Goal: Task Accomplishment & Management: Complete application form

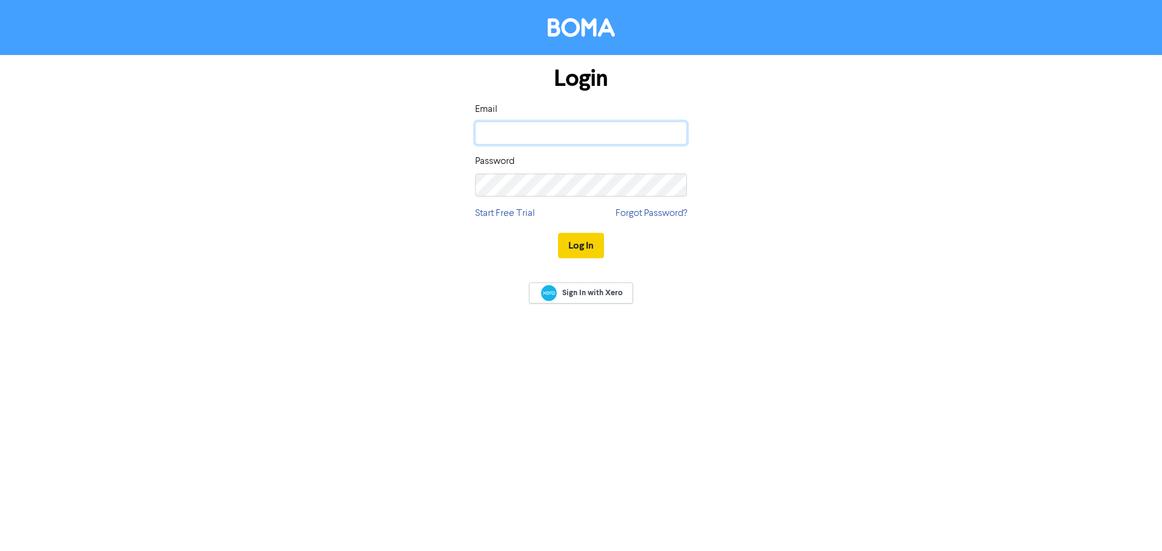
type input "support@mycopilot.co.nz"
click at [580, 254] on button "Log In" at bounding box center [581, 245] width 46 height 25
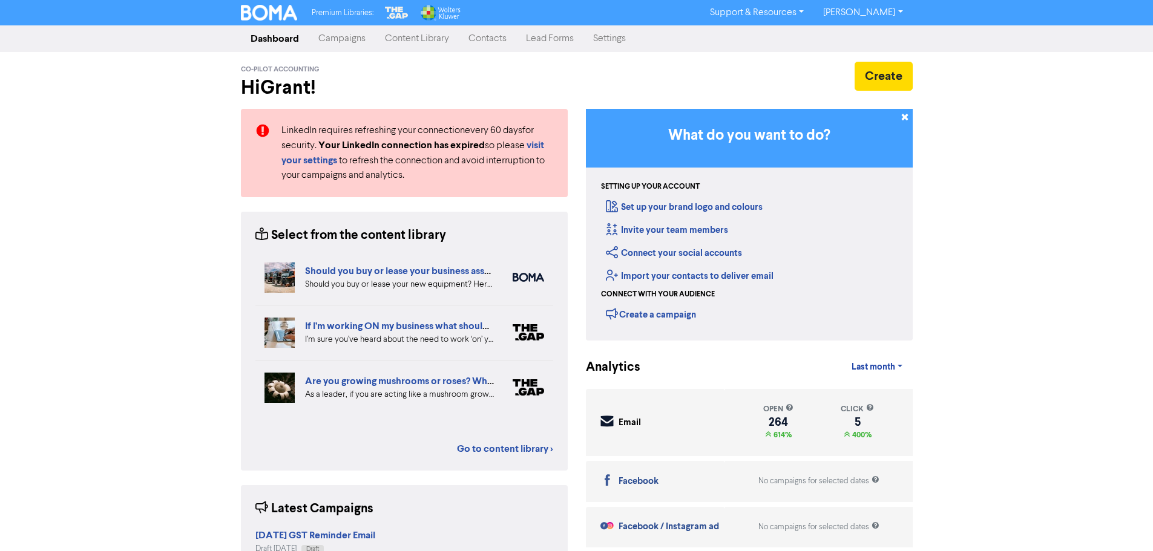
click at [479, 39] on link "Contacts" at bounding box center [487, 39] width 57 height 24
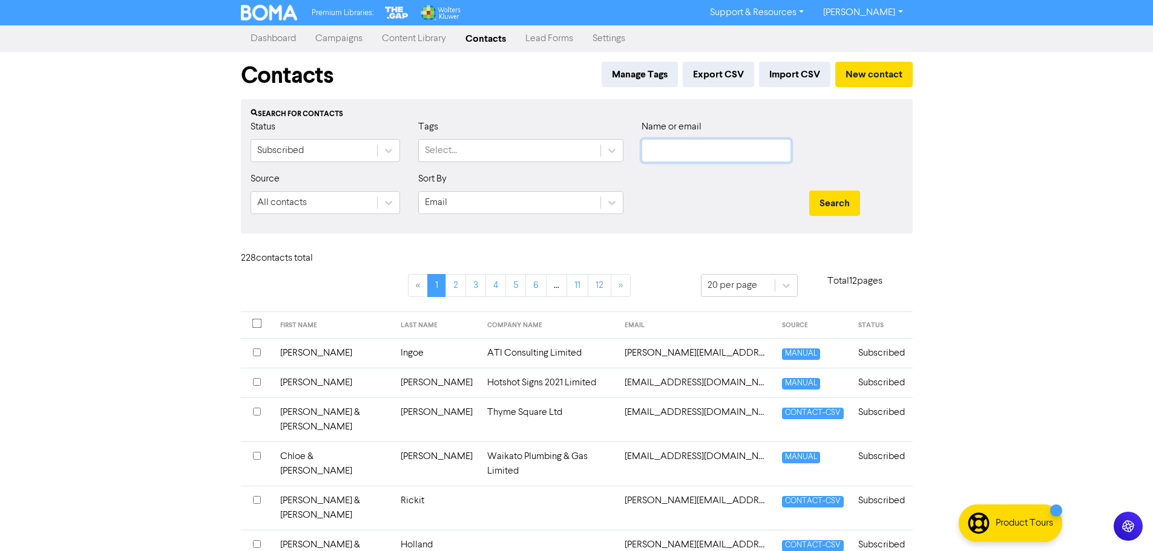
click at [697, 150] on input "text" at bounding box center [715, 150] width 149 height 23
type input "barrott"
click at [809, 191] on button "Search" at bounding box center [834, 203] width 51 height 25
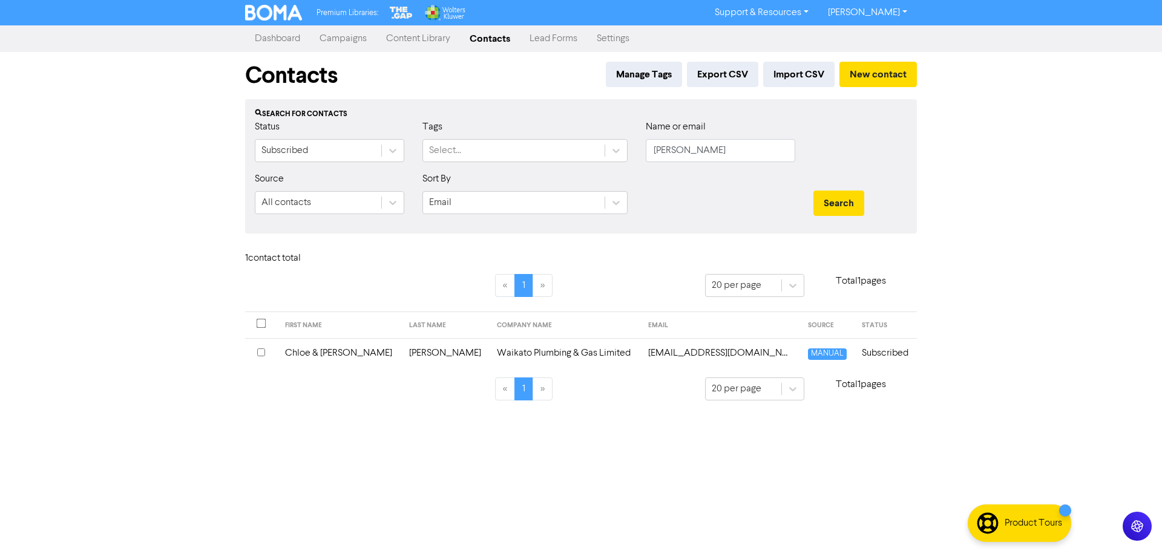
click at [523, 353] on td "Waikato Plumbing & Gas Limited" at bounding box center [564, 353] width 151 height 30
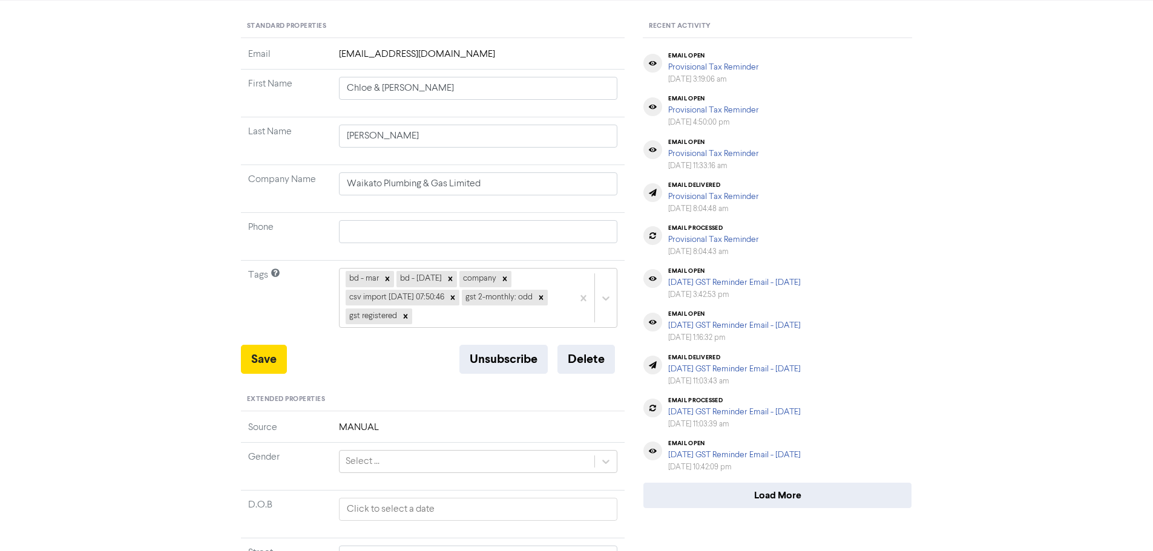
scroll to position [121, 0]
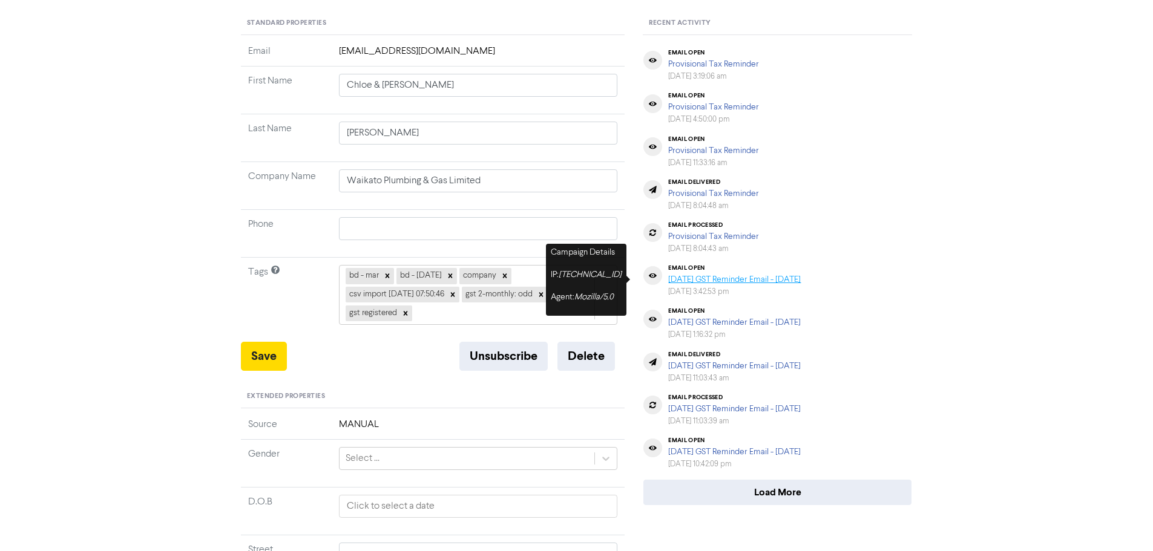
click at [685, 278] on link "[DATE] GST Reminder Email - [DATE]" at bounding box center [734, 279] width 133 height 8
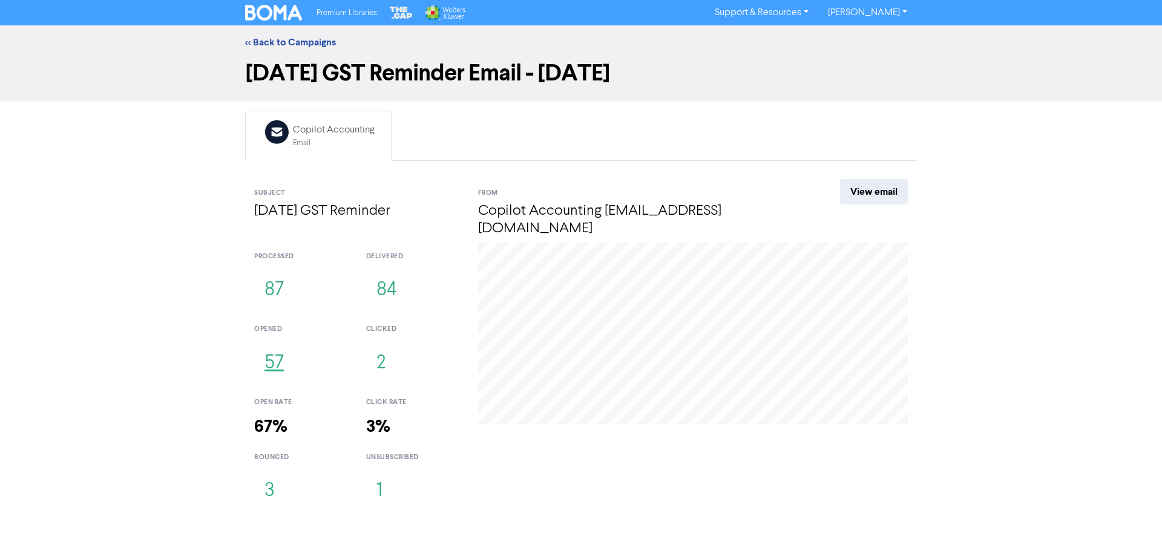
click at [273, 348] on button "57" at bounding box center [274, 364] width 40 height 40
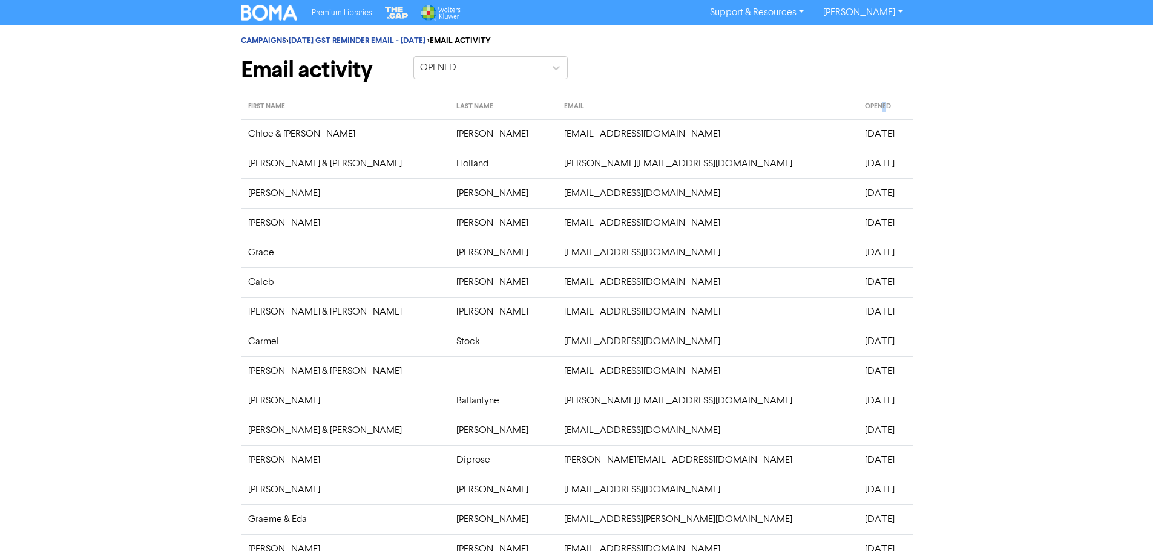
click at [857, 110] on th "OPENED" at bounding box center [884, 106] width 55 height 25
click at [552, 64] on icon at bounding box center [556, 68] width 12 height 12
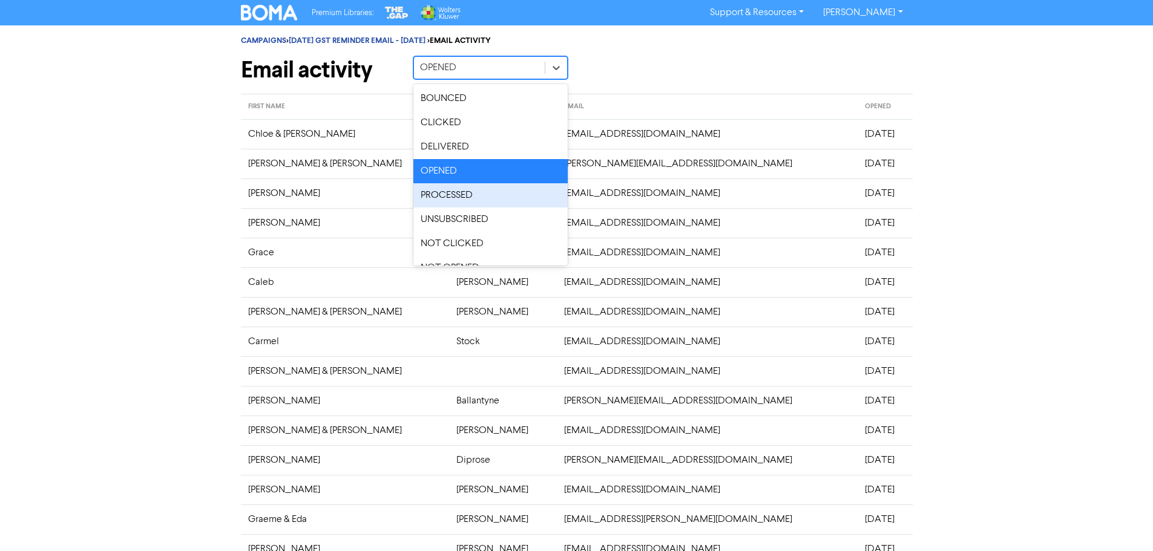
scroll to position [17, 0]
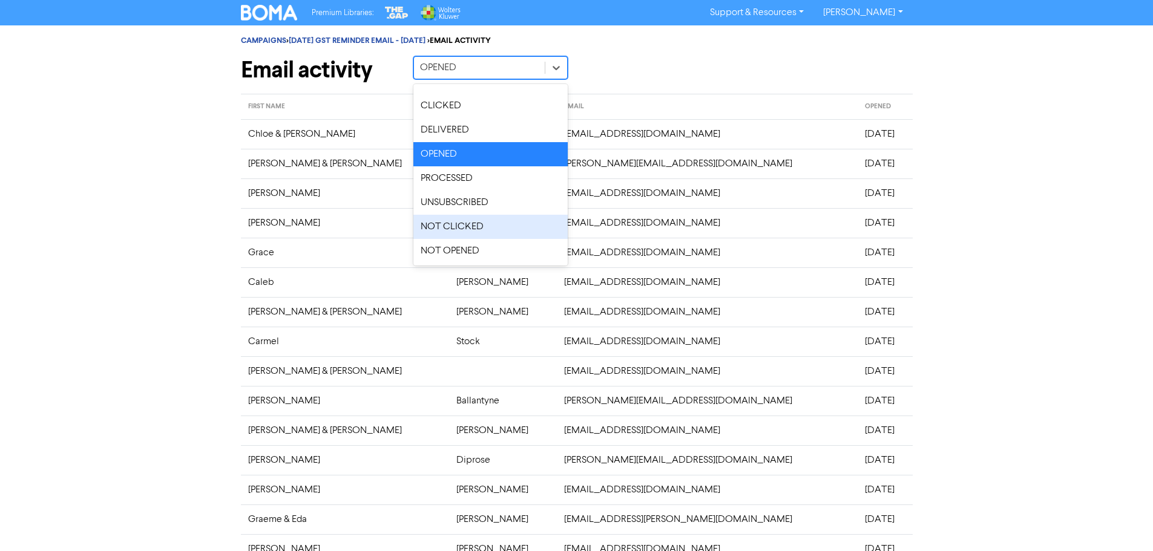
click at [443, 230] on div "NOT CLICKED" at bounding box center [490, 227] width 154 height 24
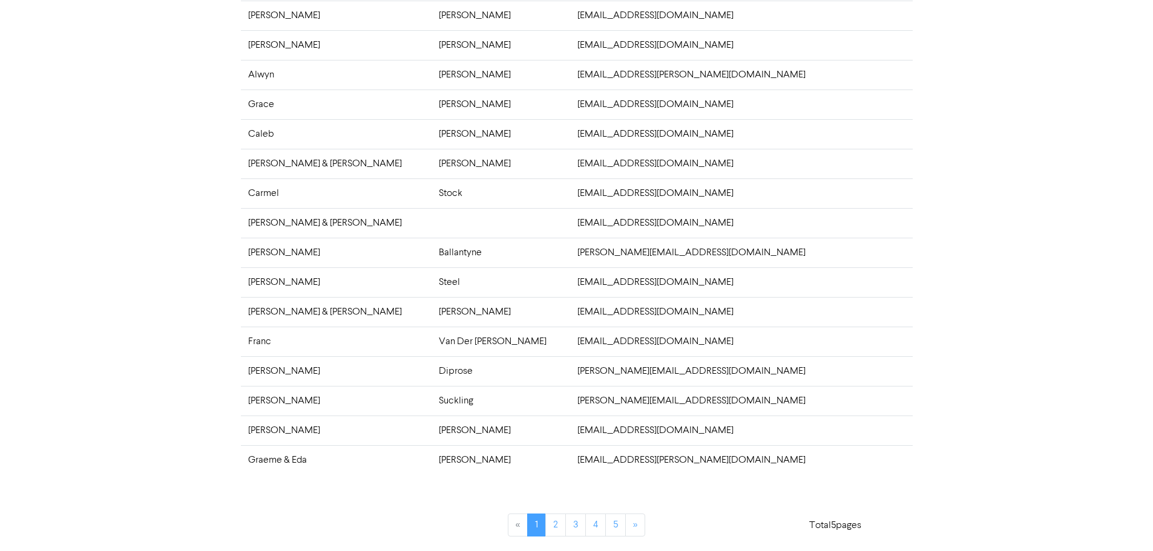
scroll to position [0, 0]
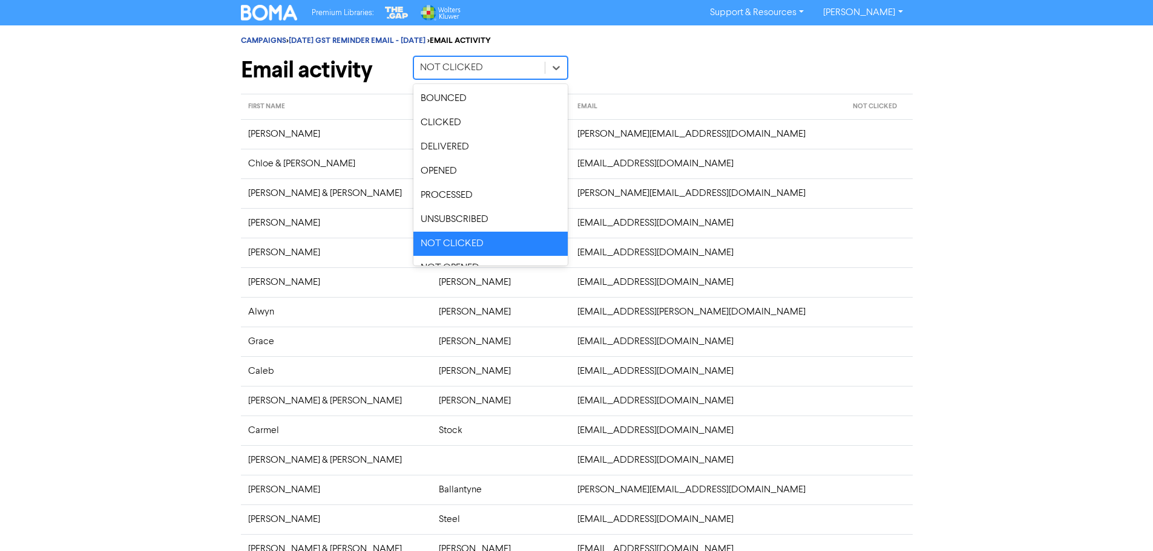
click at [485, 74] on div "NOT CLICKED" at bounding box center [479, 68] width 131 height 22
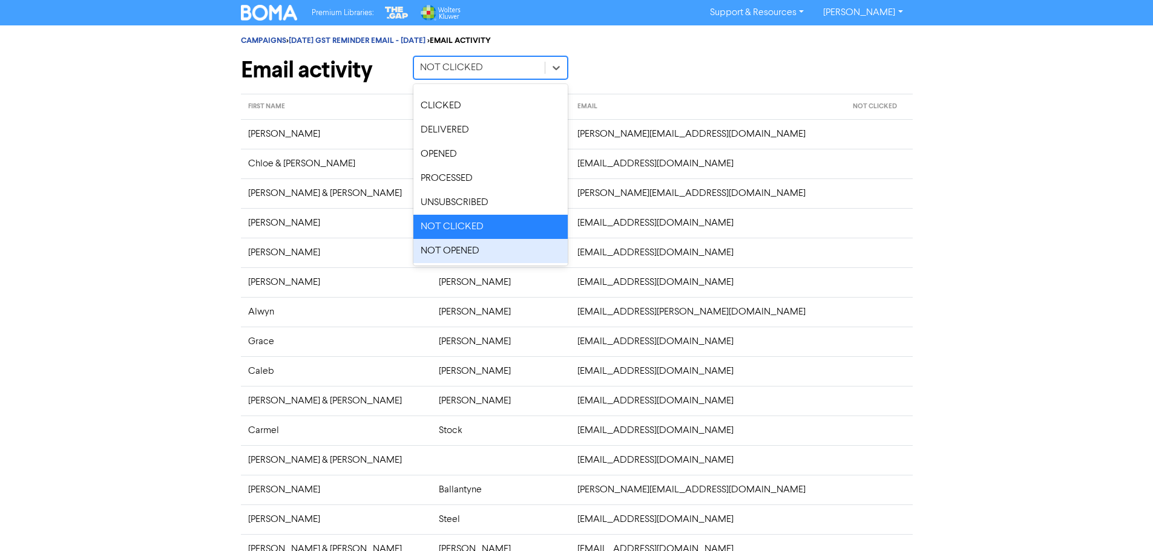
click at [447, 246] on div "NOT OPENED" at bounding box center [490, 251] width 154 height 24
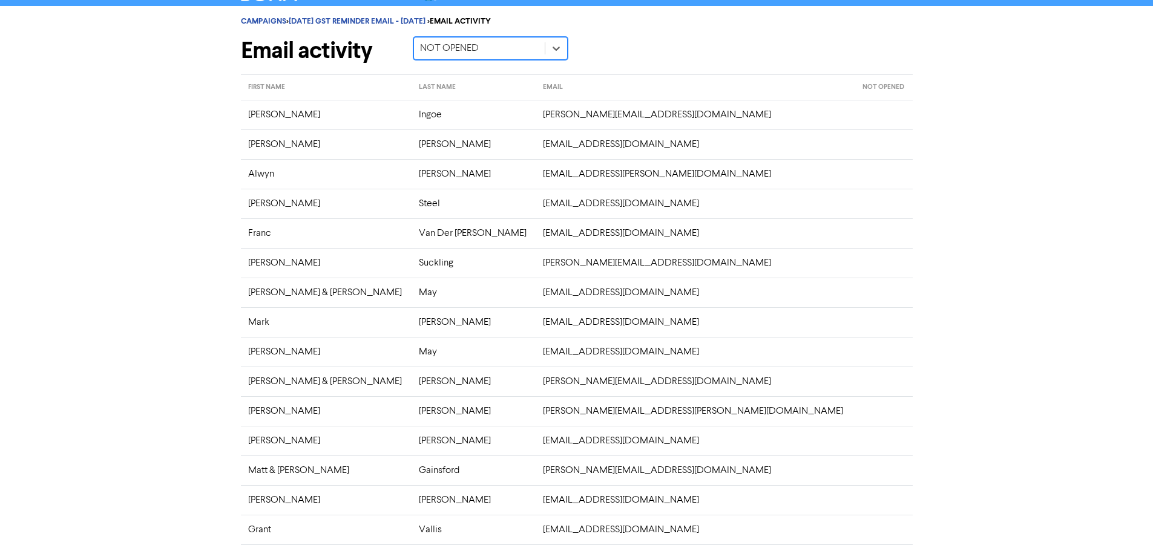
scroll to position [0, 0]
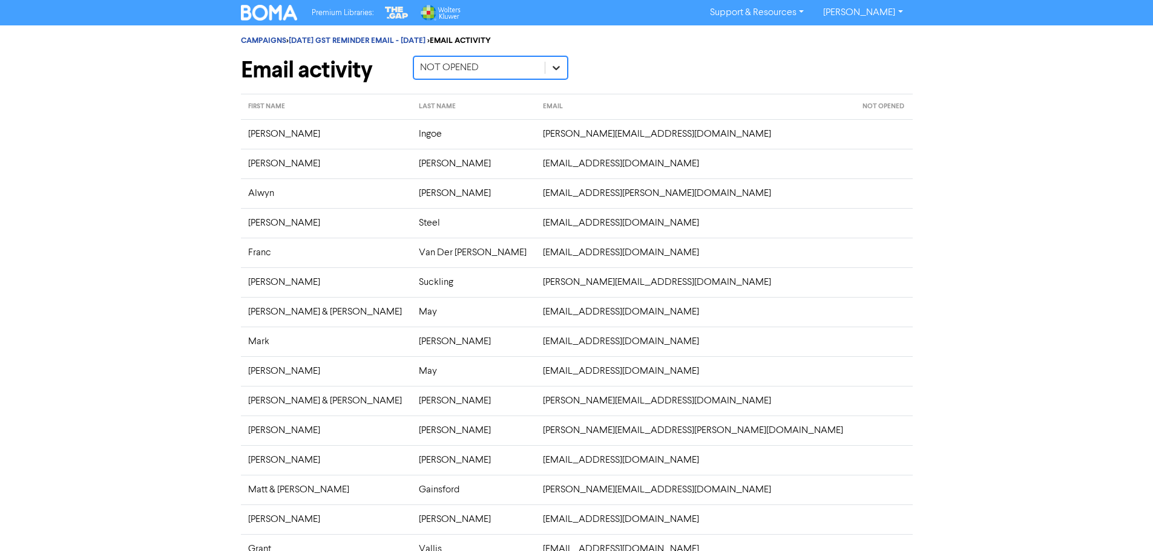
click at [548, 69] on div at bounding box center [556, 68] width 22 height 22
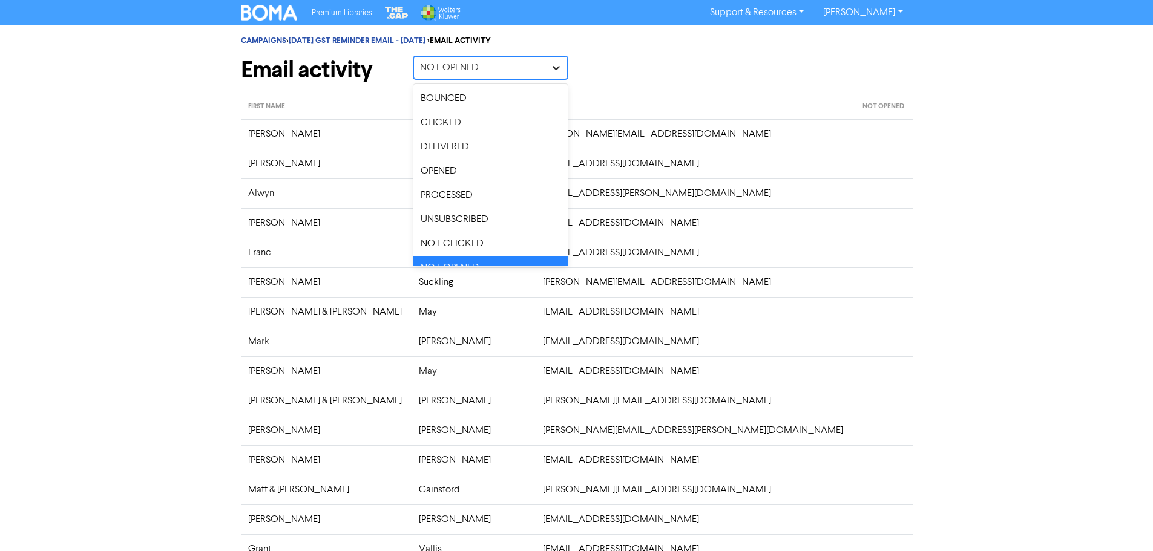
scroll to position [17, 0]
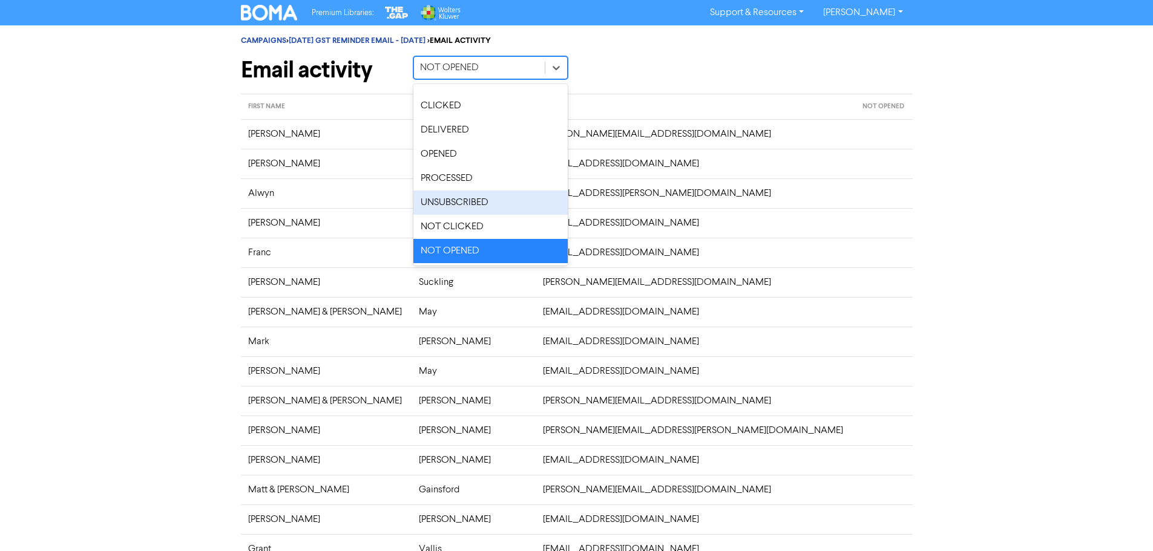
click at [475, 196] on div "UNSUBSCRIBED" at bounding box center [490, 203] width 154 height 24
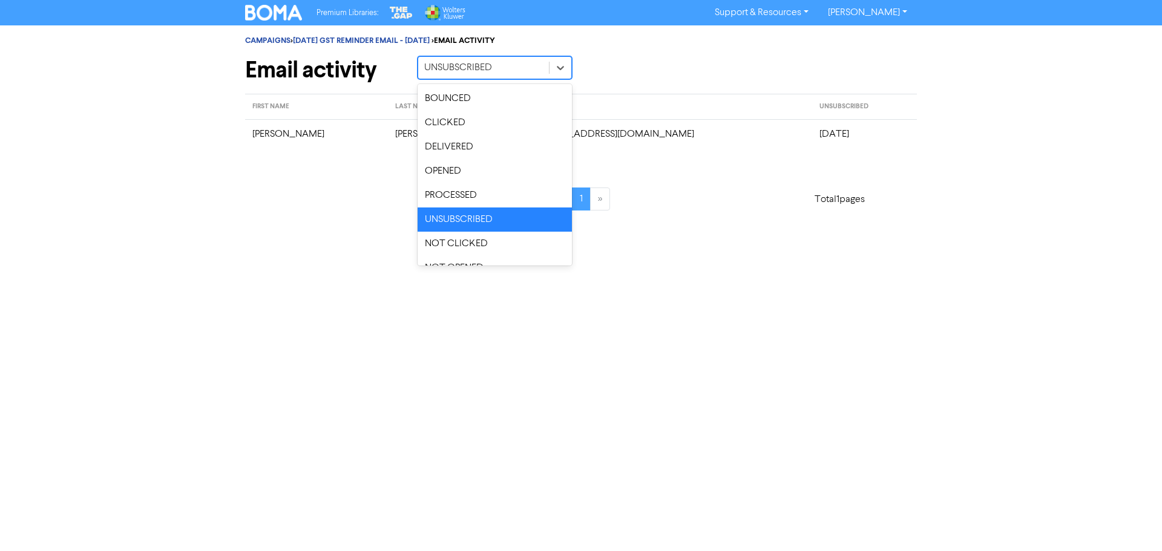
click at [484, 67] on div "UNSUBSCRIBED" at bounding box center [458, 68] width 68 height 15
click at [471, 190] on div "PROCESSED" at bounding box center [494, 195] width 154 height 24
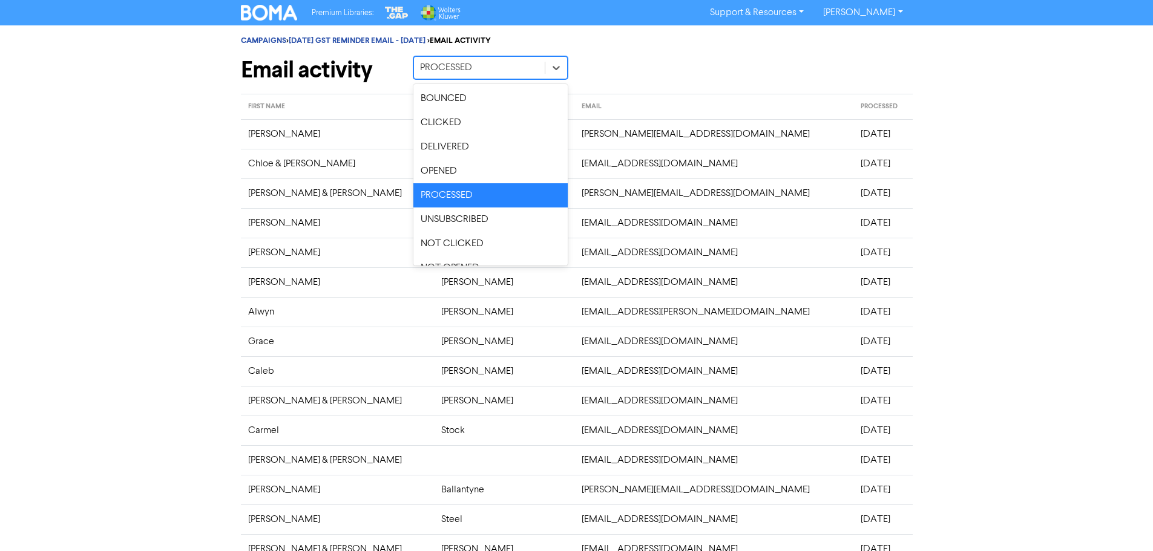
click at [489, 76] on div "PROCESSED" at bounding box center [479, 68] width 131 height 22
click at [439, 169] on div "OPENED" at bounding box center [490, 171] width 154 height 24
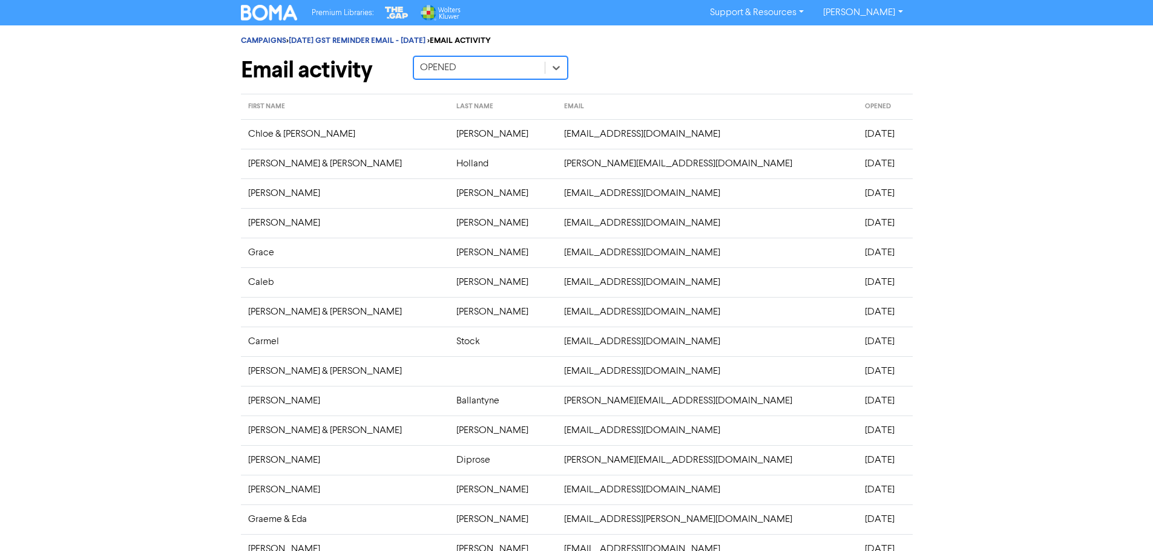
scroll to position [237, 0]
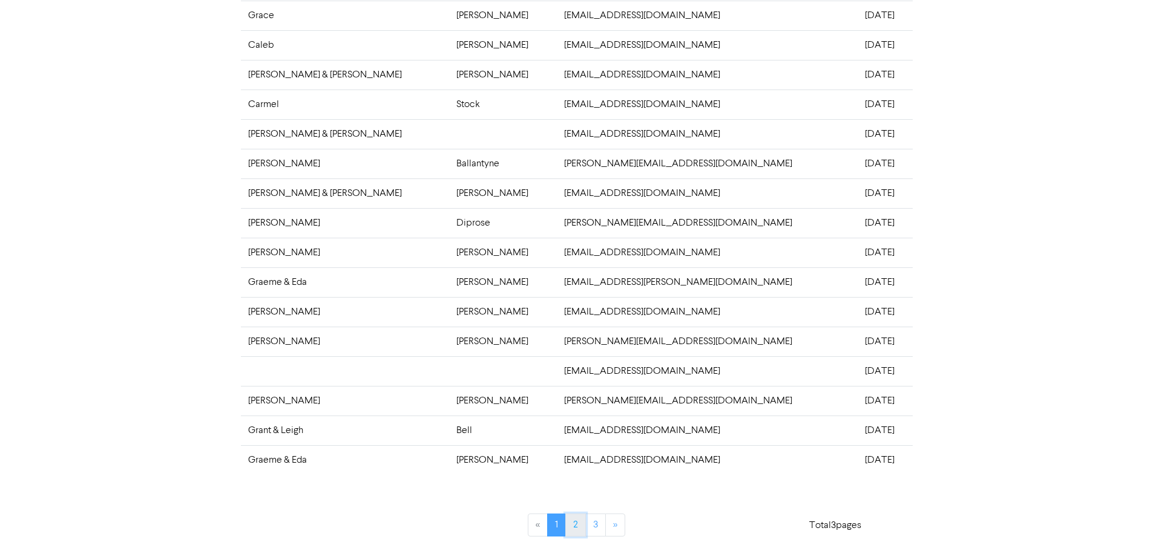
click at [572, 521] on link "2" at bounding box center [575, 525] width 21 height 23
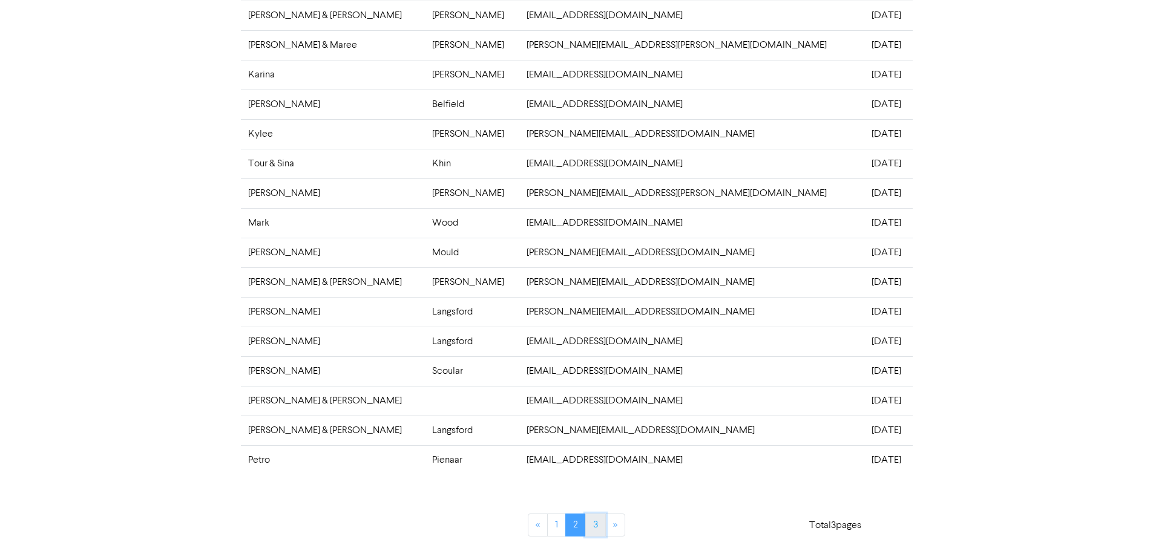
click at [594, 523] on link "3" at bounding box center [595, 525] width 21 height 23
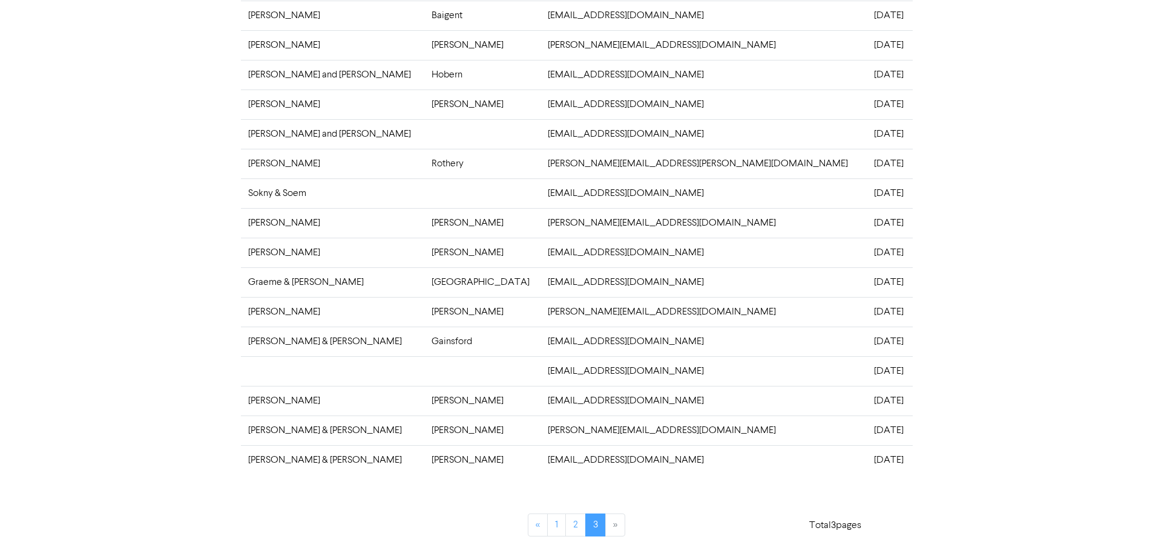
click at [610, 526] on li "»" at bounding box center [615, 525] width 19 height 23
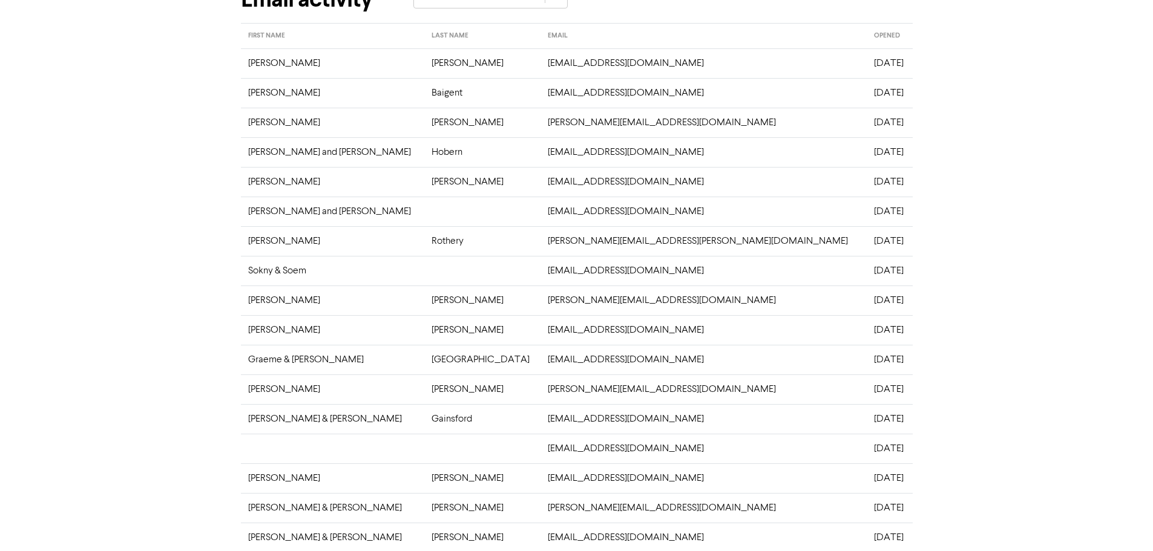
scroll to position [0, 0]
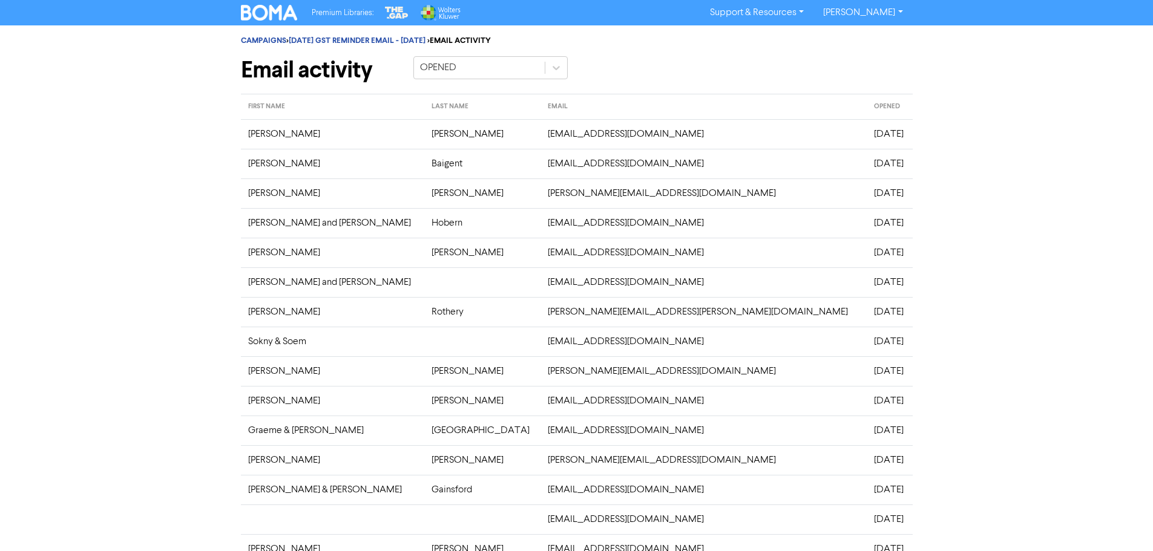
click at [269, 6] on img at bounding box center [269, 13] width 57 height 16
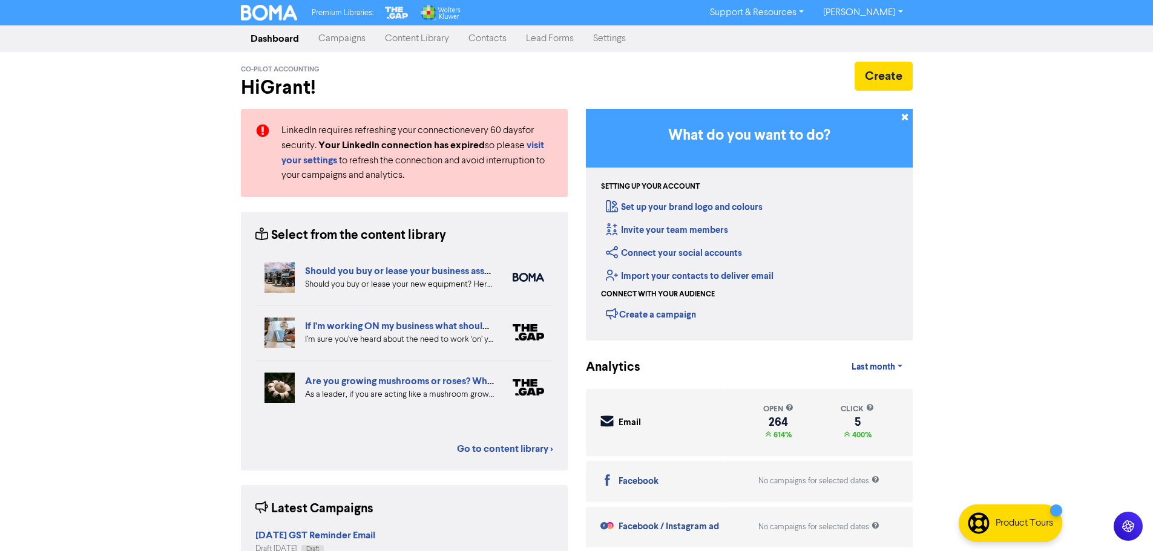
click at [482, 38] on link "Contacts" at bounding box center [487, 39] width 57 height 24
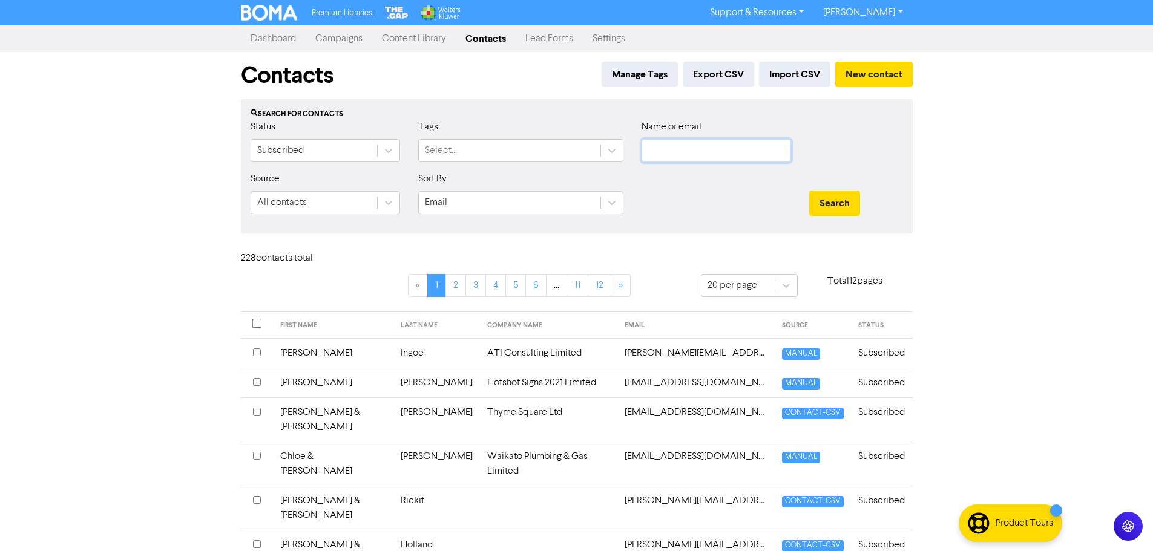
click at [689, 143] on input "text" at bounding box center [715, 150] width 149 height 23
type input "thach"
click at [809, 191] on button "Search" at bounding box center [834, 203] width 51 height 25
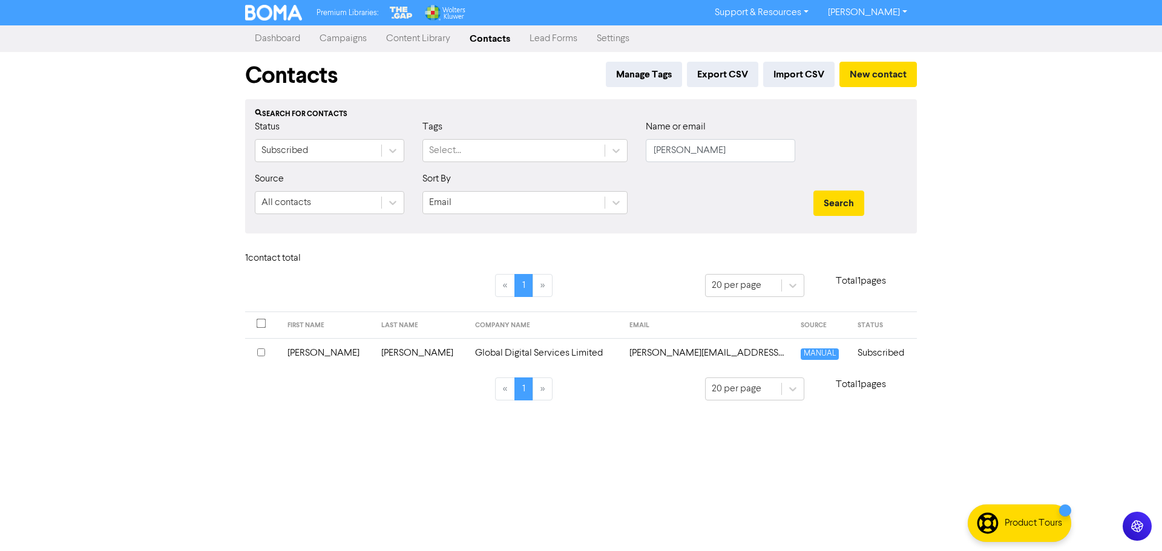
click at [497, 352] on td "Global Digital Services Limited" at bounding box center [545, 353] width 154 height 30
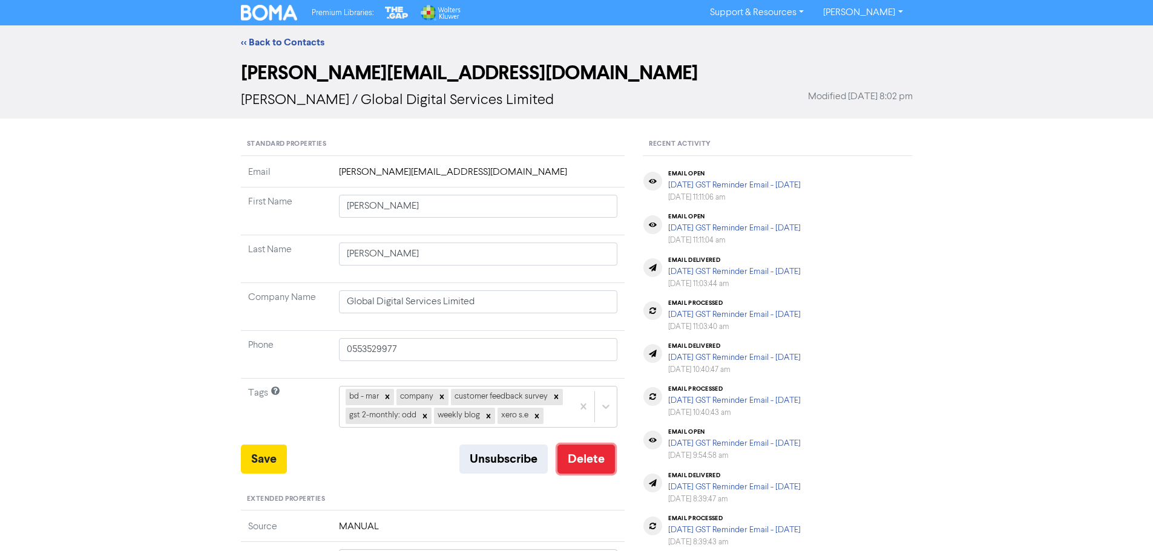
click at [582, 460] on button "Delete" at bounding box center [585, 459] width 57 height 29
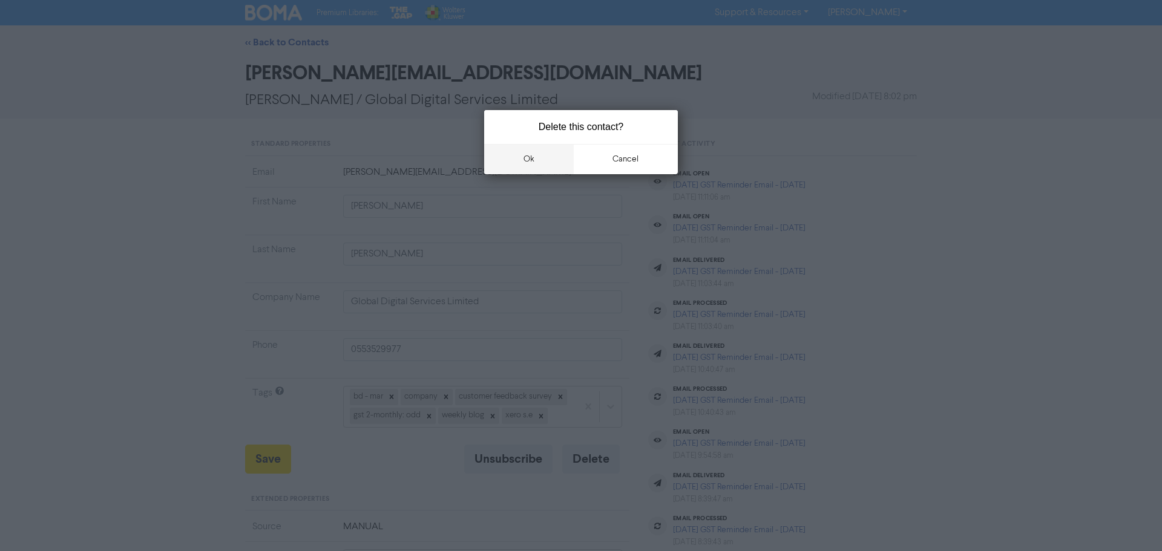
click at [529, 156] on button "ok" at bounding box center [529, 159] width 90 height 30
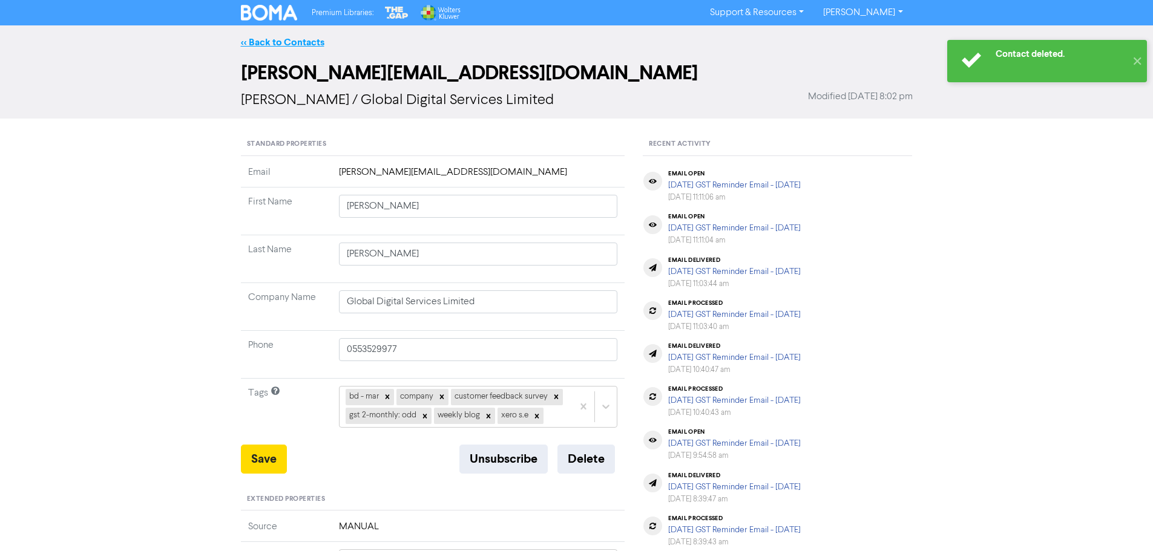
click at [275, 41] on link "<< Back to Contacts" at bounding box center [282, 42] width 83 height 12
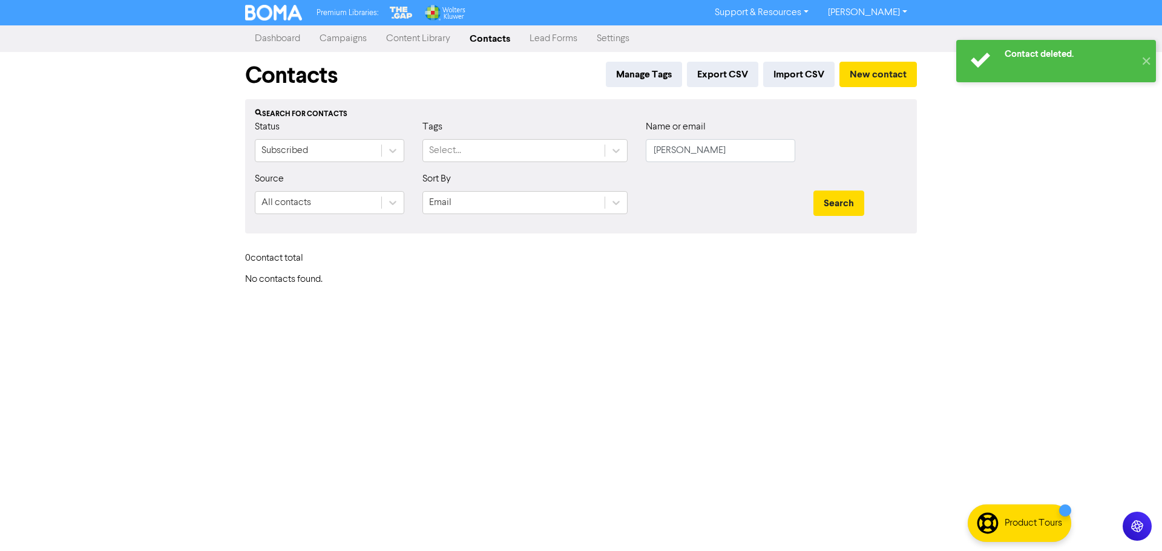
click at [347, 35] on link "Campaigns" at bounding box center [343, 39] width 67 height 24
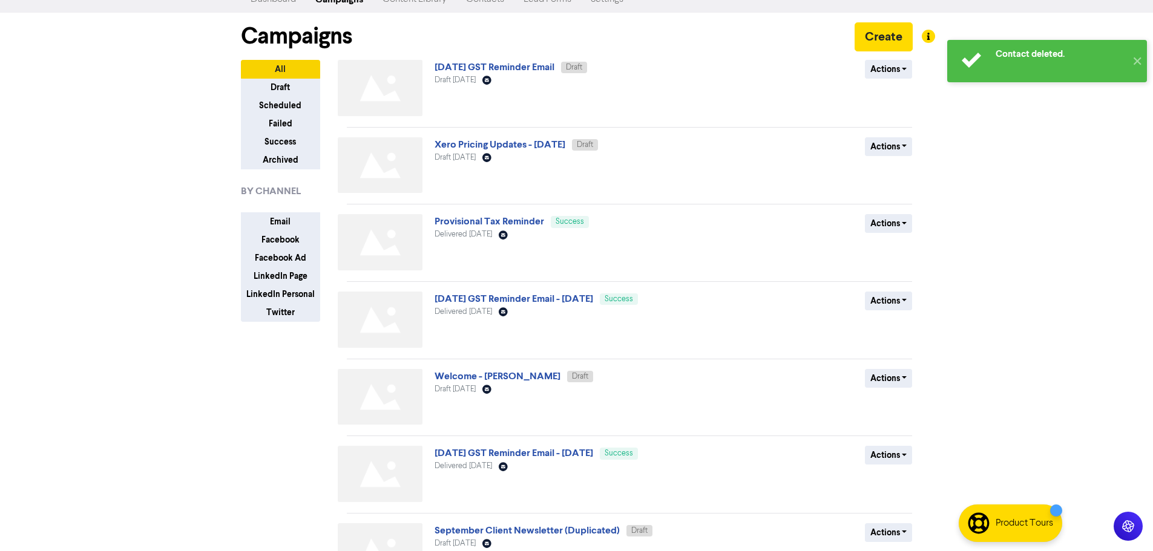
scroll to position [61, 0]
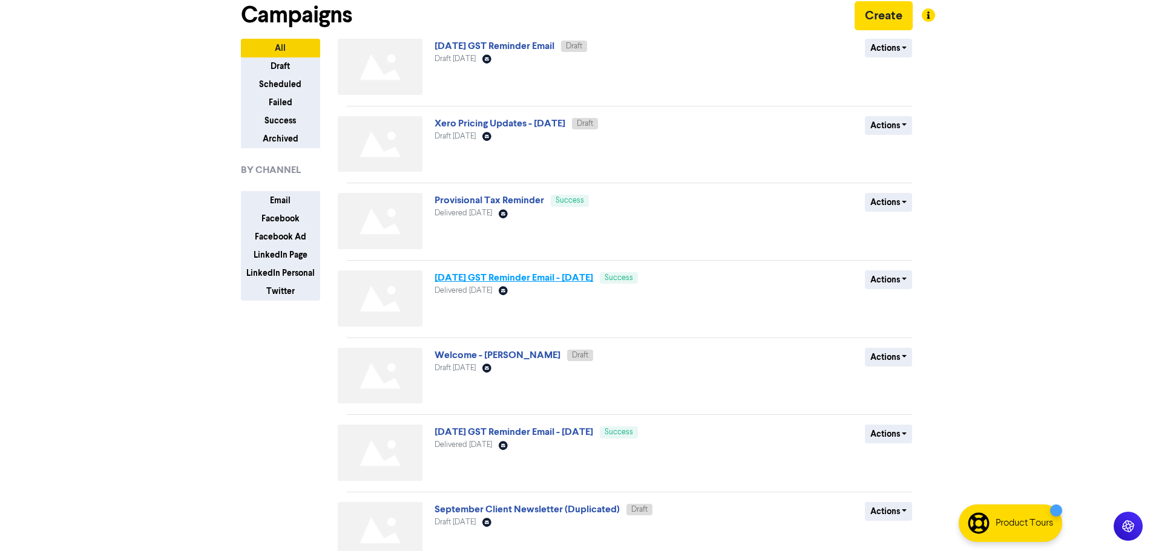
click at [468, 276] on link "[DATE] GST Reminder Email - [DATE]" at bounding box center [513, 278] width 159 height 12
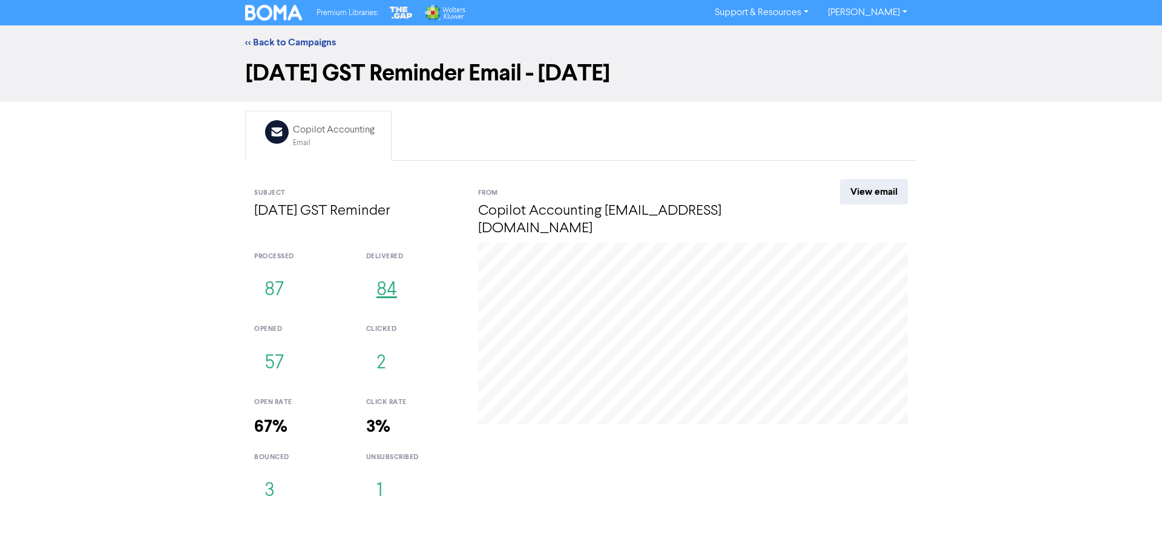
click at [381, 275] on button "84" at bounding box center [386, 290] width 41 height 40
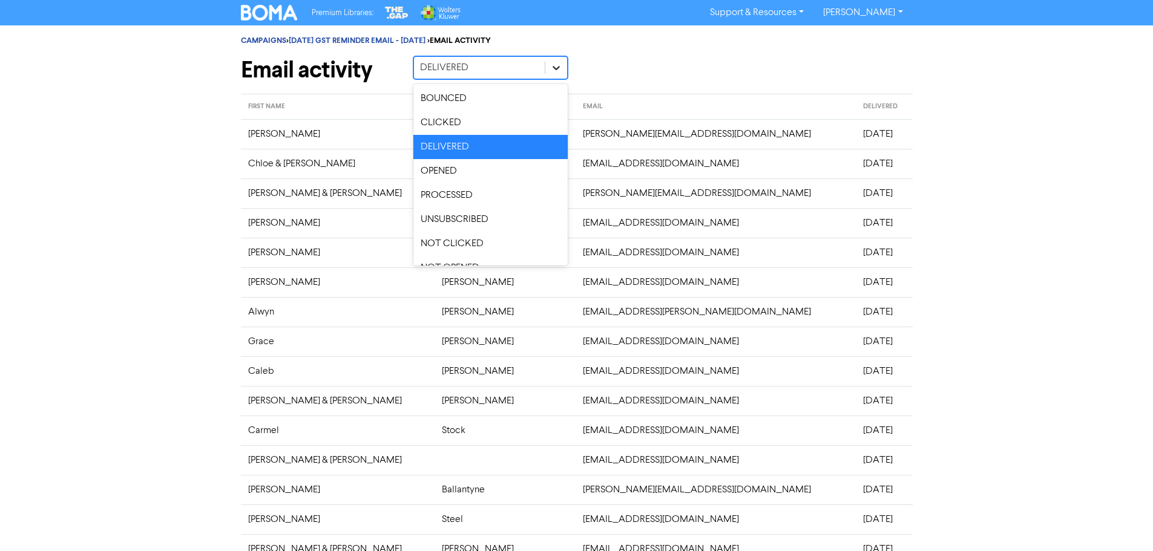
click at [558, 67] on icon at bounding box center [555, 68] width 7 height 4
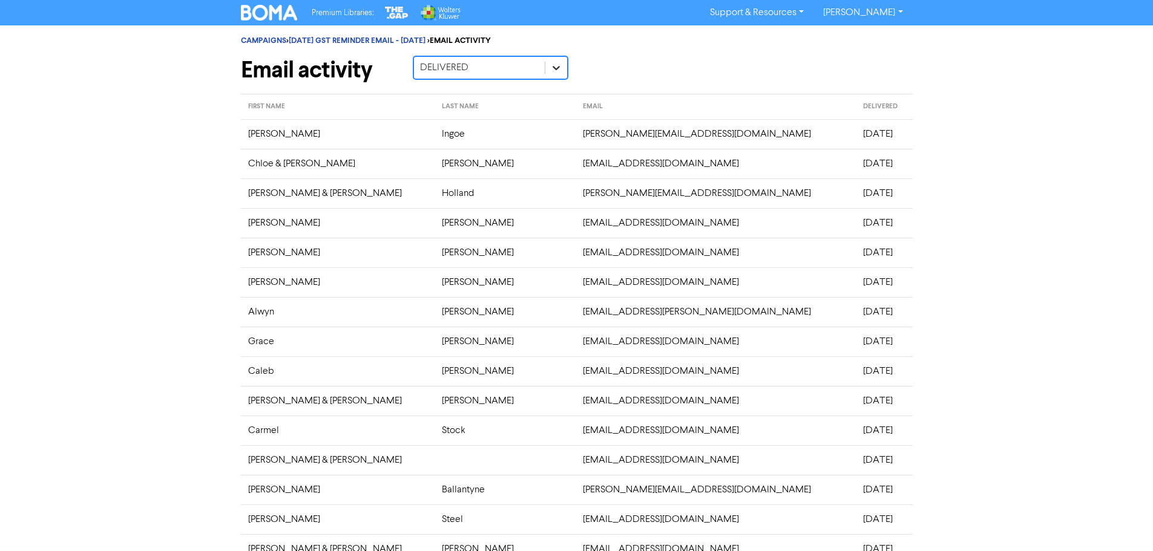
click at [558, 67] on icon at bounding box center [555, 68] width 7 height 4
click at [555, 65] on icon at bounding box center [556, 68] width 12 height 12
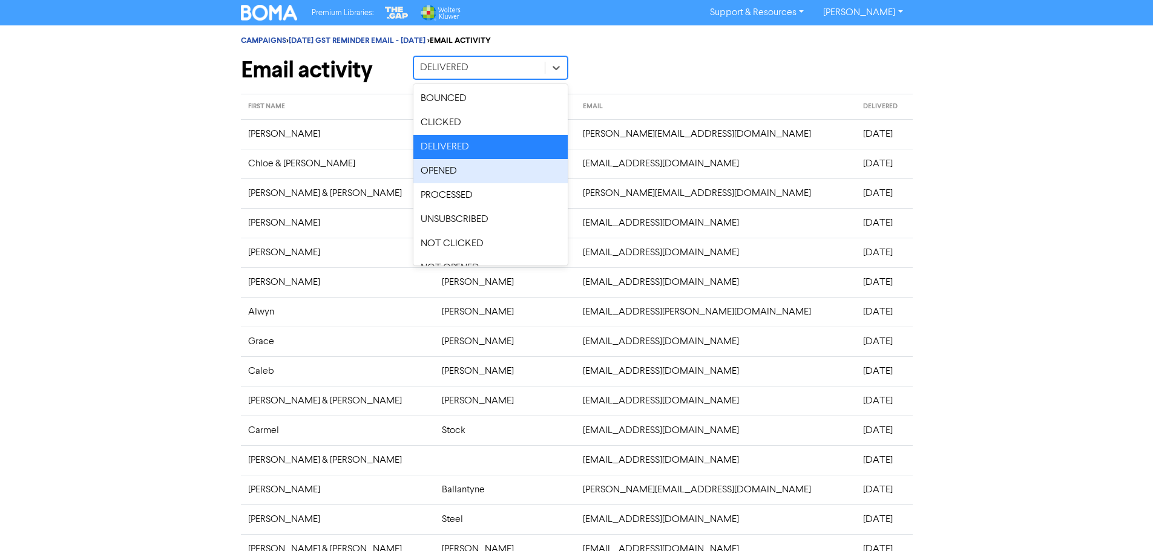
click at [442, 174] on div "OPENED" at bounding box center [490, 171] width 154 height 24
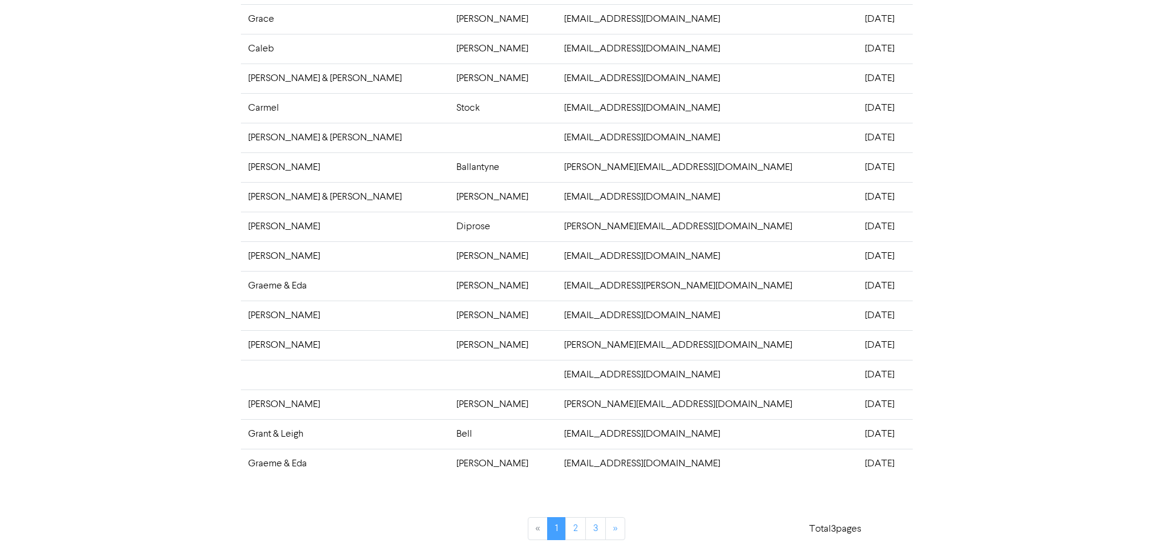
scroll to position [237, 0]
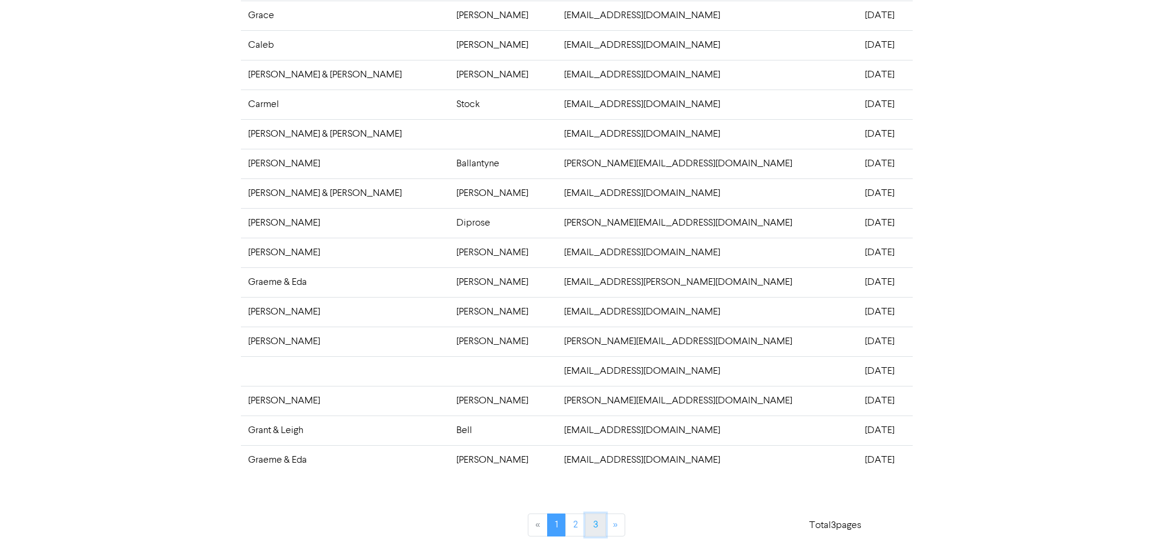
click at [590, 523] on link "3" at bounding box center [595, 525] width 21 height 23
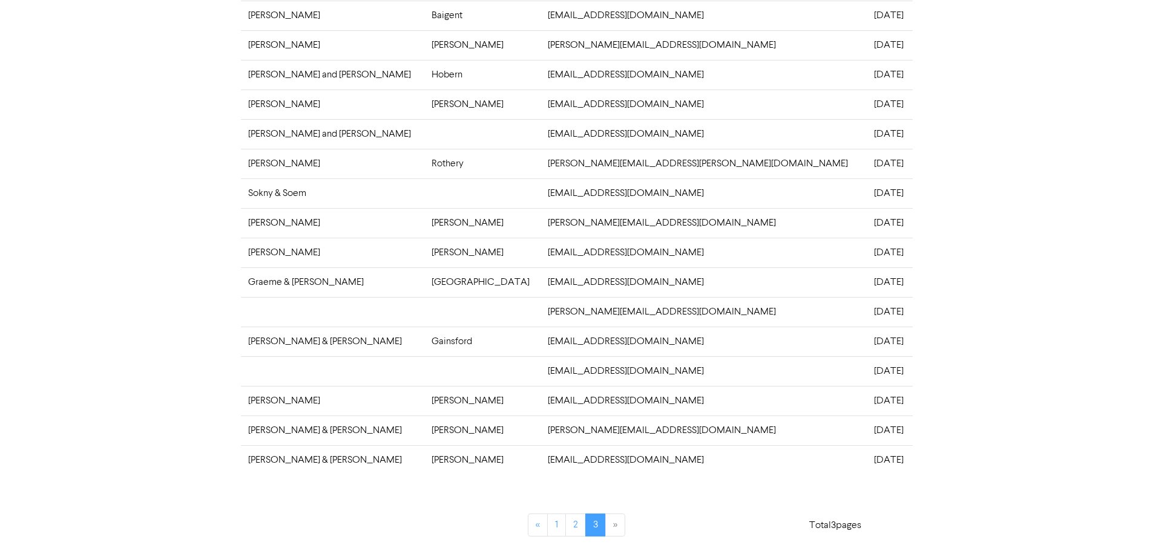
drag, startPoint x: 522, startPoint y: 310, endPoint x: 511, endPoint y: 312, distance: 11.2
click at [540, 312] on td "thach@gds.net.nz" at bounding box center [703, 312] width 326 height 30
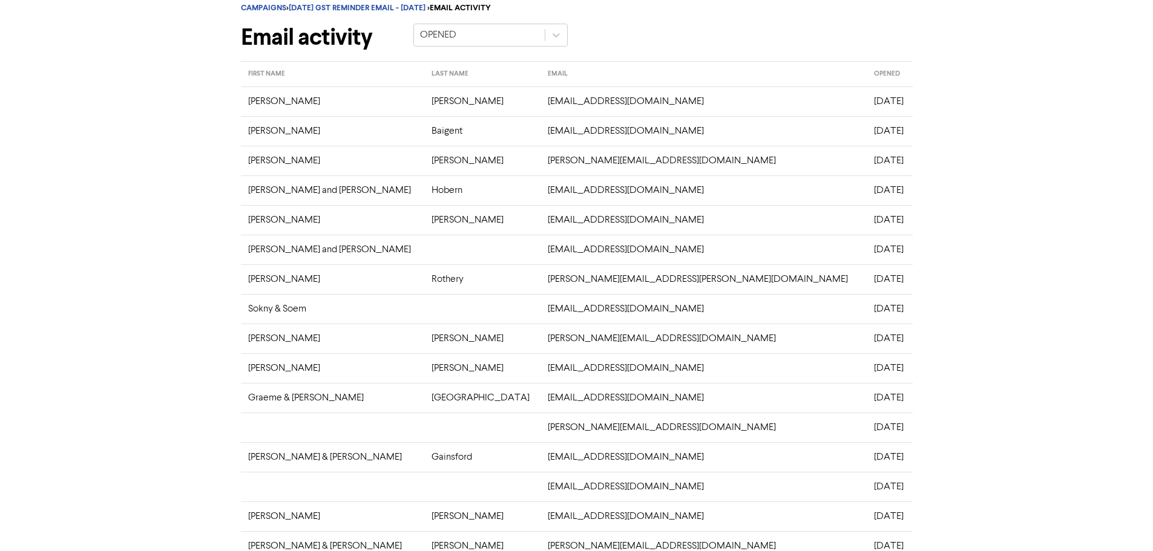
scroll to position [0, 0]
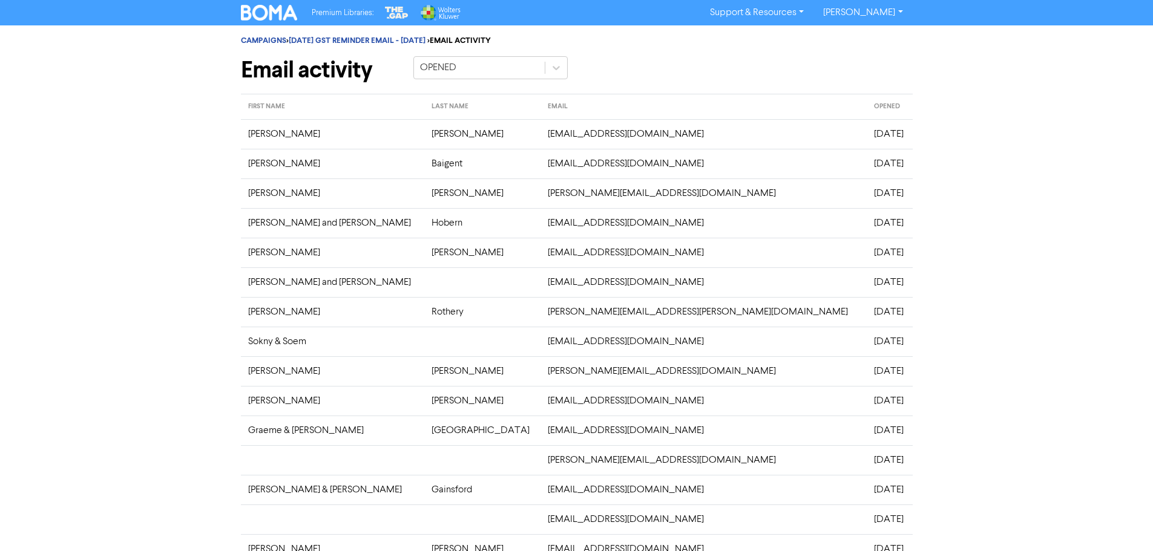
click at [257, 10] on img at bounding box center [269, 13] width 57 height 16
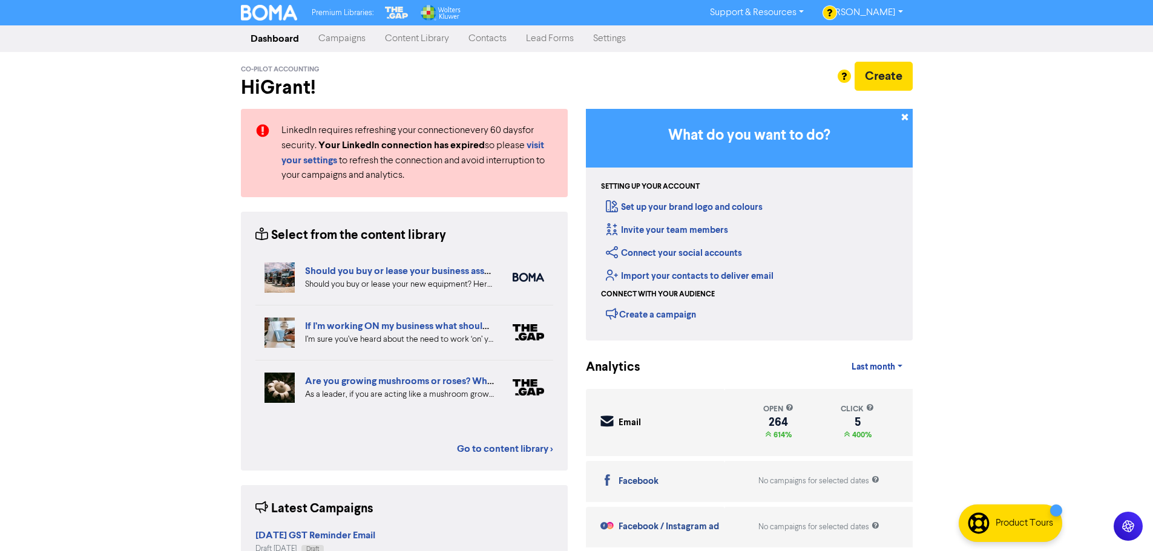
click at [494, 39] on link "Contacts" at bounding box center [487, 39] width 57 height 24
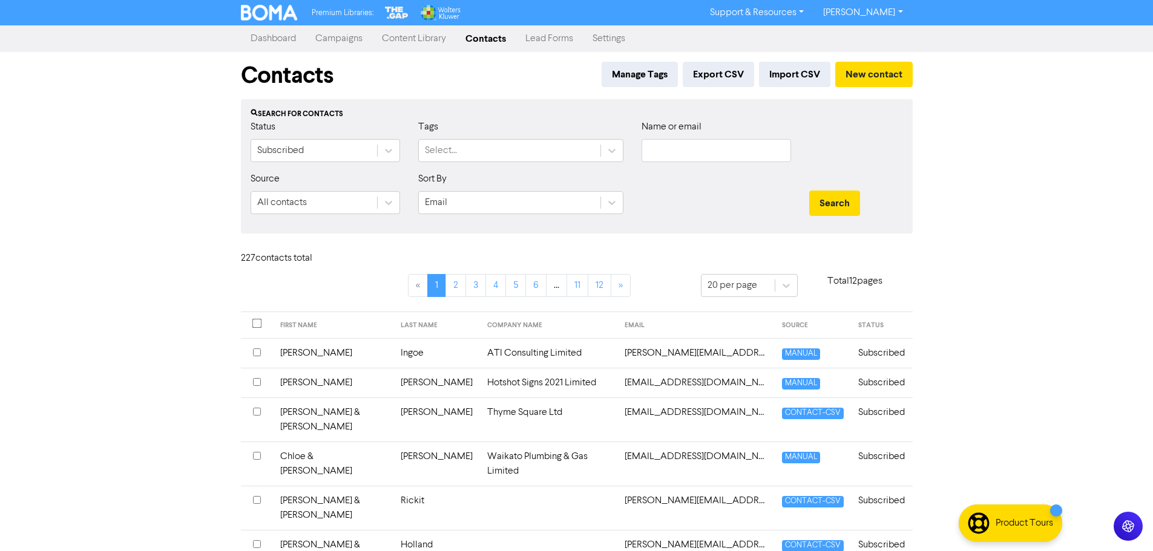
click at [695, 162] on div "Name or email" at bounding box center [716, 146] width 168 height 52
click at [691, 159] on input "text" at bounding box center [715, 150] width 149 height 23
type input "kerry"
click at [809, 191] on button "Search" at bounding box center [834, 203] width 51 height 25
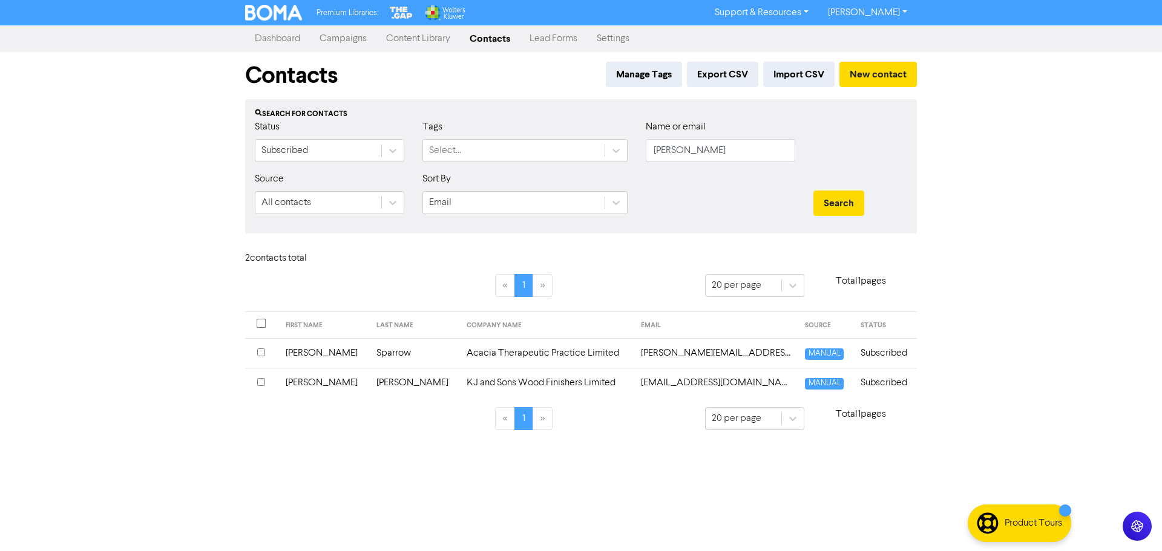
click at [514, 347] on td "Acacia Therapeutic Practice Limited" at bounding box center [546, 353] width 174 height 30
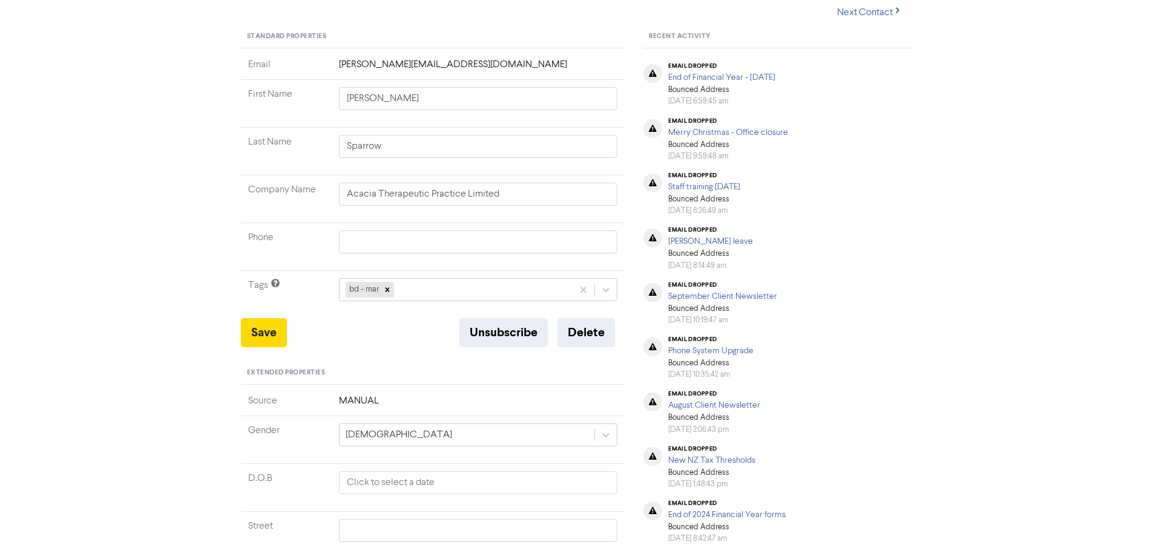
scroll to position [303, 0]
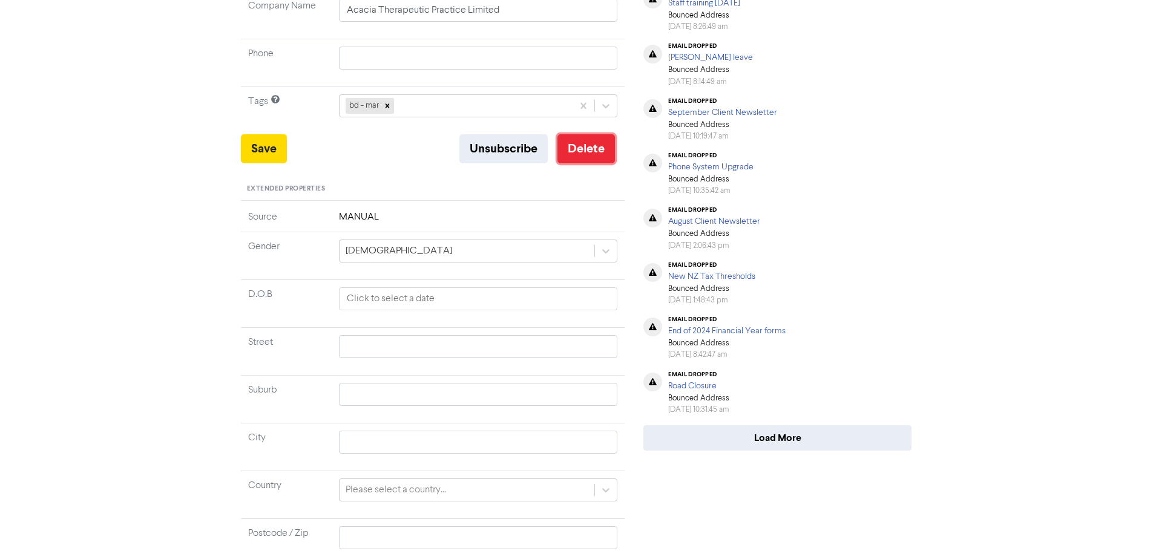
click at [579, 150] on button "Delete" at bounding box center [585, 148] width 57 height 29
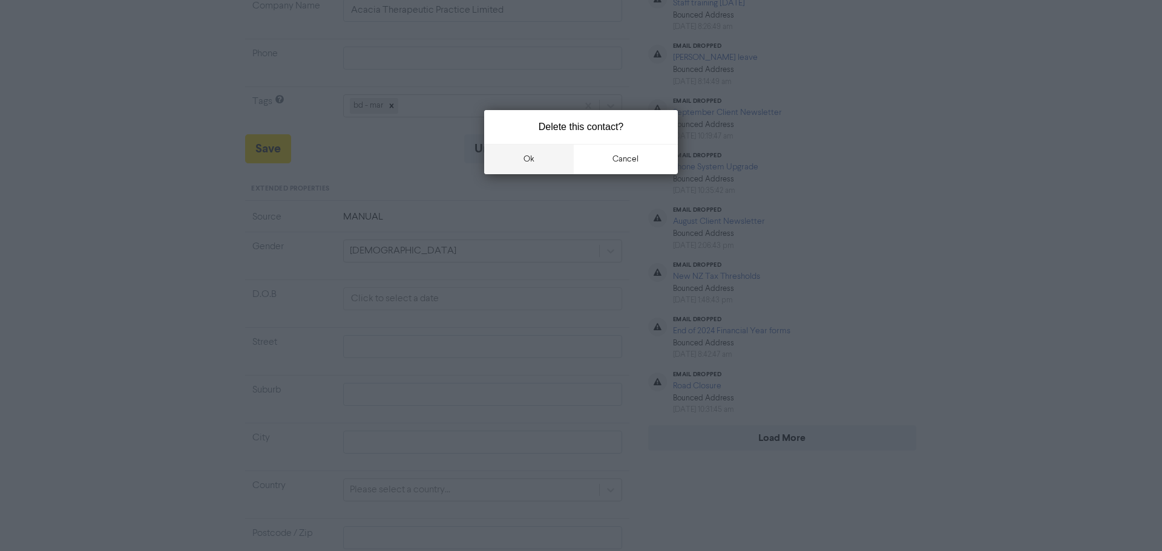
click at [550, 157] on button "ok" at bounding box center [529, 159] width 90 height 30
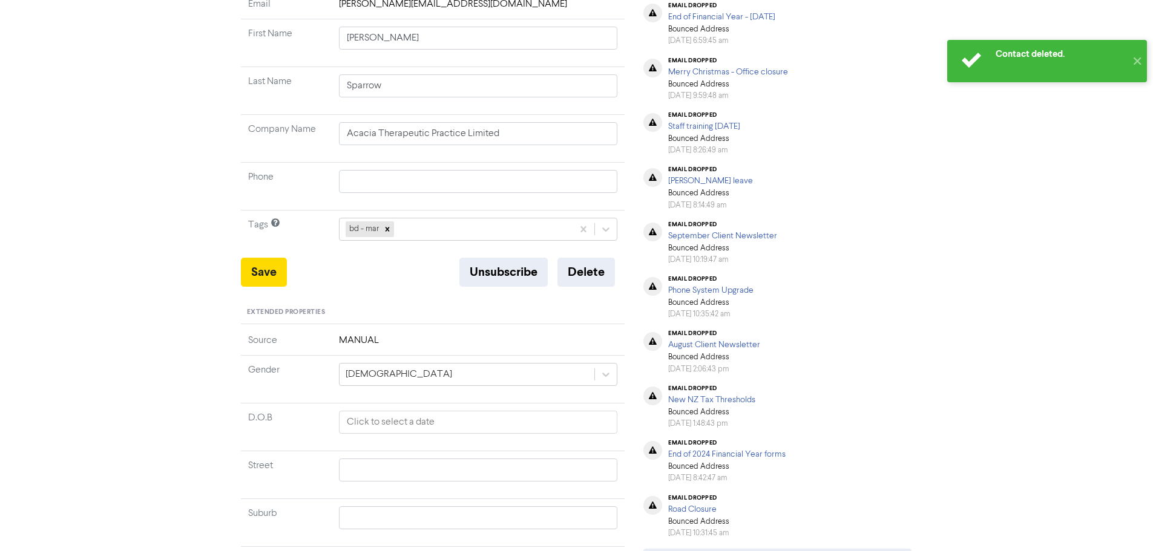
scroll to position [0, 0]
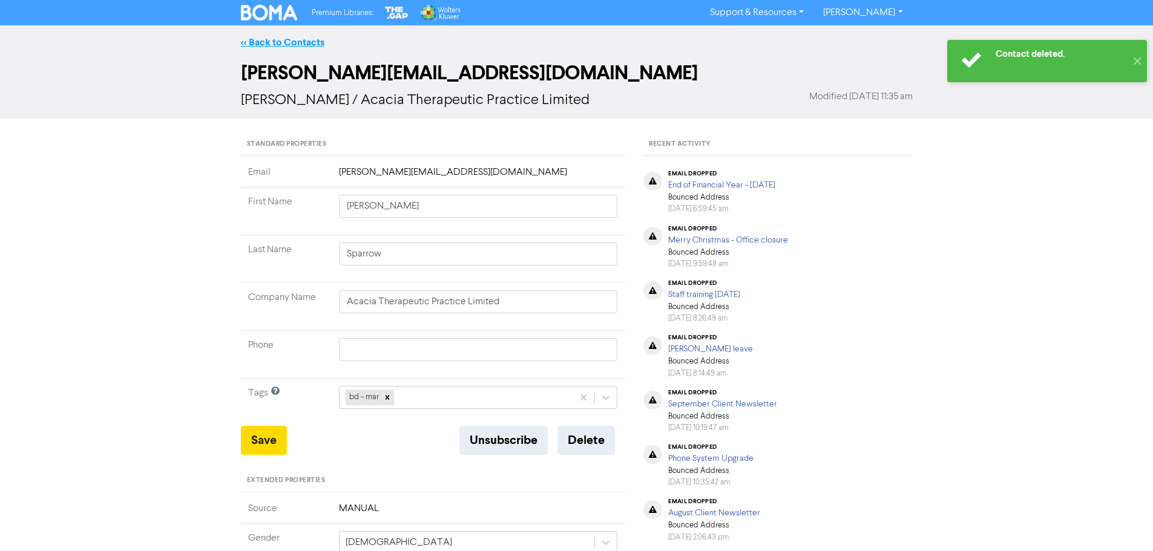
click at [281, 41] on link "<< Back to Contacts" at bounding box center [282, 42] width 83 height 12
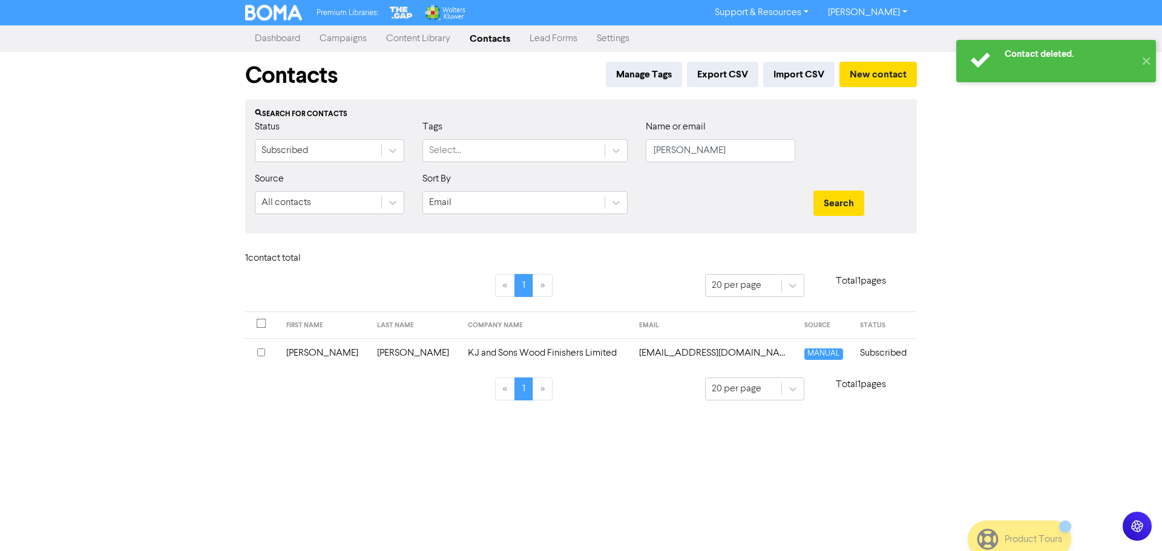
click at [464, 352] on td "KJ and Sons Wood Finishers Limited" at bounding box center [545, 353] width 171 height 30
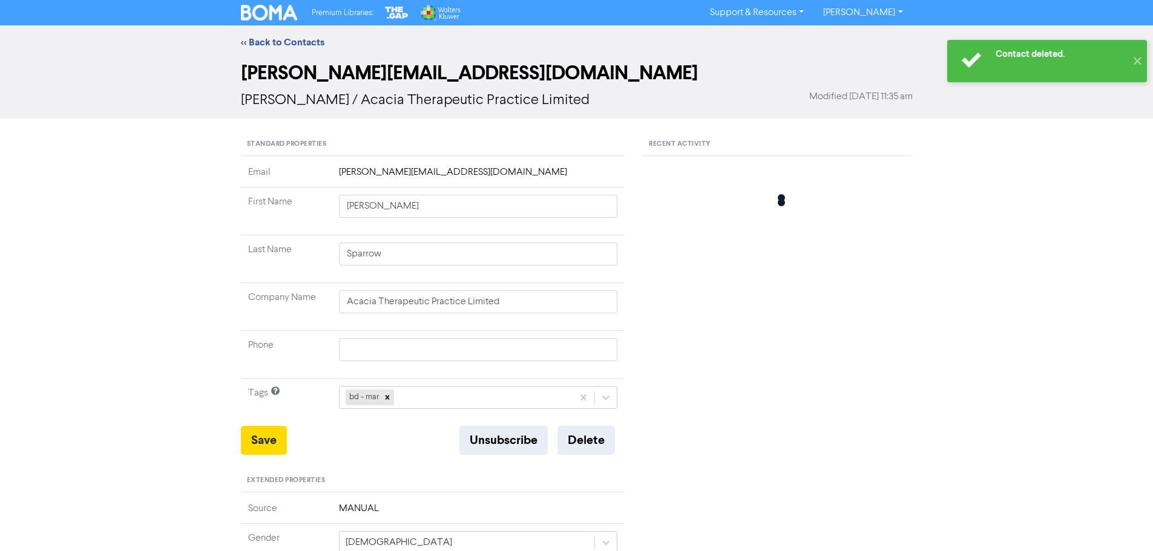
type input "Hendry"
type input "KJ and Sons Wood Finishers Limited"
type input "275633797"
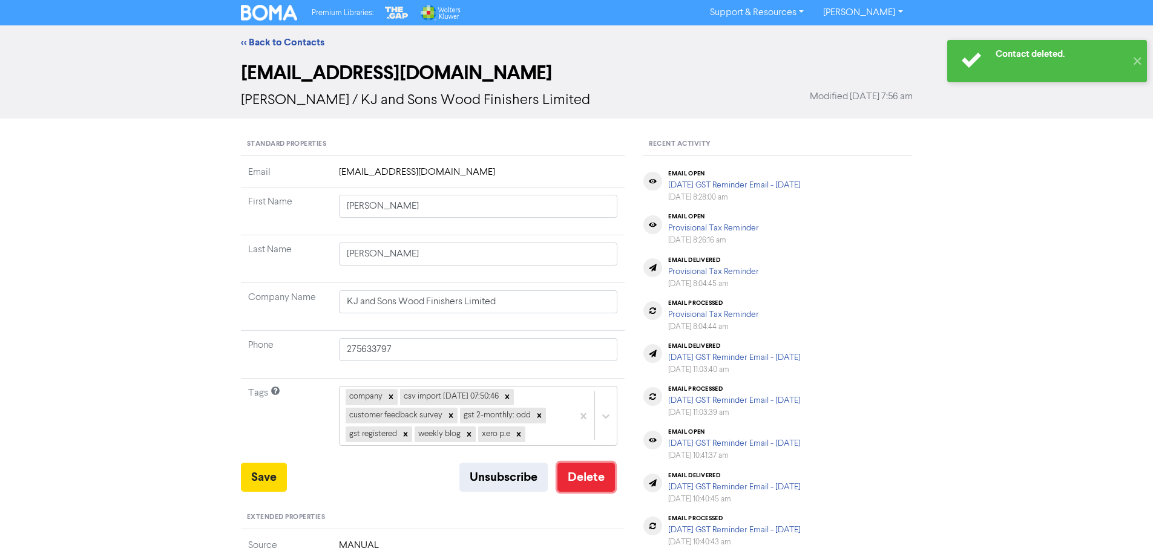
click at [578, 486] on button "Delete" at bounding box center [585, 477] width 57 height 29
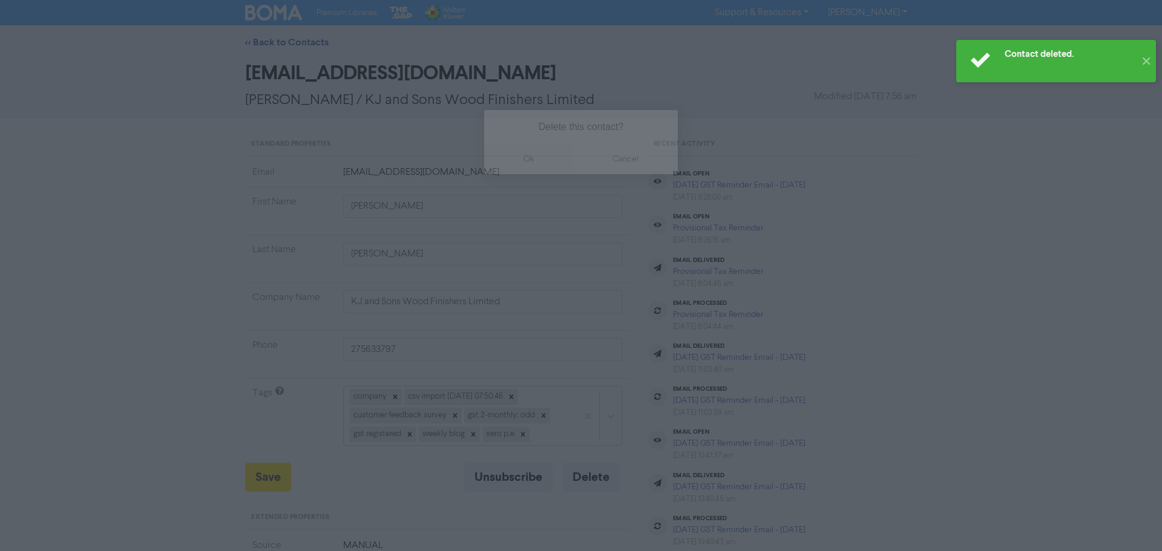
click at [521, 150] on button "ok" at bounding box center [529, 159] width 90 height 30
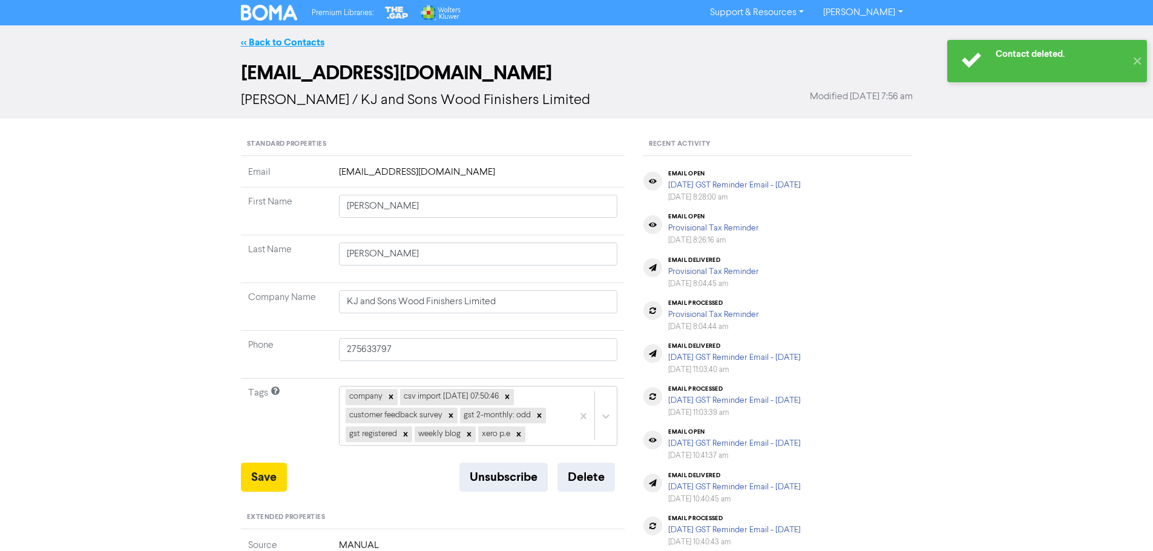
click at [286, 43] on link "<< Back to Contacts" at bounding box center [282, 42] width 83 height 12
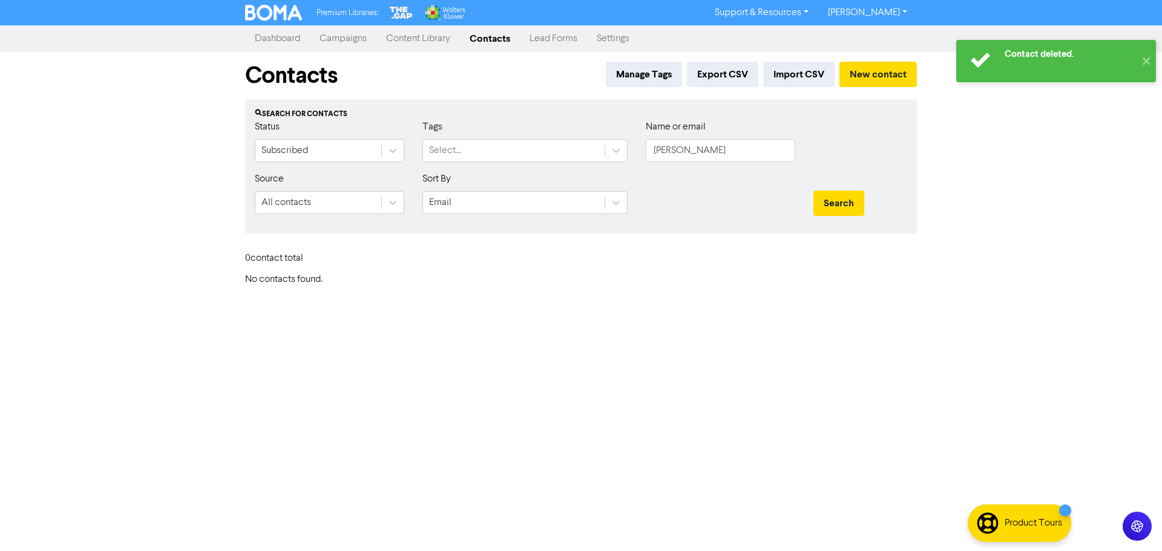
click at [344, 38] on link "Campaigns" at bounding box center [343, 39] width 67 height 24
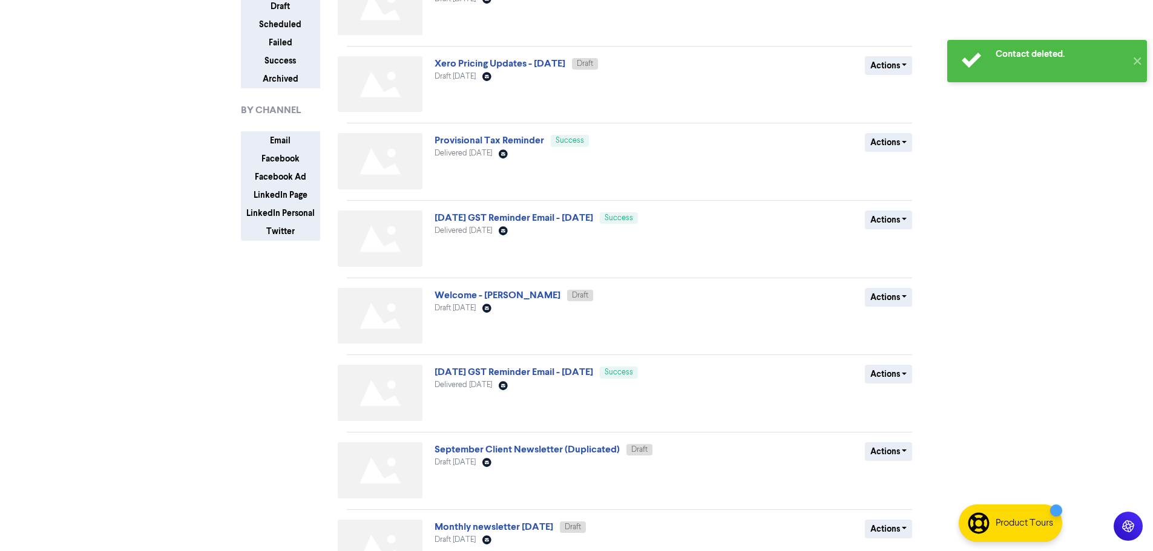
scroll to position [121, 0]
click at [482, 217] on link "[DATE] GST Reminder Email - [DATE]" at bounding box center [513, 217] width 159 height 12
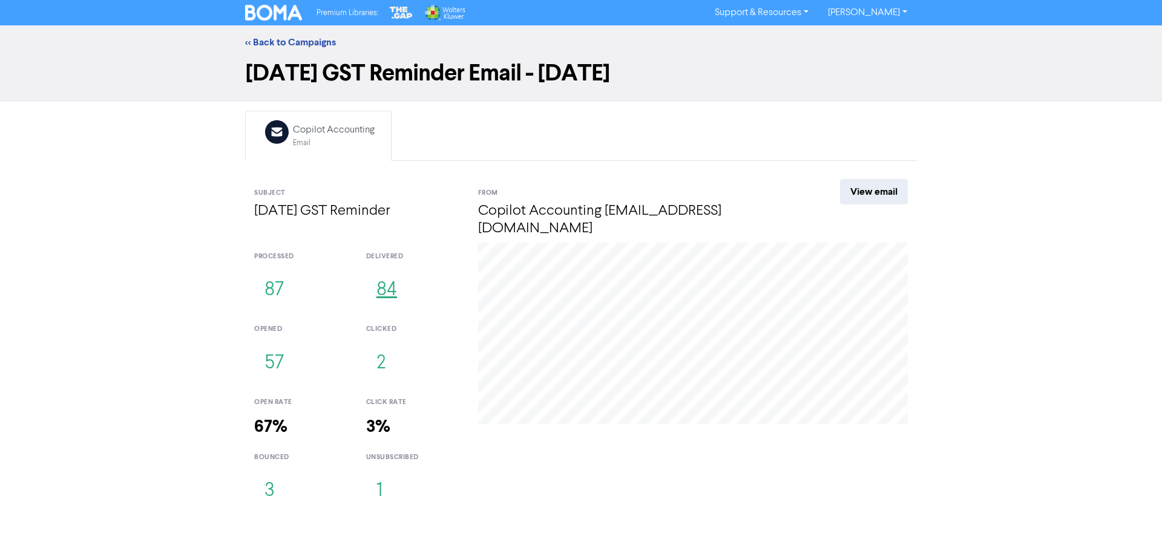
click at [380, 270] on button "84" at bounding box center [386, 290] width 41 height 40
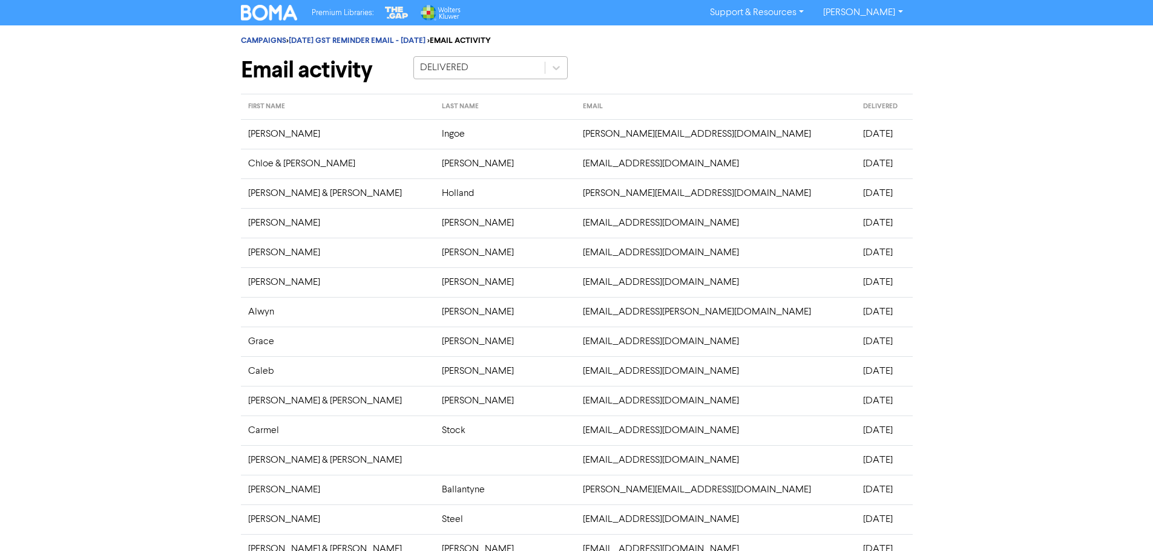
click at [479, 79] on div "DELIVERED" at bounding box center [490, 67] width 154 height 23
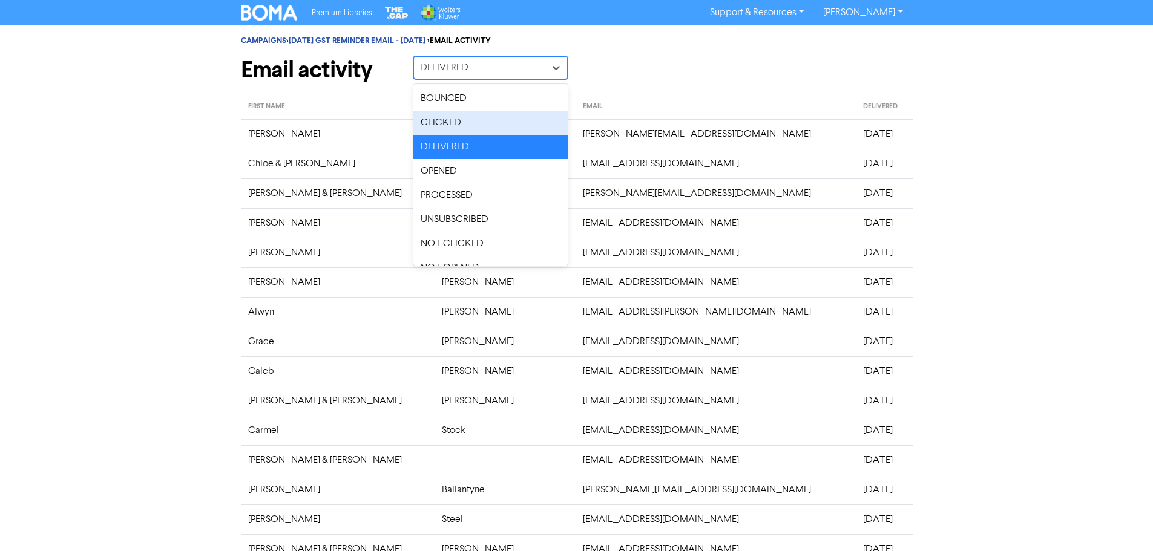
click at [453, 125] on div "CLICKED" at bounding box center [490, 123] width 154 height 24
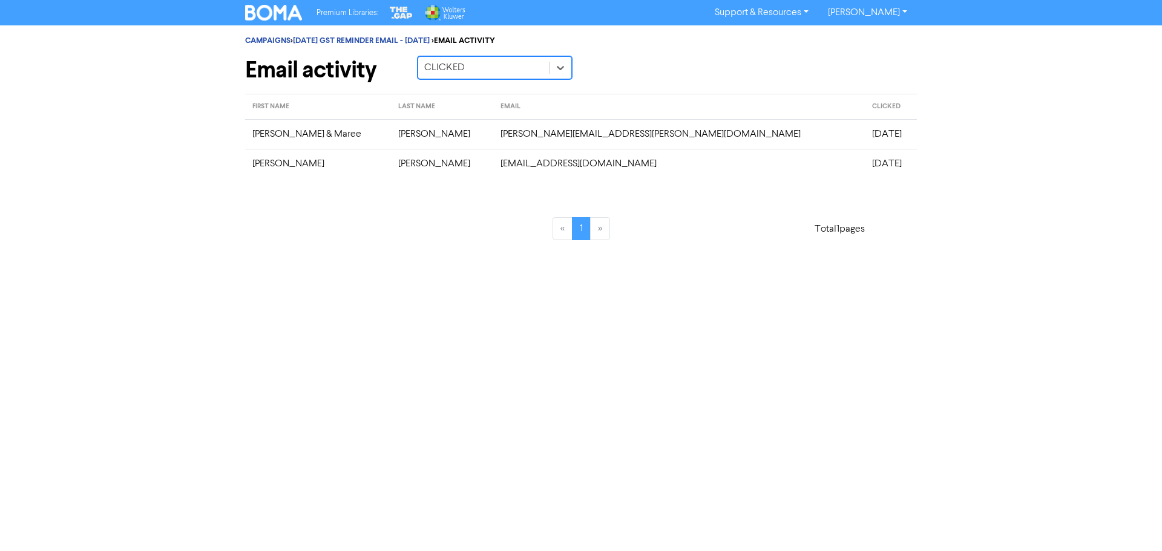
click at [443, 63] on div "CLICKED" at bounding box center [444, 68] width 41 height 15
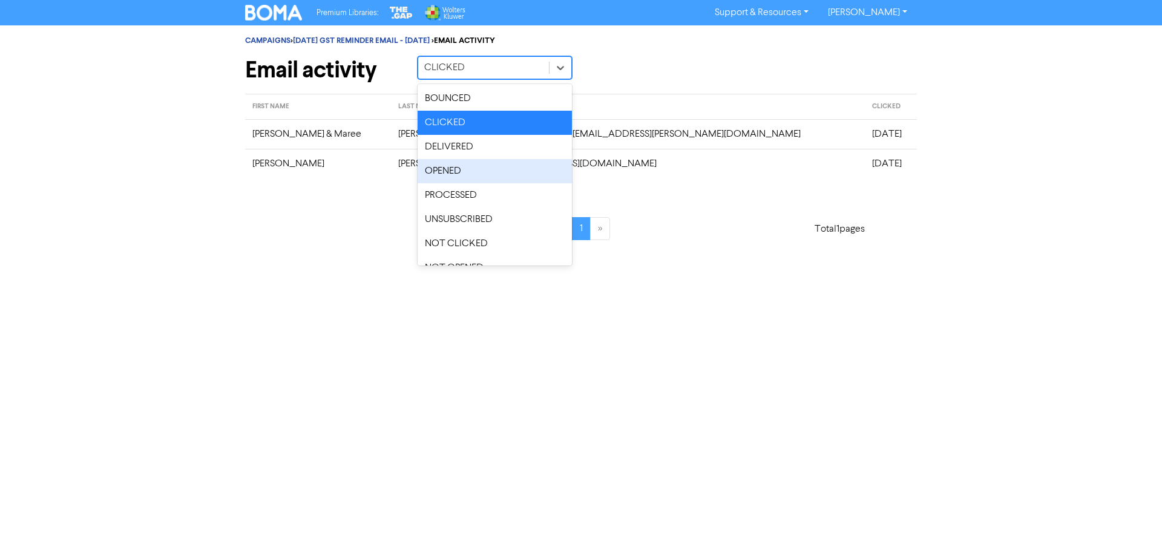
click at [457, 169] on div "OPENED" at bounding box center [494, 171] width 154 height 24
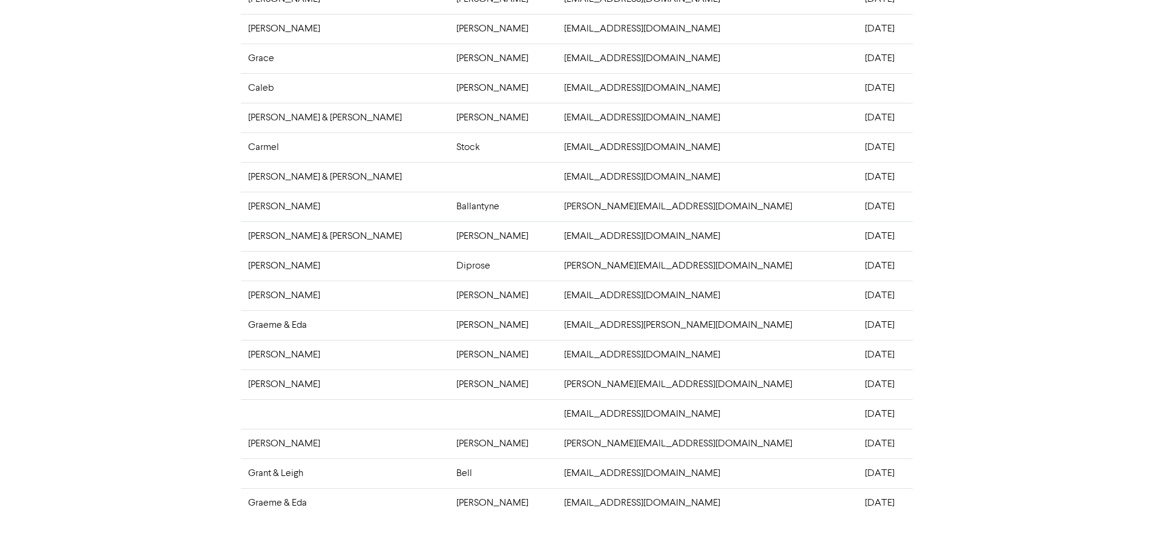
scroll to position [237, 0]
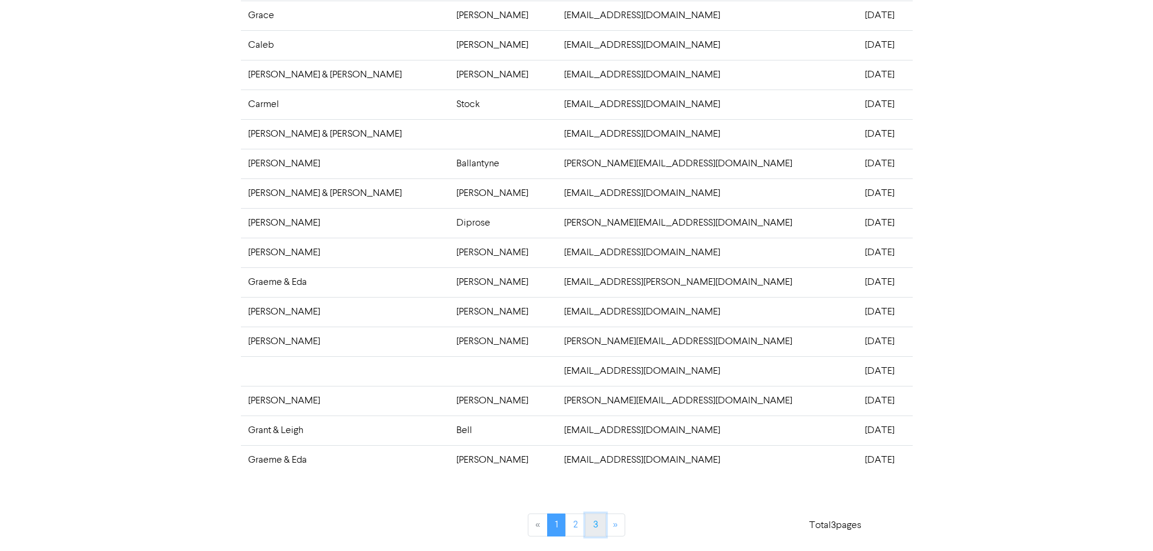
click at [590, 523] on link "3" at bounding box center [595, 525] width 21 height 23
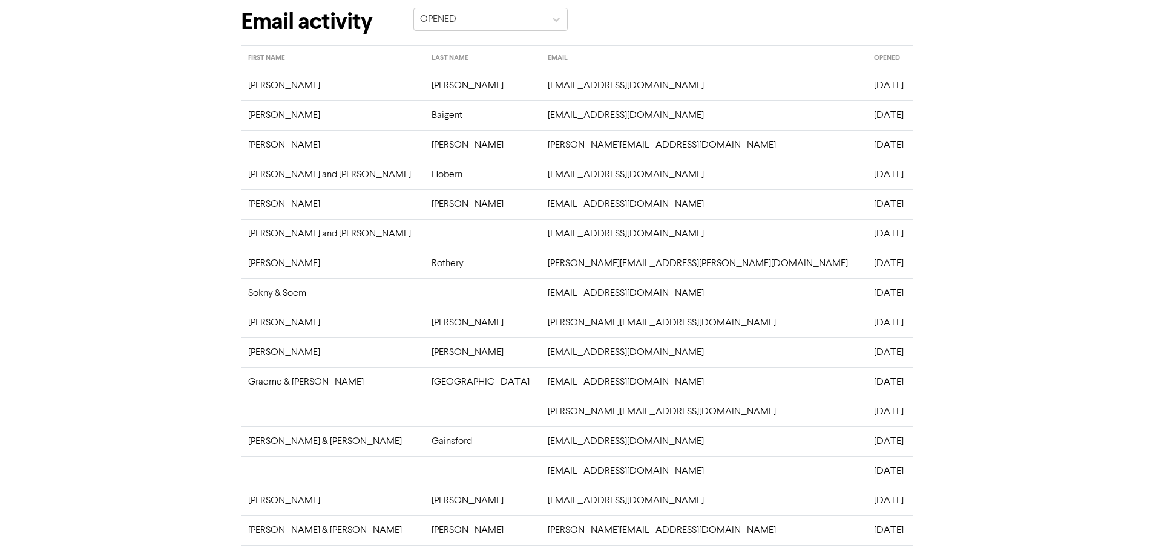
scroll to position [27, 0]
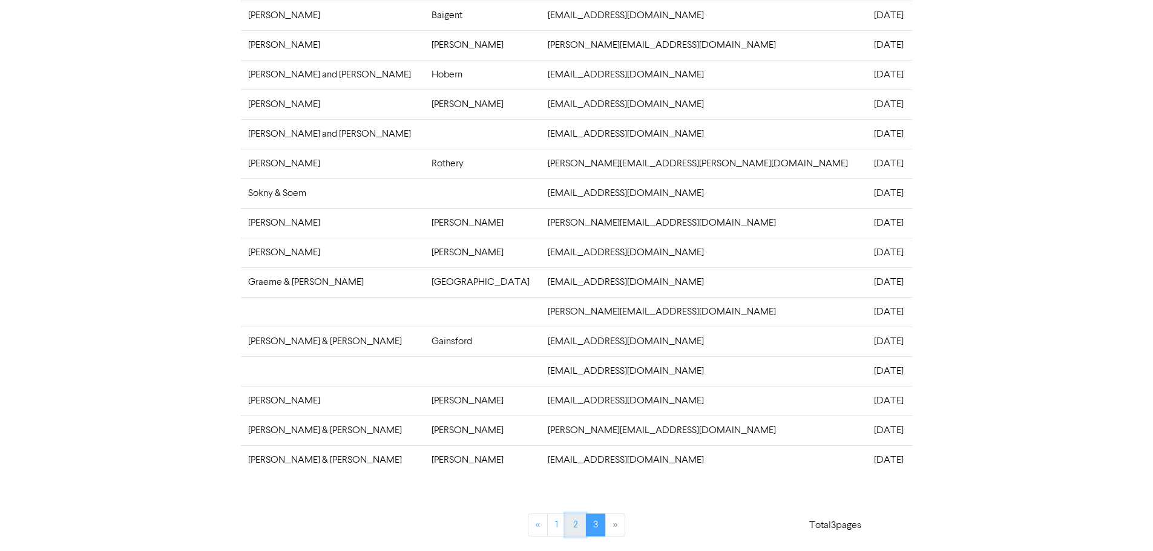
click at [572, 517] on link "2" at bounding box center [575, 525] width 21 height 23
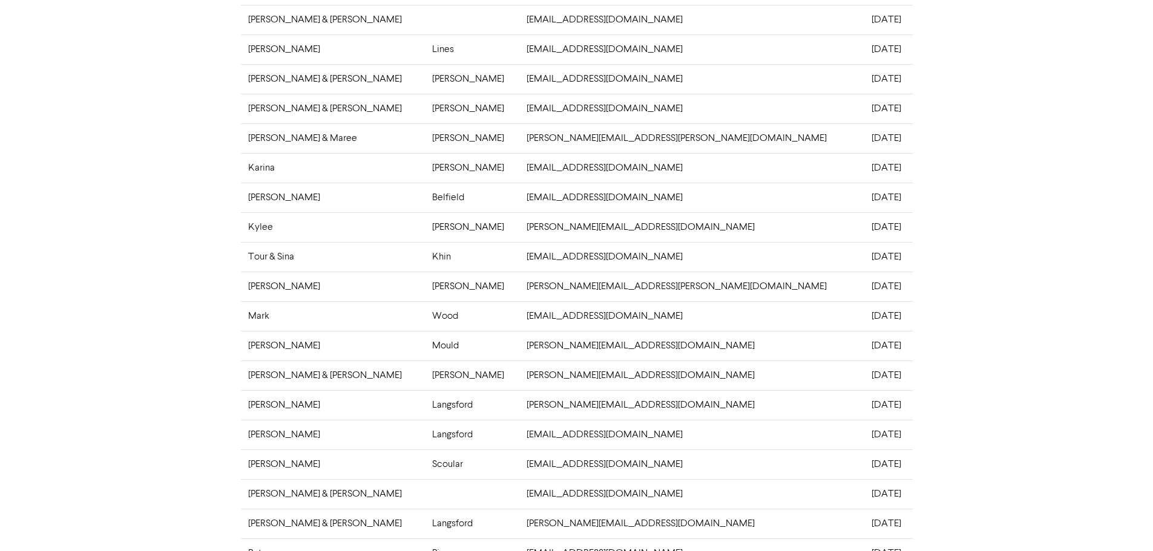
scroll to position [237, 0]
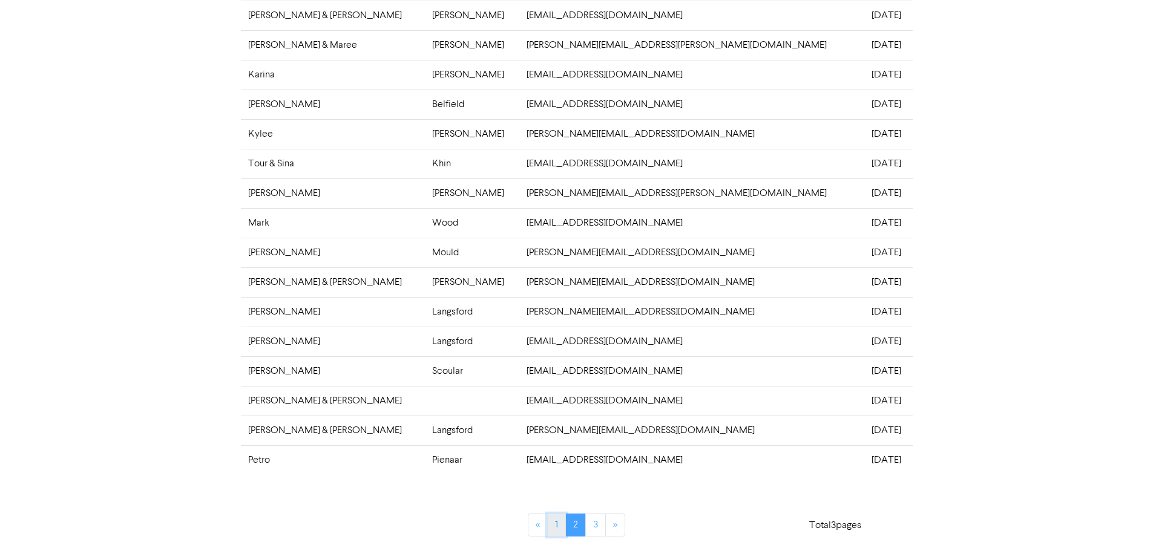
click at [557, 523] on link "1" at bounding box center [556, 525] width 19 height 23
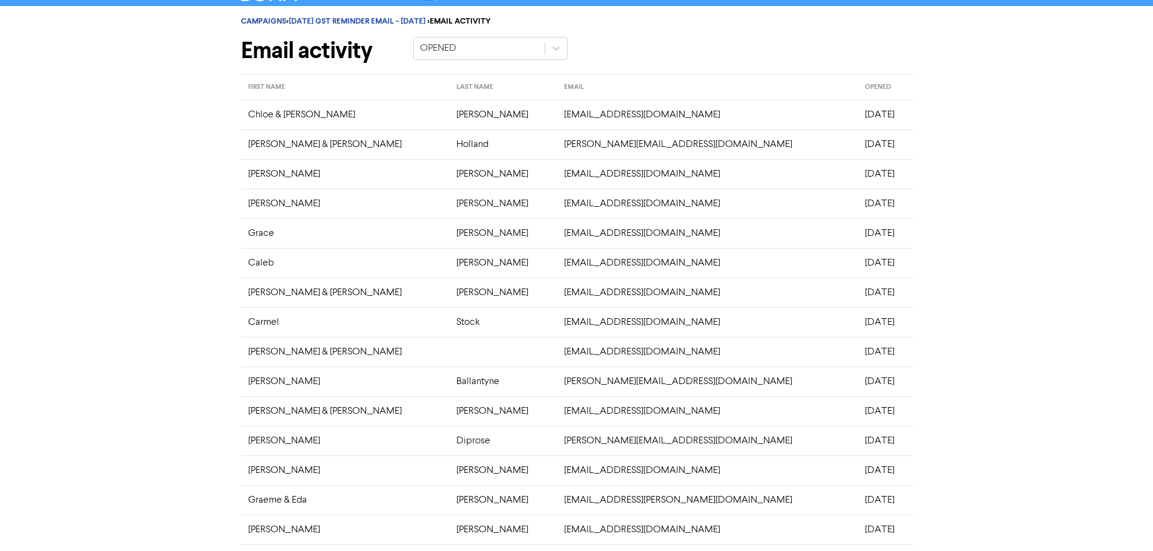
scroll to position [0, 0]
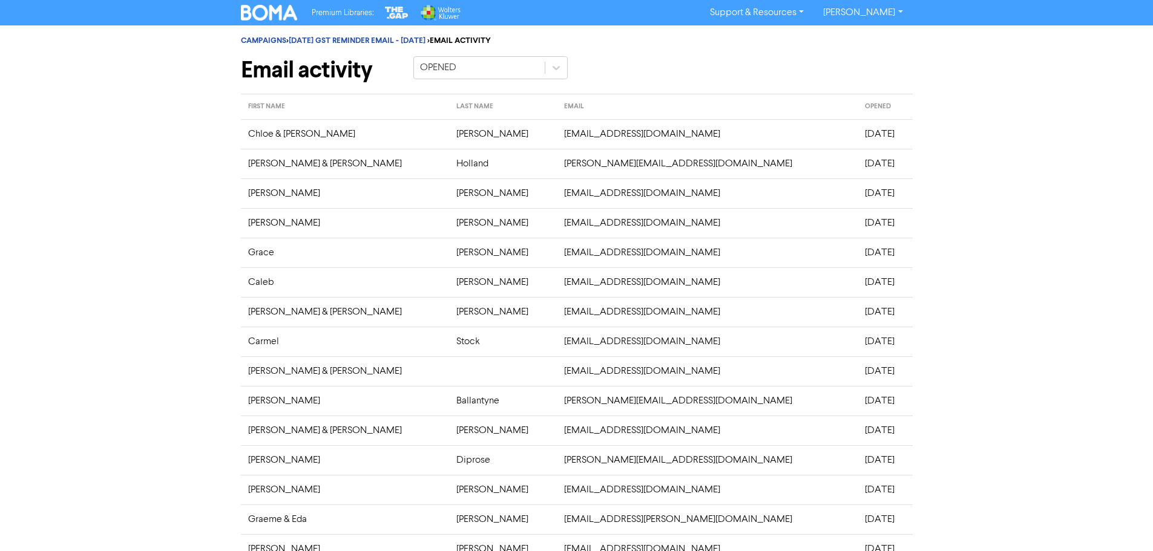
click at [262, 10] on img at bounding box center [269, 13] width 57 height 16
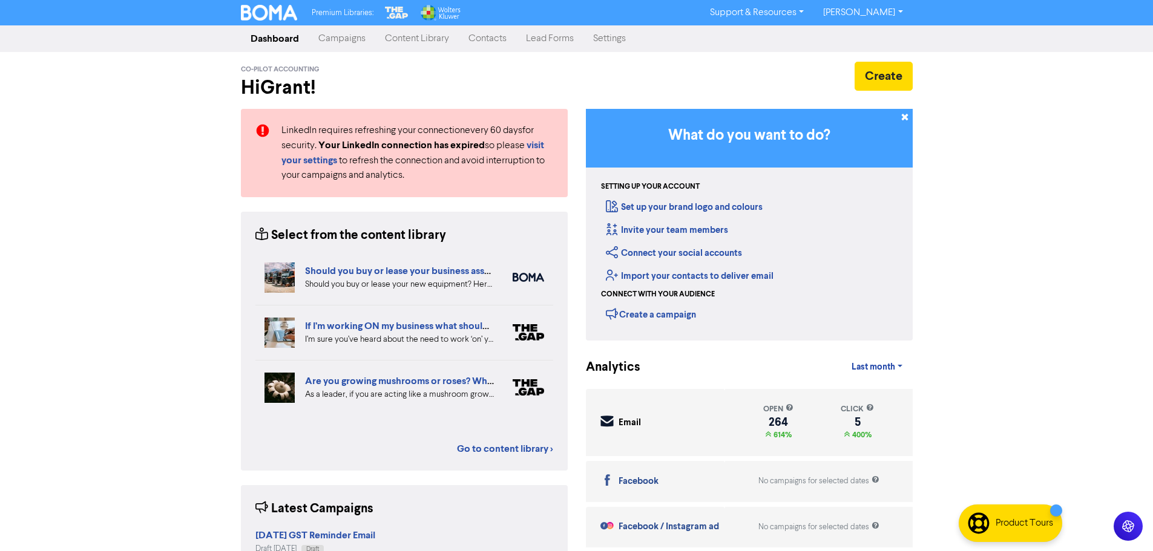
click at [483, 39] on link "Contacts" at bounding box center [487, 39] width 57 height 24
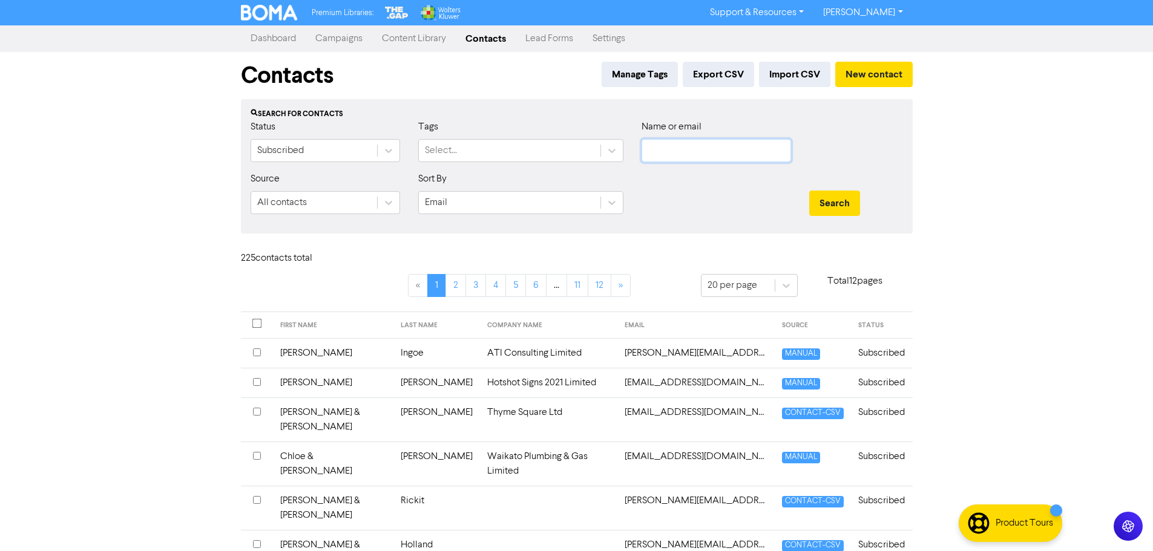
click at [701, 152] on input "text" at bounding box center [715, 150] width 149 height 23
type input "mitch"
click at [809, 191] on button "Search" at bounding box center [834, 203] width 51 height 25
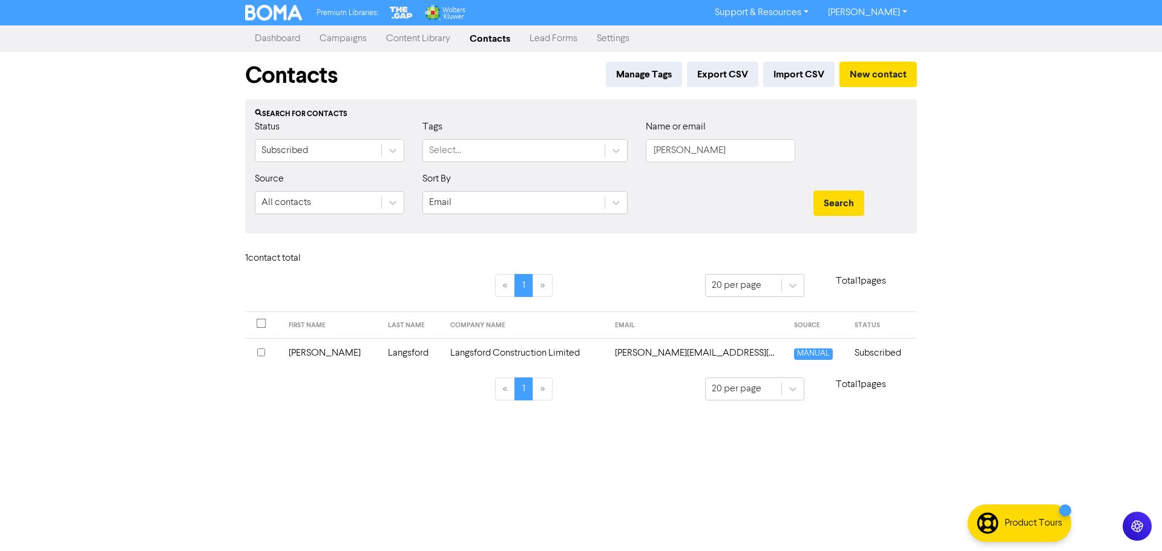
click at [491, 355] on td "Langsford Construction Limited" at bounding box center [525, 353] width 164 height 30
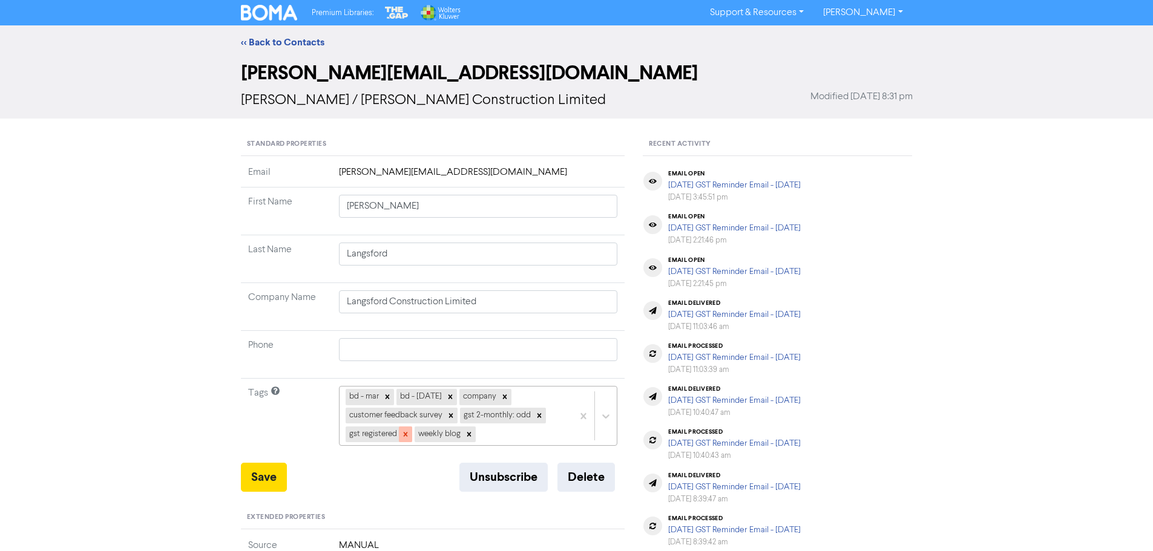
click at [399, 433] on div at bounding box center [405, 435] width 13 height 16
click at [537, 415] on icon at bounding box center [539, 415] width 8 height 8
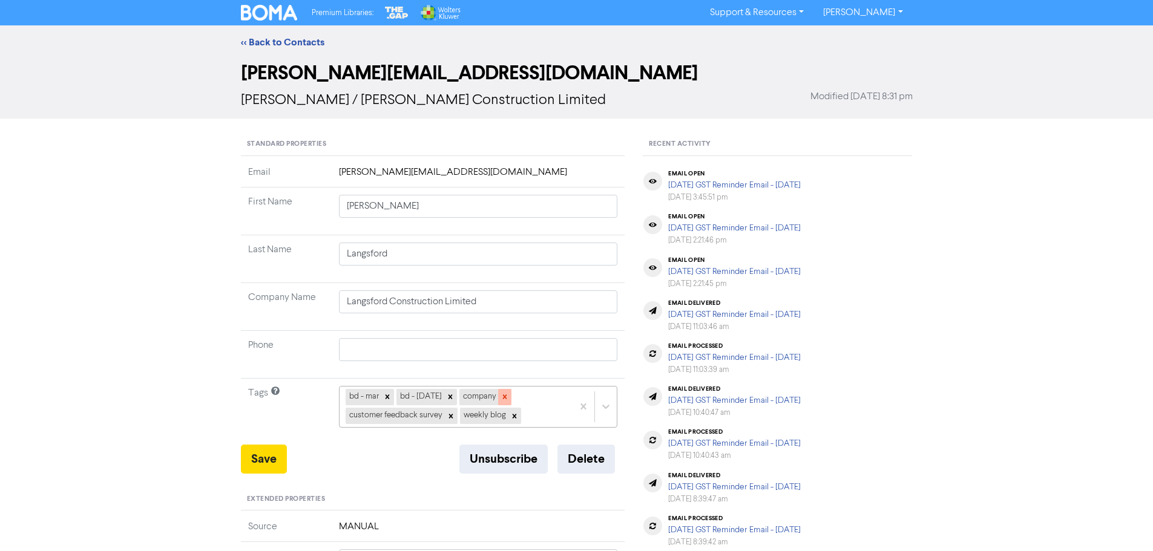
click at [502, 396] on icon at bounding box center [504, 397] width 4 height 4
click at [594, 463] on button "Delete" at bounding box center [585, 459] width 57 height 29
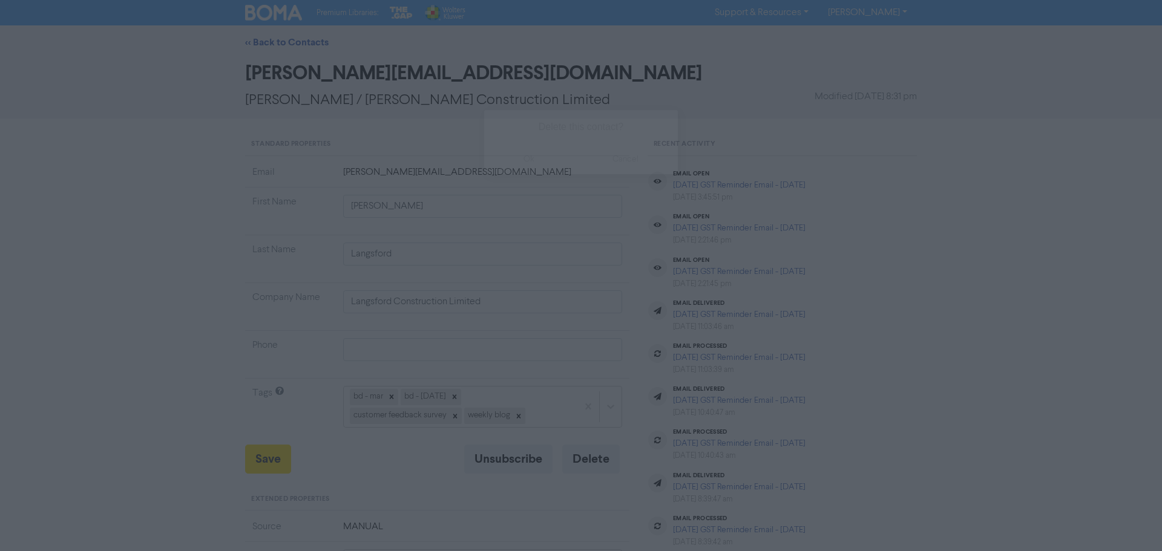
click at [535, 160] on button "ok" at bounding box center [529, 159] width 90 height 30
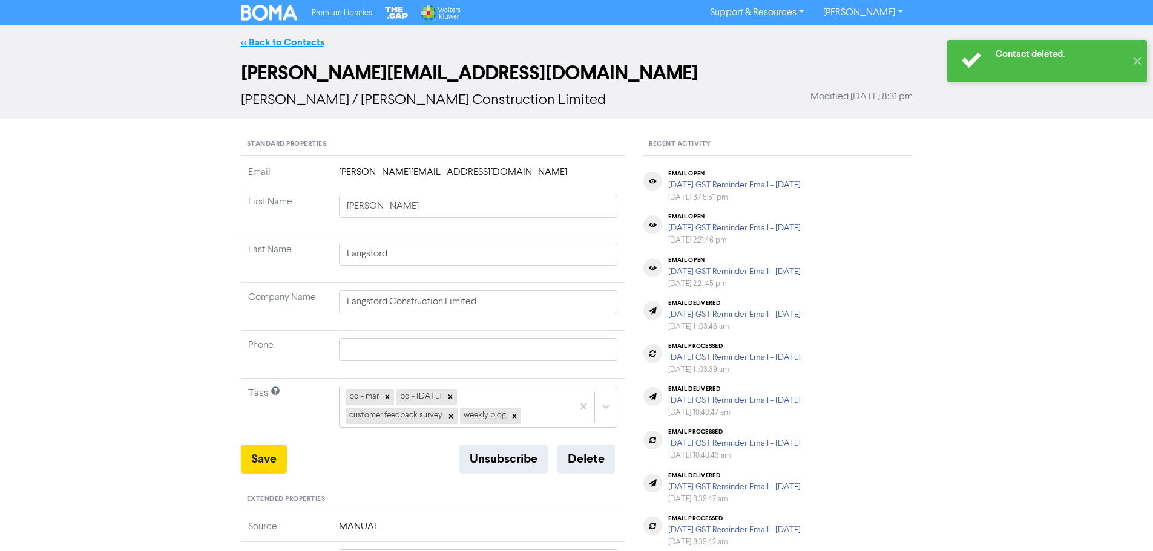
click at [275, 39] on link "<< Back to Contacts" at bounding box center [282, 42] width 83 height 12
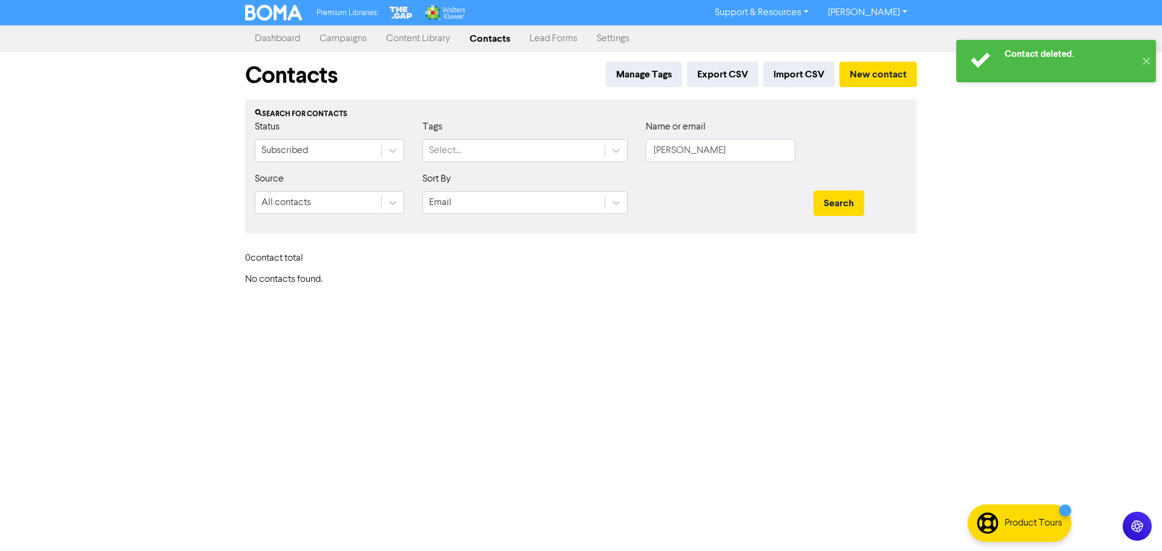
click at [359, 38] on link "Campaigns" at bounding box center [343, 39] width 67 height 24
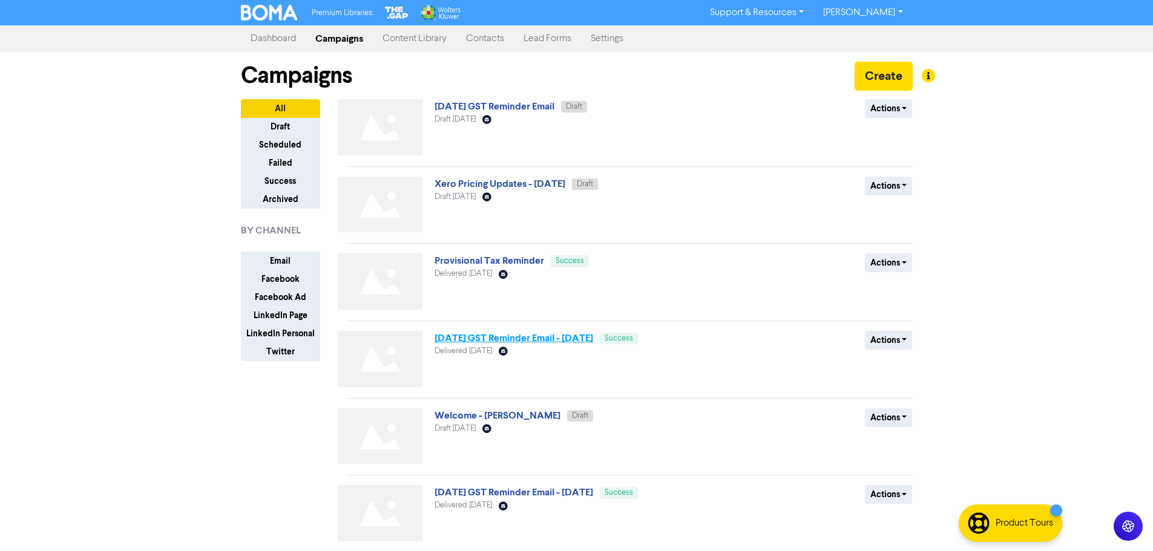
click at [511, 338] on link "[DATE] GST Reminder Email - [DATE]" at bounding box center [513, 338] width 159 height 12
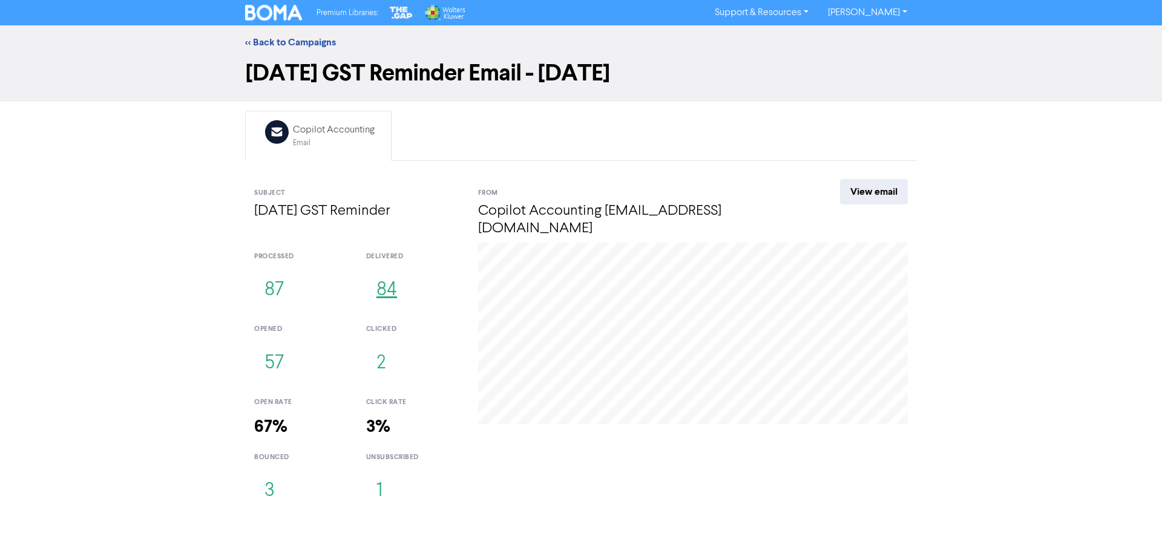
click at [385, 270] on button "84" at bounding box center [386, 290] width 41 height 40
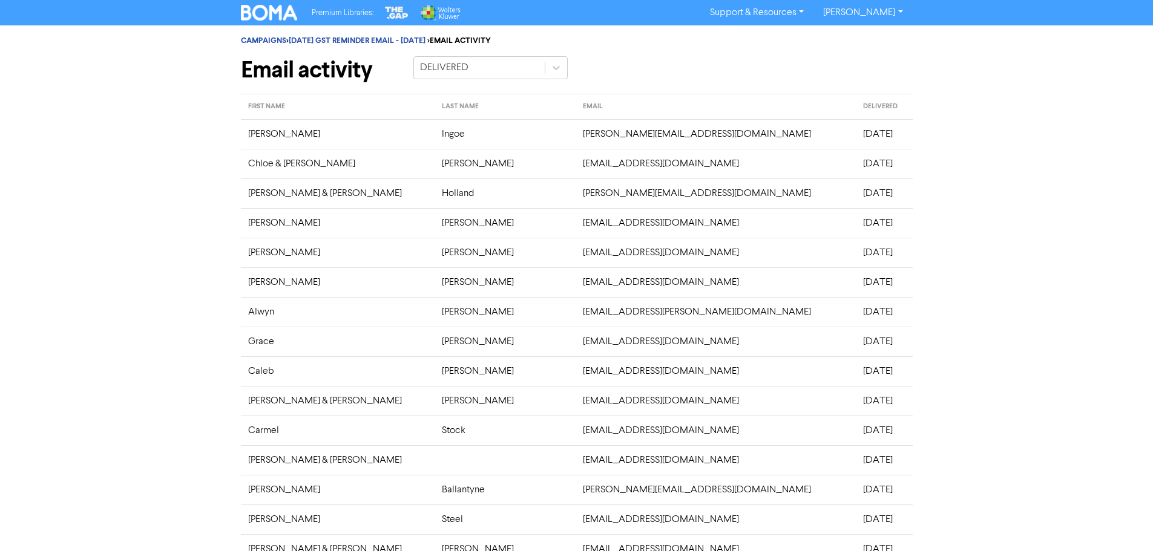
click at [263, 123] on td "[PERSON_NAME]" at bounding box center [338, 134] width 194 height 30
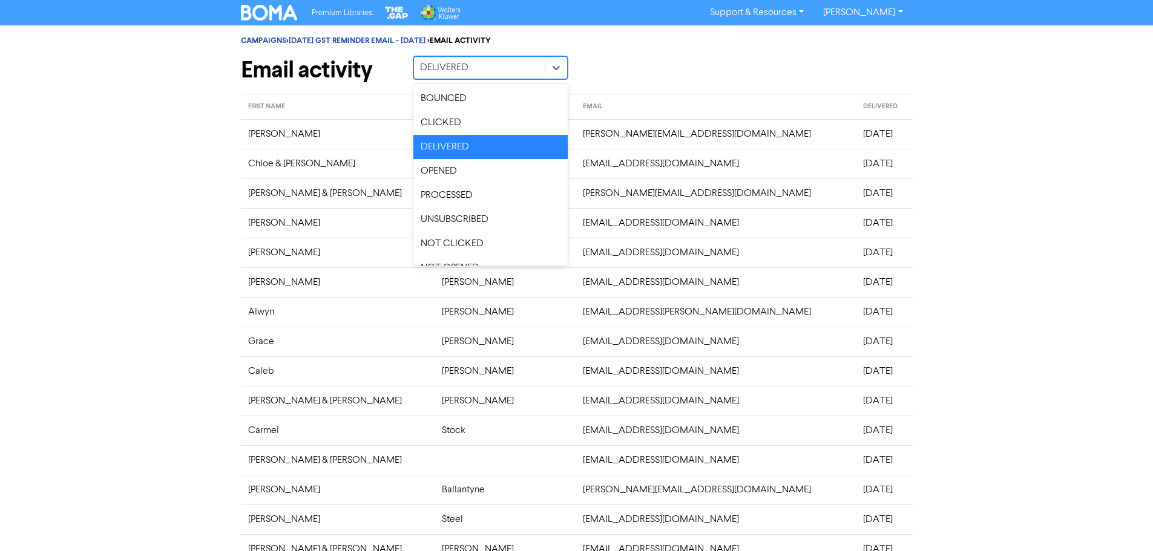
click at [512, 70] on div "DELIVERED" at bounding box center [479, 68] width 131 height 22
click at [454, 124] on div "CLICKED" at bounding box center [490, 123] width 154 height 24
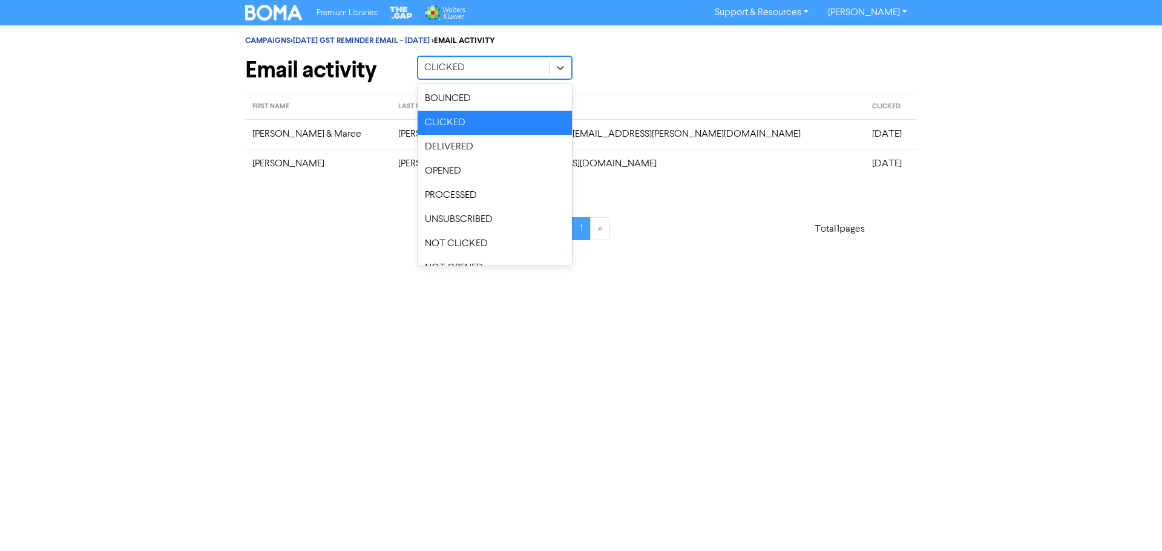
click at [457, 60] on div "CLICKED" at bounding box center [483, 68] width 131 height 22
click at [451, 99] on div "BOUNCED" at bounding box center [494, 99] width 154 height 24
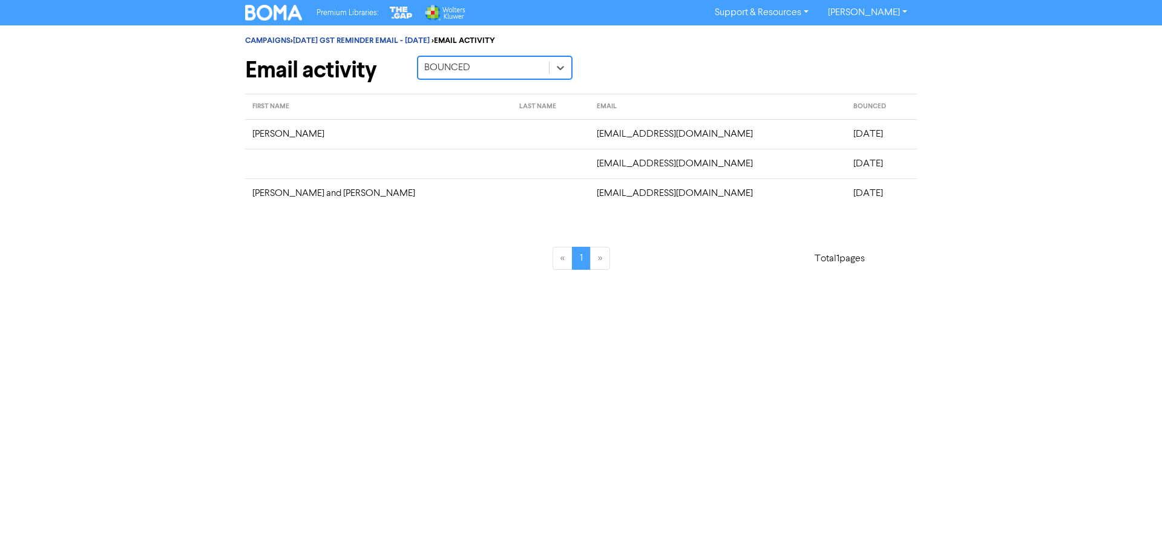
click at [278, 10] on img at bounding box center [273, 13] width 57 height 16
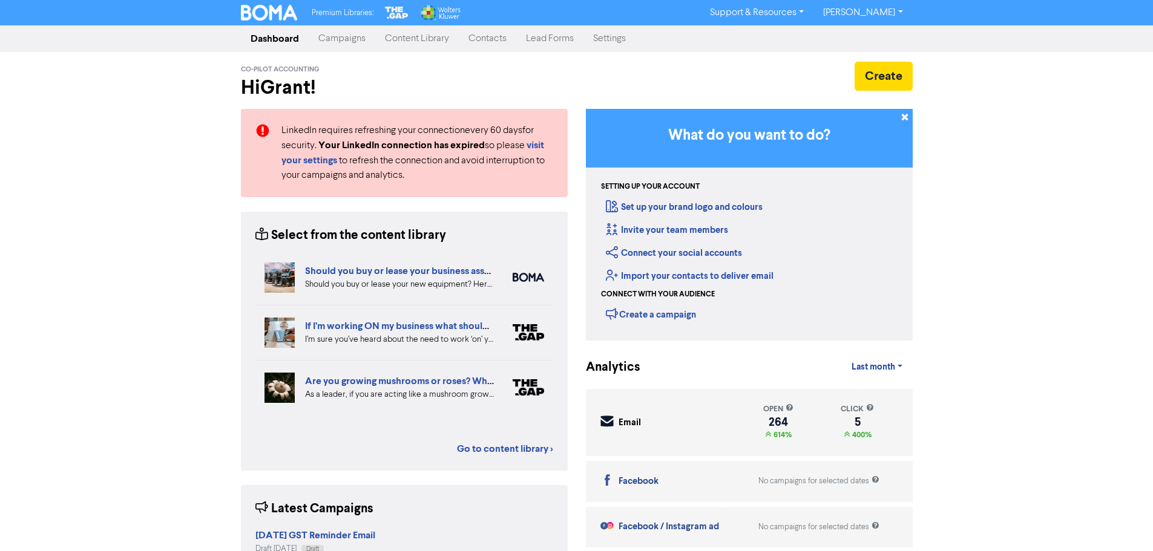
click at [480, 36] on link "Contacts" at bounding box center [487, 39] width 57 height 24
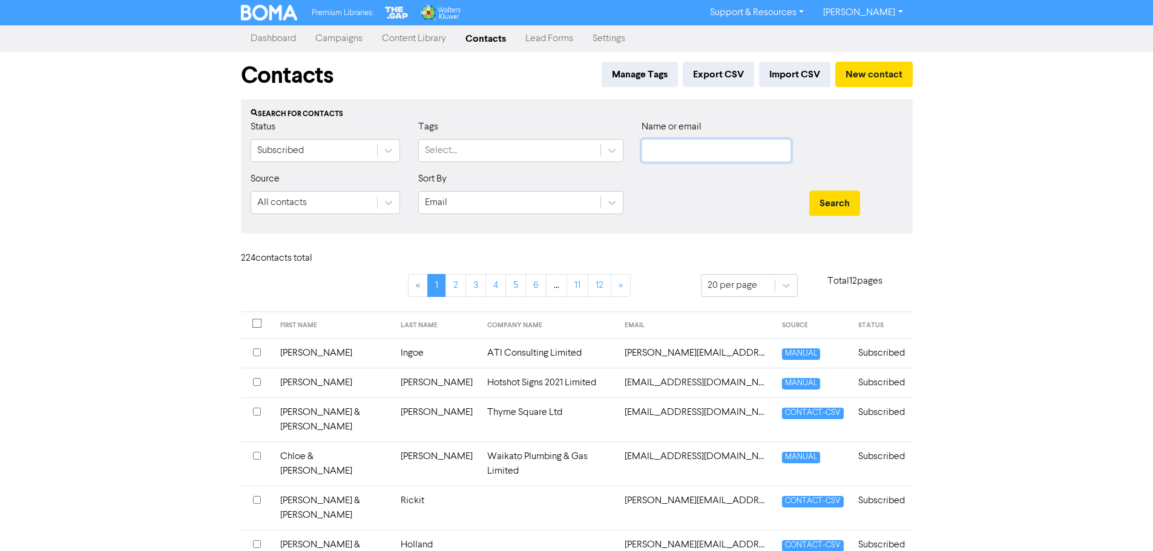
click at [657, 153] on input "text" at bounding box center [715, 150] width 149 height 23
type input "[PERSON_NAME]"
click at [809, 191] on button "Search" at bounding box center [834, 203] width 51 height 25
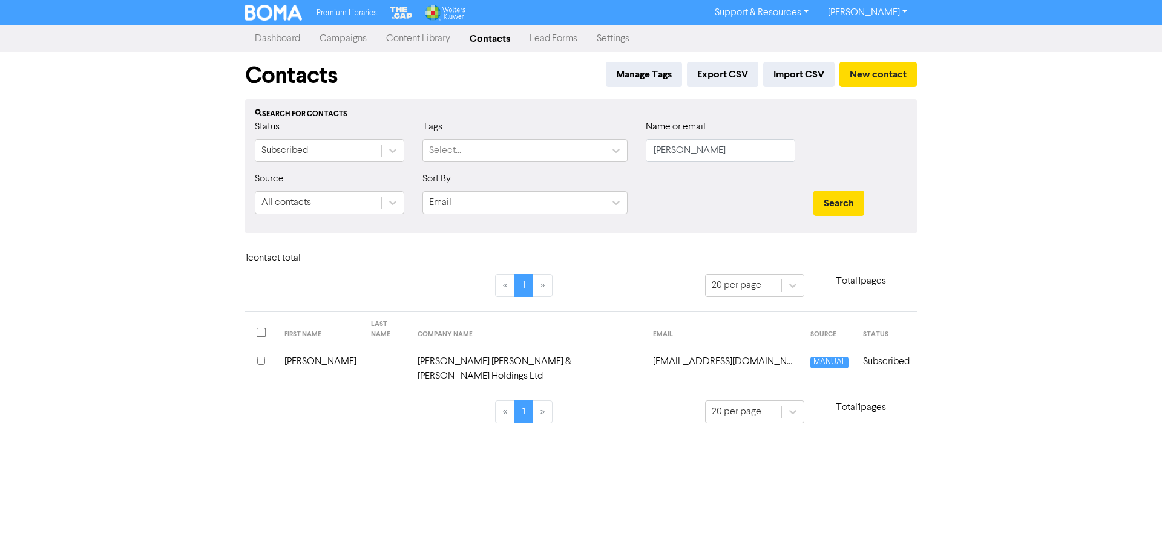
click at [513, 354] on td "[PERSON_NAME] [PERSON_NAME] & [PERSON_NAME] Holdings Ltd" at bounding box center [527, 369] width 235 height 44
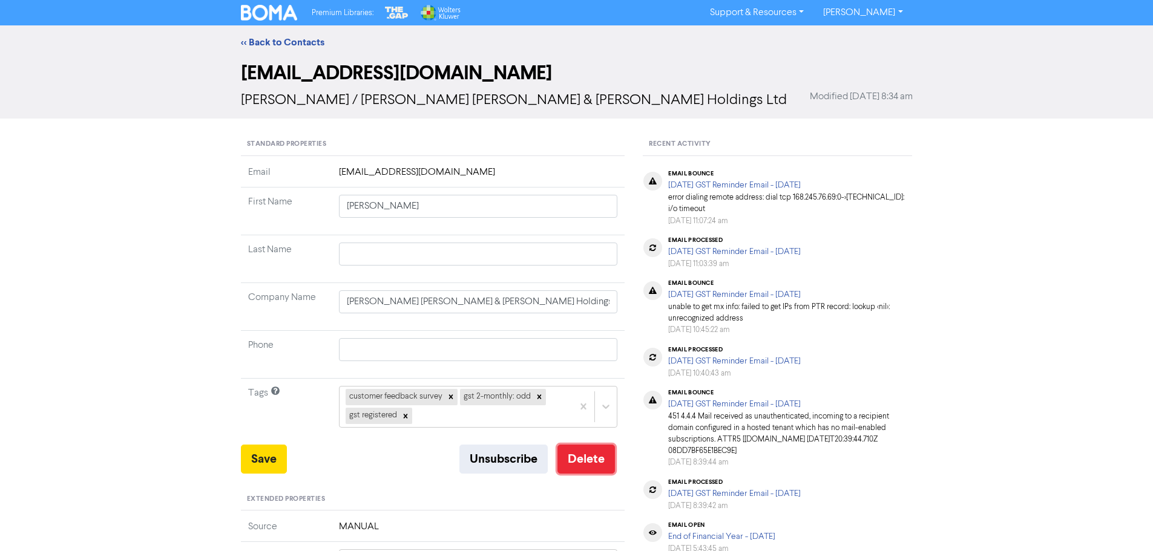
click at [587, 457] on button "Delete" at bounding box center [585, 459] width 57 height 29
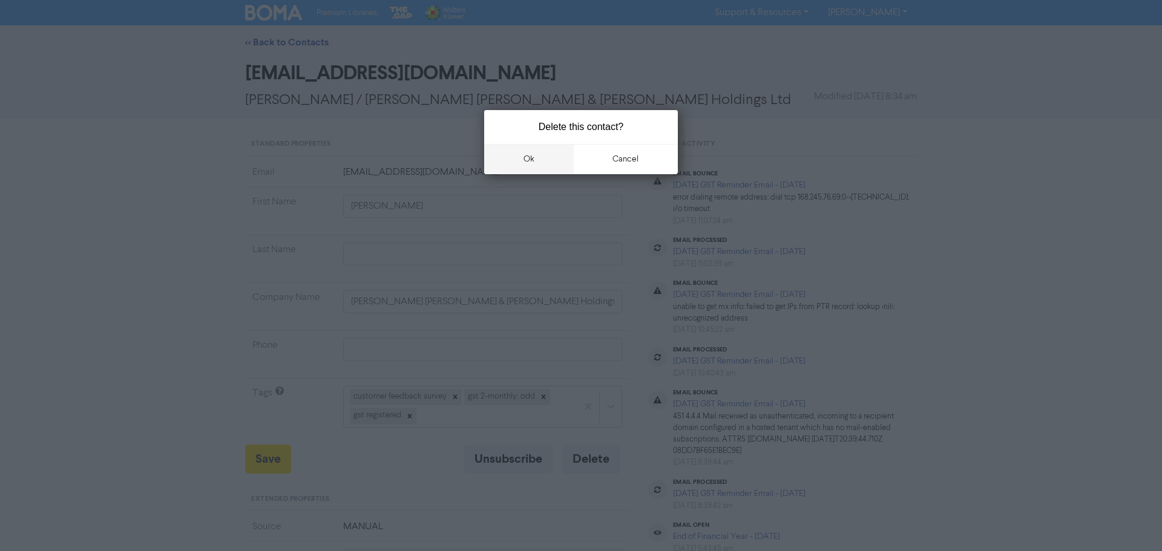
click at [534, 160] on button "ok" at bounding box center [529, 159] width 90 height 30
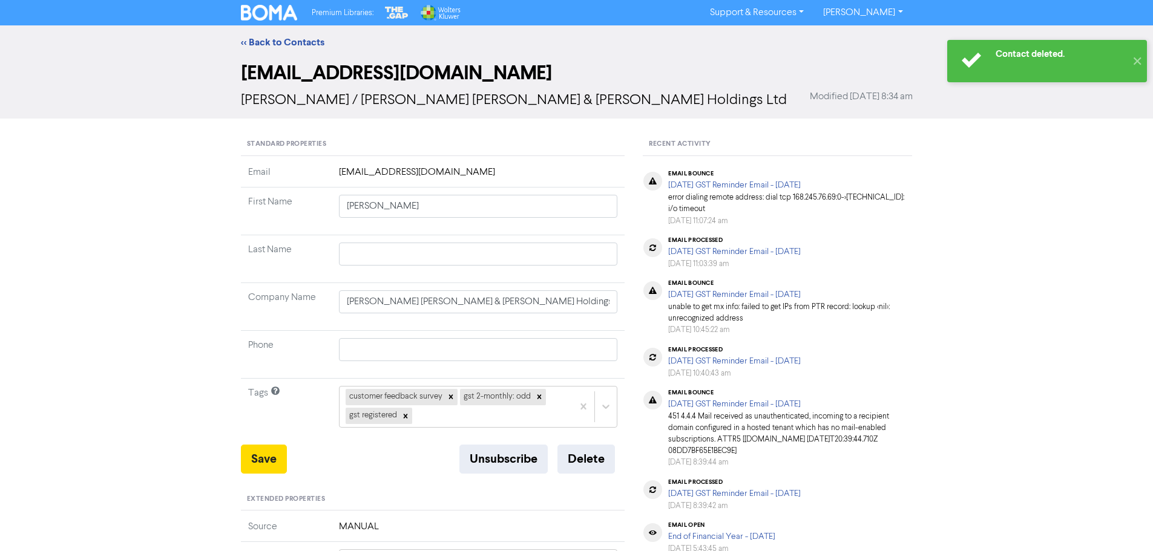
click at [268, 6] on img at bounding box center [269, 13] width 57 height 16
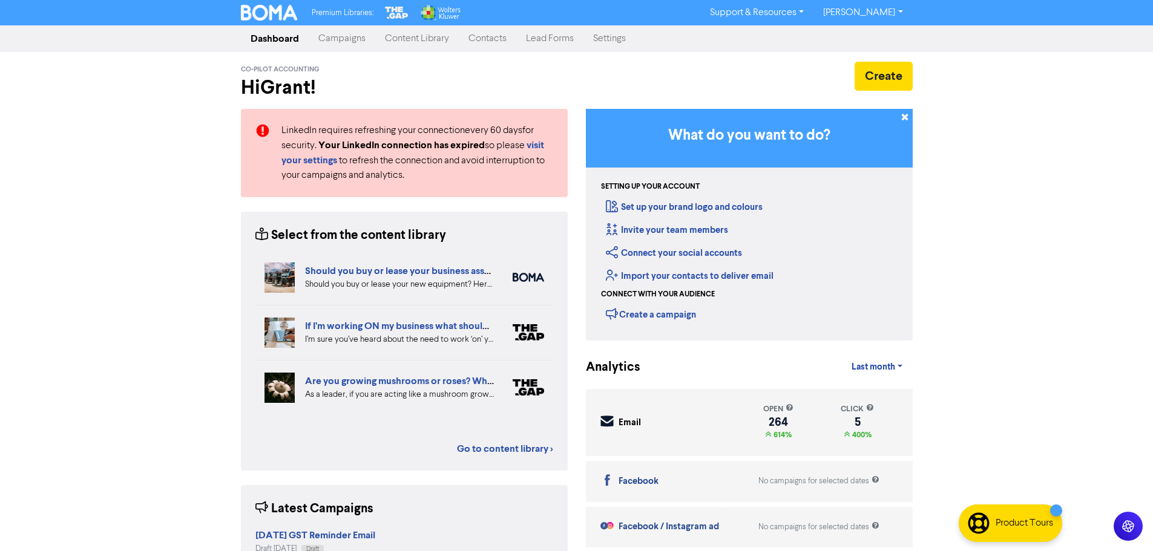
click at [488, 33] on link "Contacts" at bounding box center [487, 39] width 57 height 24
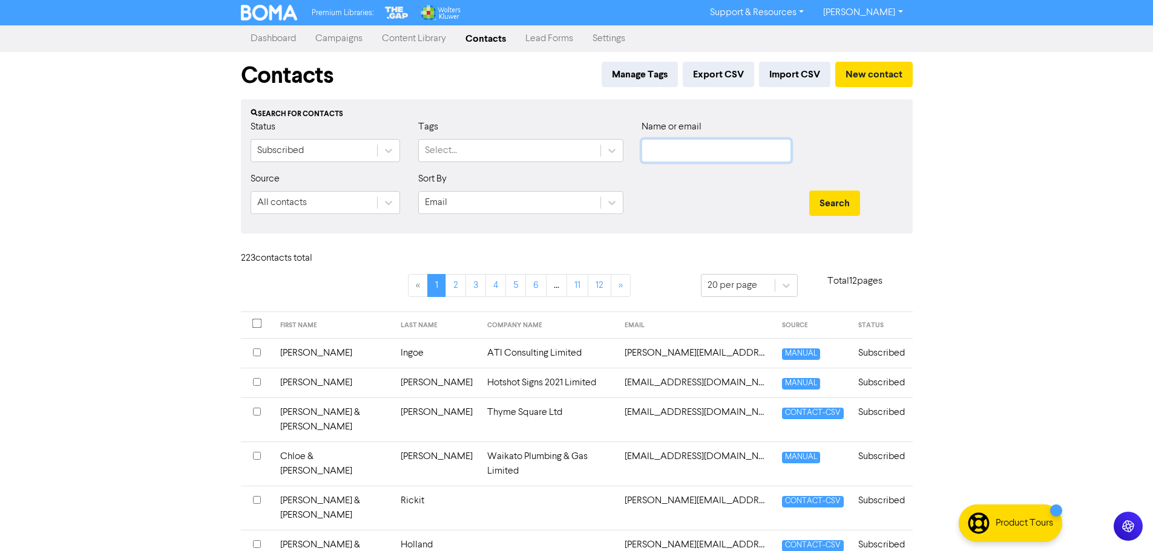
click at [699, 152] on input "text" at bounding box center [715, 150] width 149 height 23
type input "[PERSON_NAME]"
click at [809, 191] on button "Search" at bounding box center [834, 203] width 51 height 25
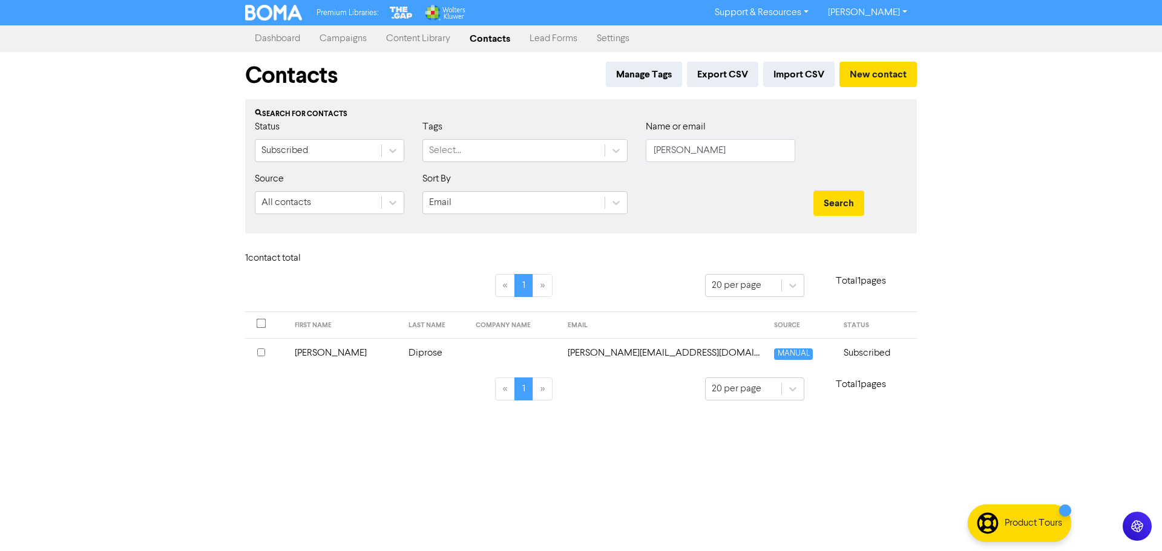
click at [538, 352] on td at bounding box center [513, 353] width 91 height 30
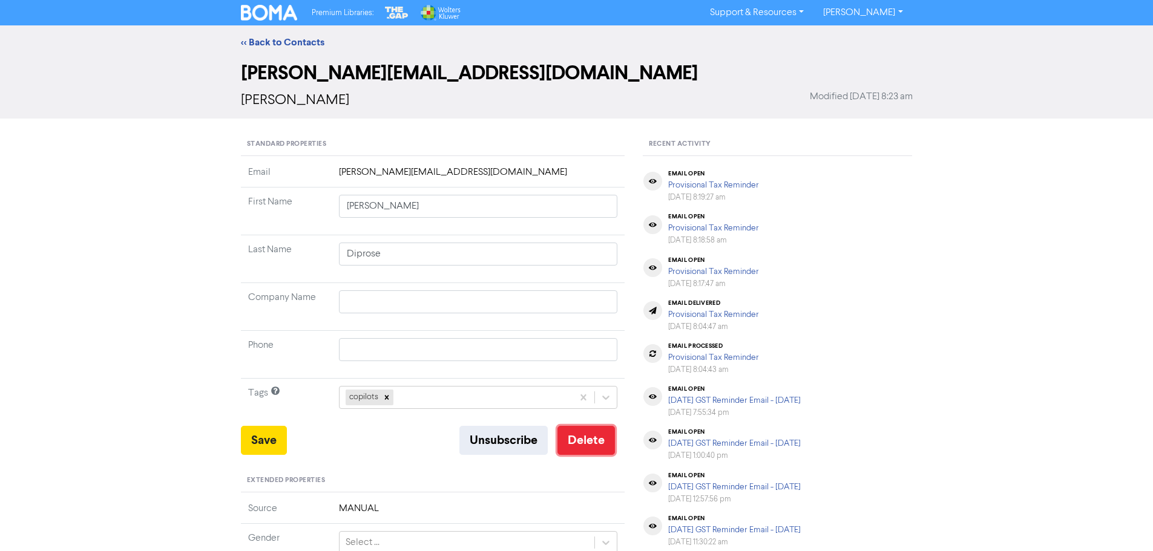
click at [595, 440] on button "Delete" at bounding box center [585, 440] width 57 height 29
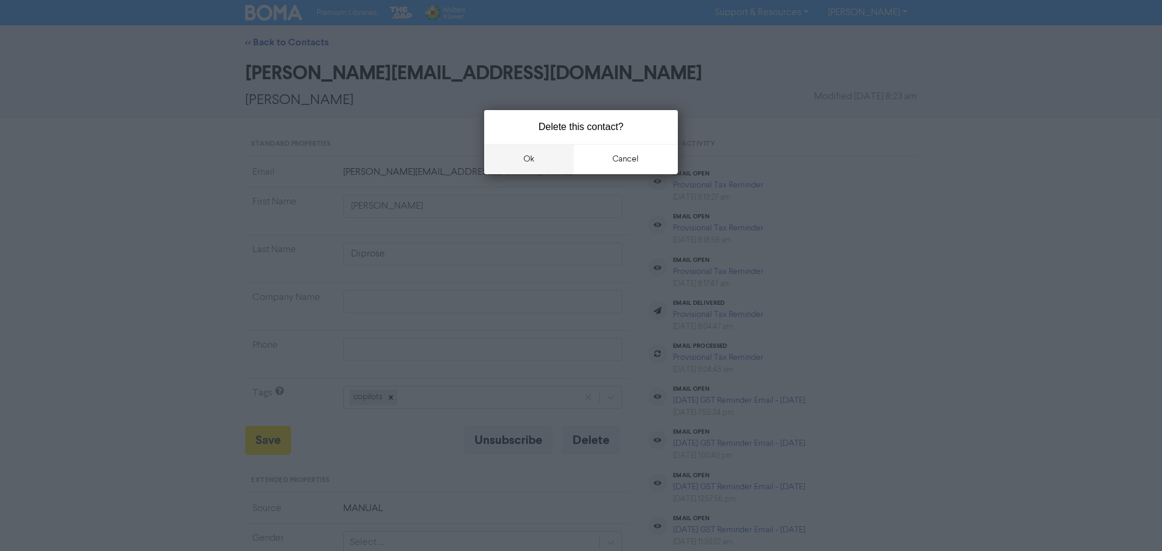
click at [525, 157] on button "ok" at bounding box center [529, 159] width 90 height 30
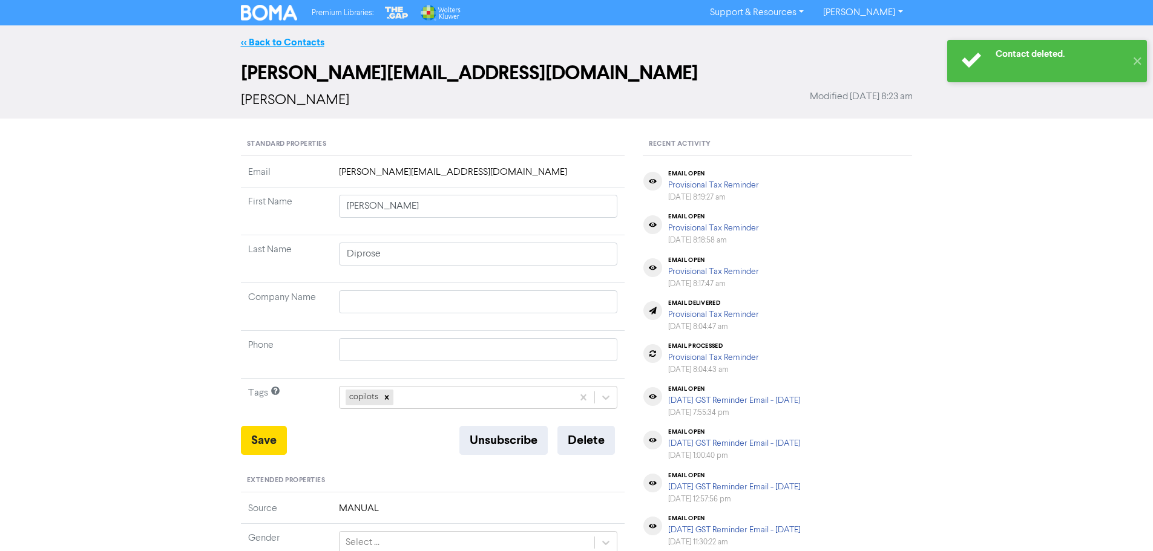
click at [289, 40] on link "<< Back to Contacts" at bounding box center [282, 42] width 83 height 12
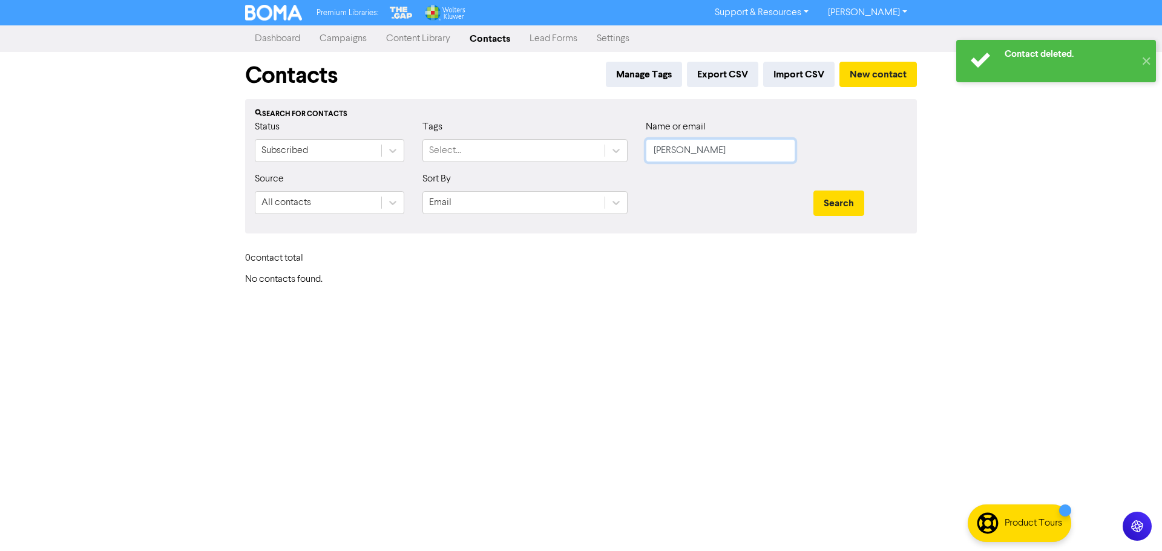
click at [710, 149] on input "[PERSON_NAME]" at bounding box center [720, 150] width 149 height 23
type input "[PERSON_NAME]"
click at [813, 191] on button "Search" at bounding box center [838, 203] width 51 height 25
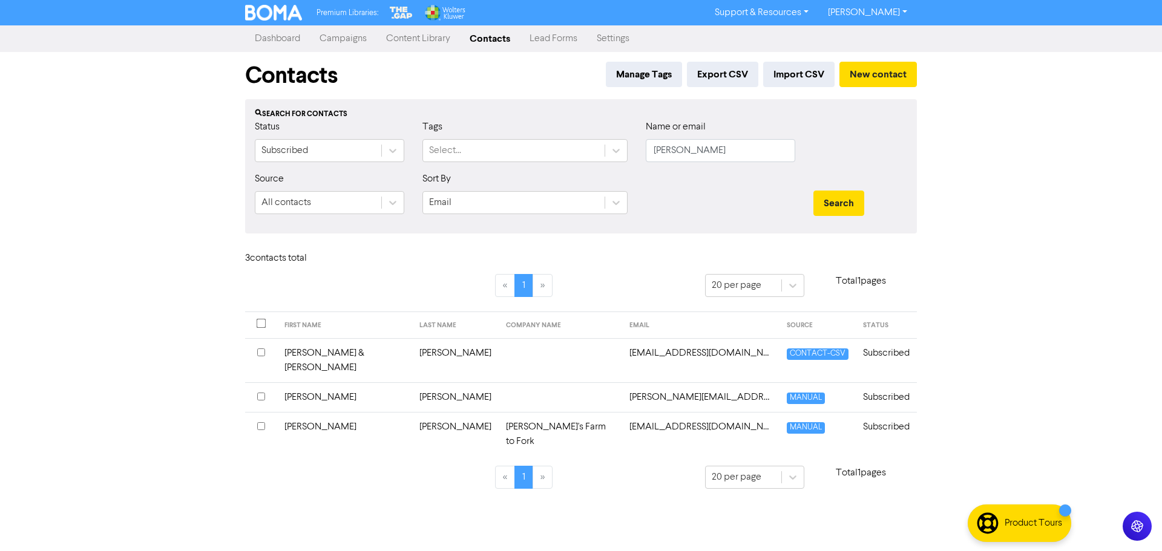
click at [499, 382] on td at bounding box center [560, 397] width 123 height 30
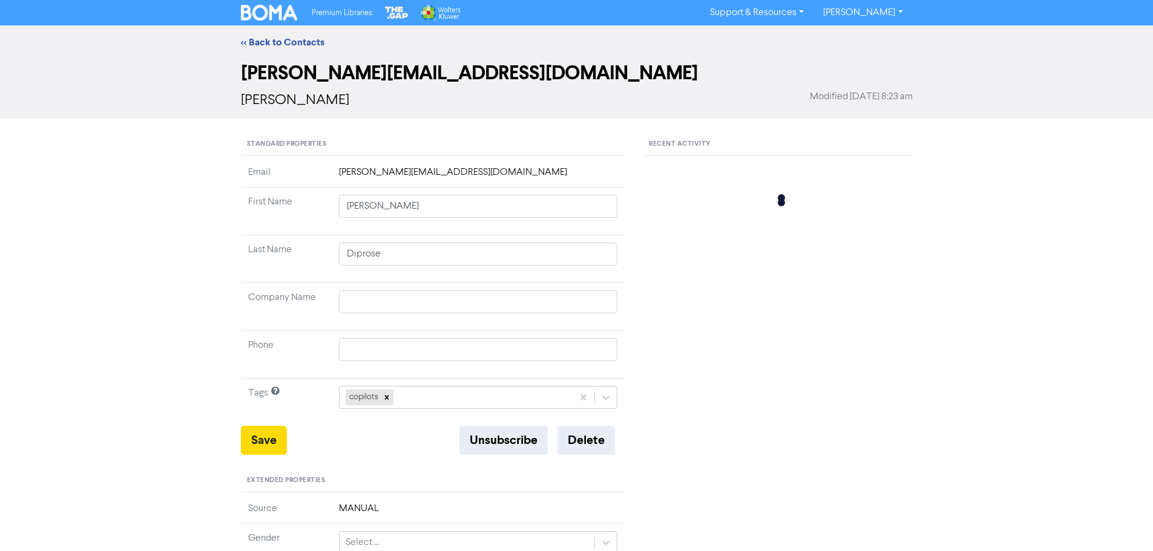
type input "[PERSON_NAME]"
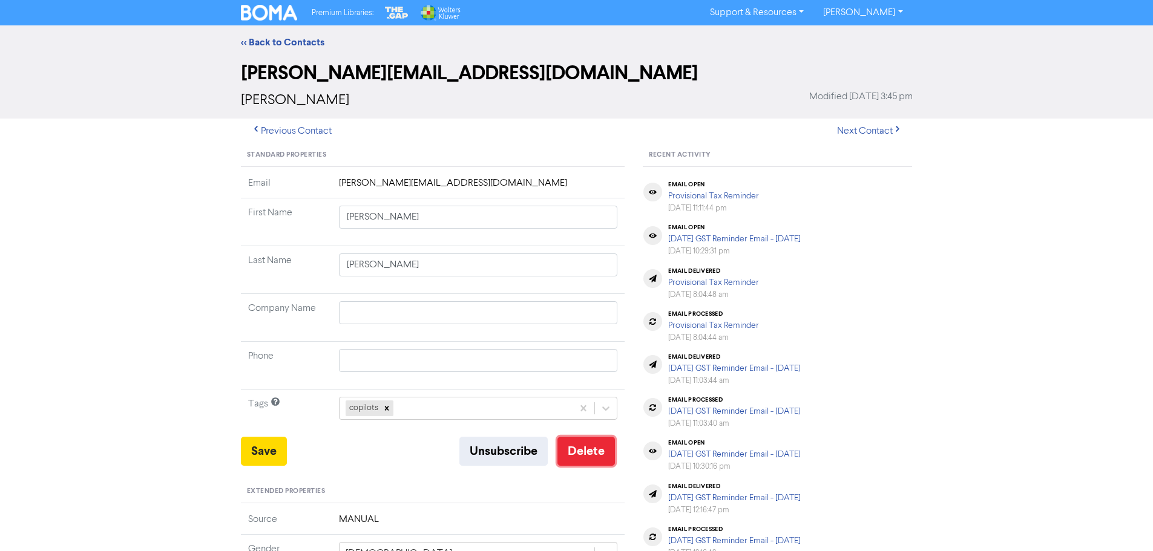
click at [605, 453] on button "Delete" at bounding box center [585, 451] width 57 height 29
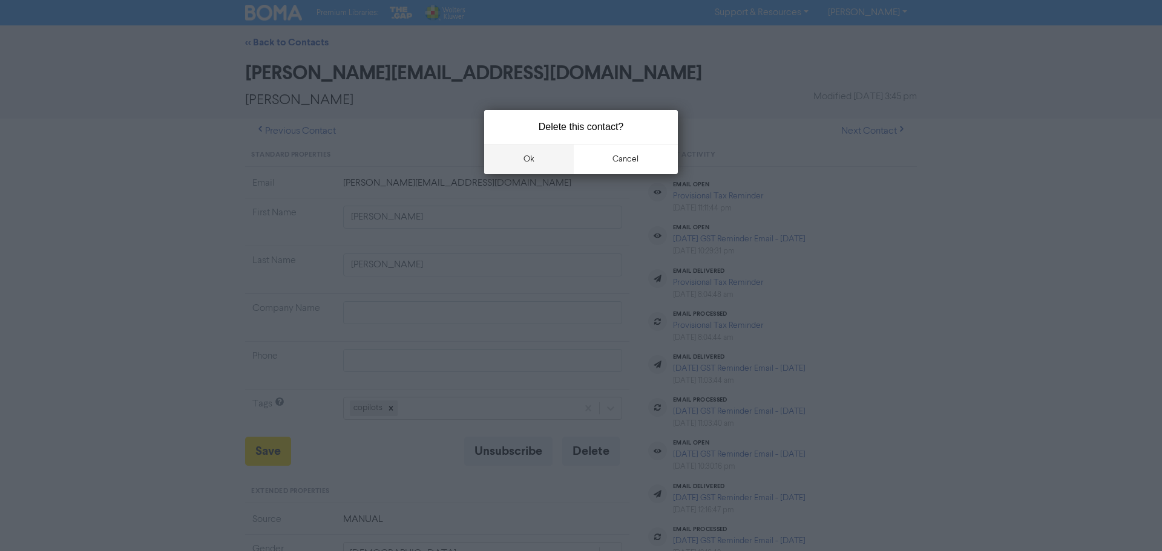
click at [538, 154] on button "ok" at bounding box center [529, 159] width 90 height 30
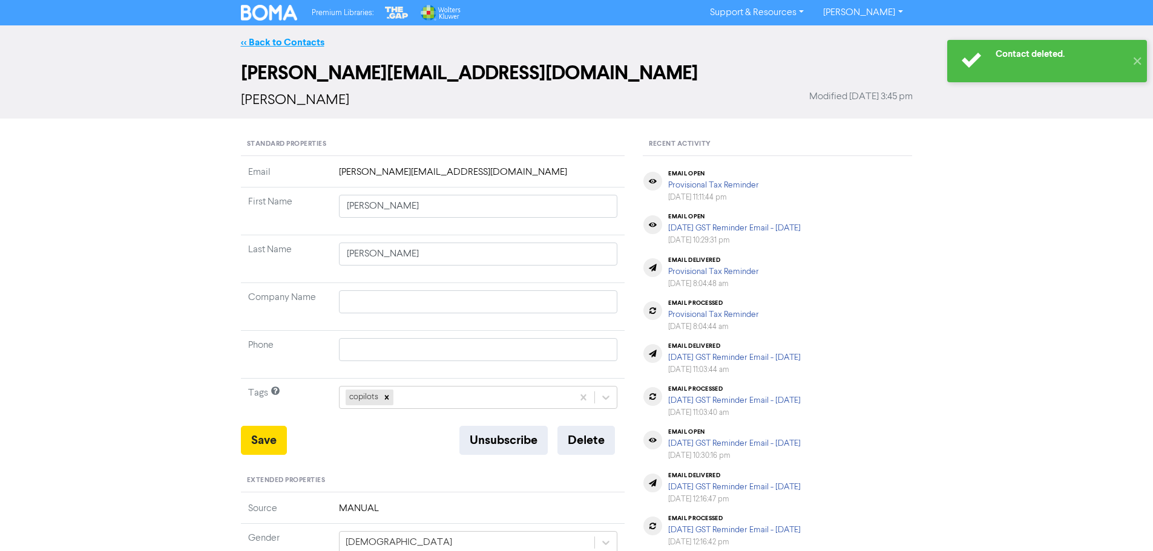
click at [270, 39] on link "<< Back to Contacts" at bounding box center [282, 42] width 83 height 12
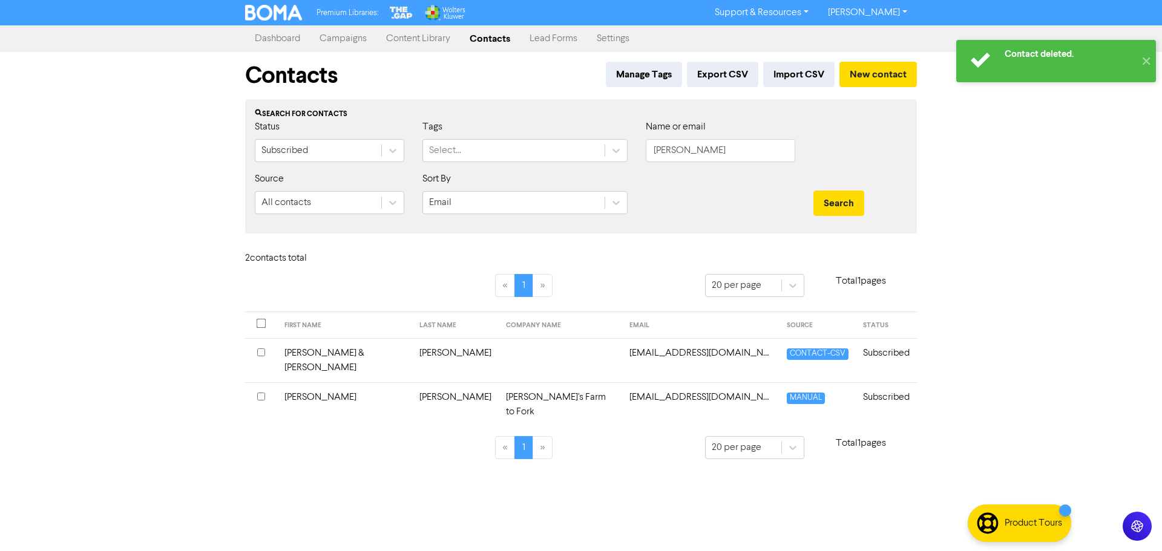
click at [646, 382] on td "[EMAIL_ADDRESS][DOMAIN_NAME]" at bounding box center [700, 404] width 157 height 44
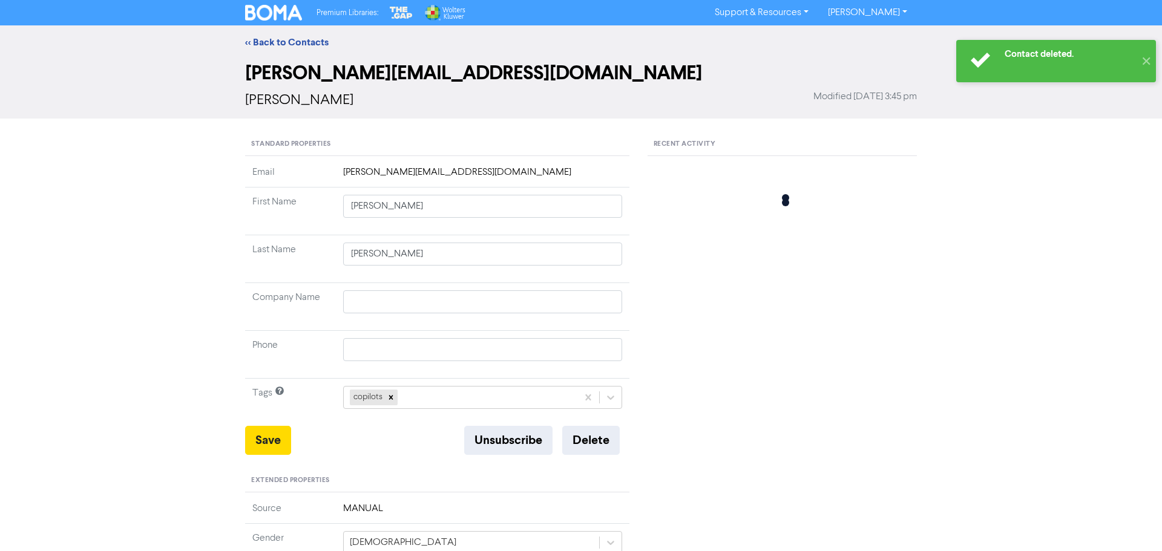
type input "[PERSON_NAME]"
type input "[PERSON_NAME]'s Farm to Fork"
type input "78341334"
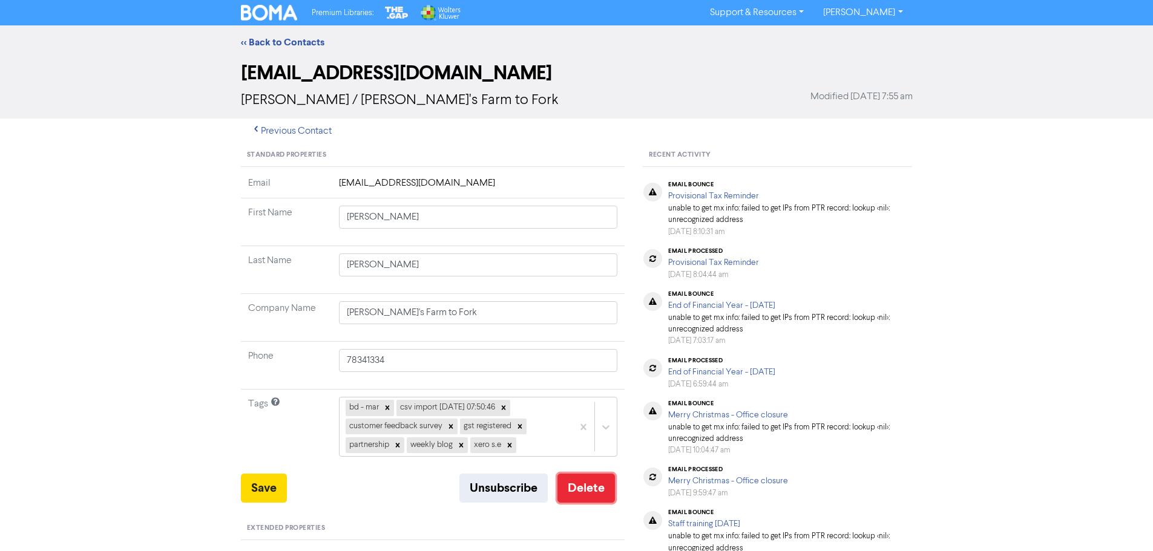
click at [581, 482] on button "Delete" at bounding box center [585, 488] width 57 height 29
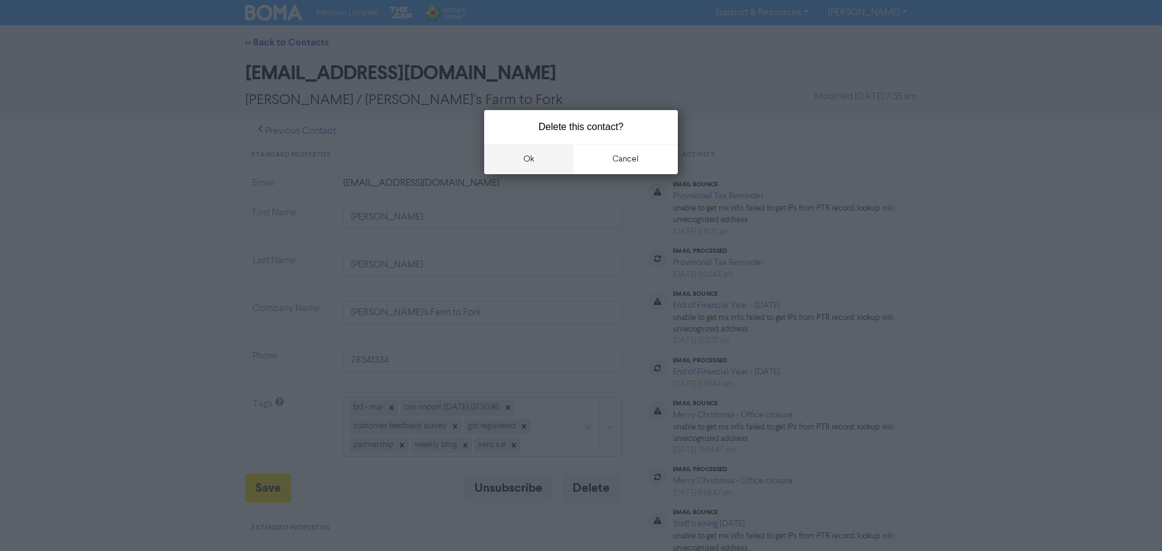
click at [524, 153] on button "ok" at bounding box center [529, 159] width 90 height 30
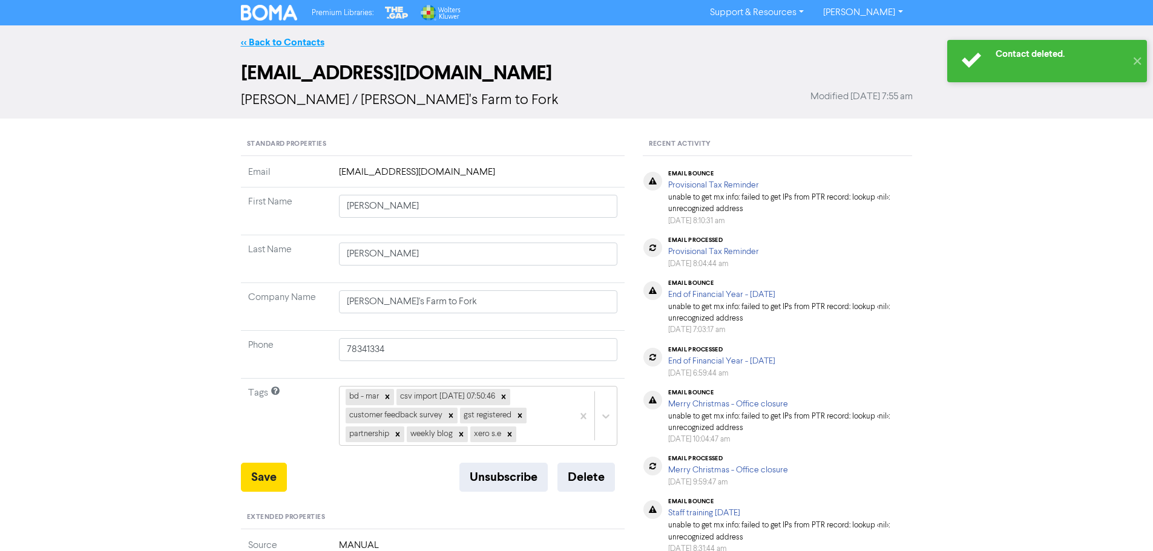
click at [278, 45] on link "<< Back to Contacts" at bounding box center [282, 42] width 83 height 12
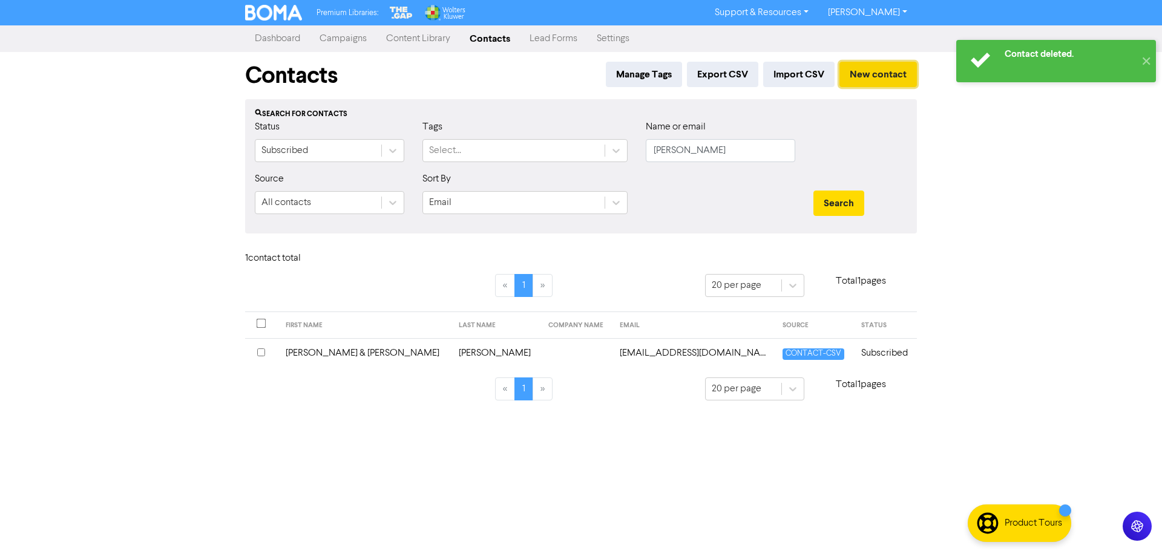
click at [875, 76] on button "New contact" at bounding box center [877, 74] width 77 height 25
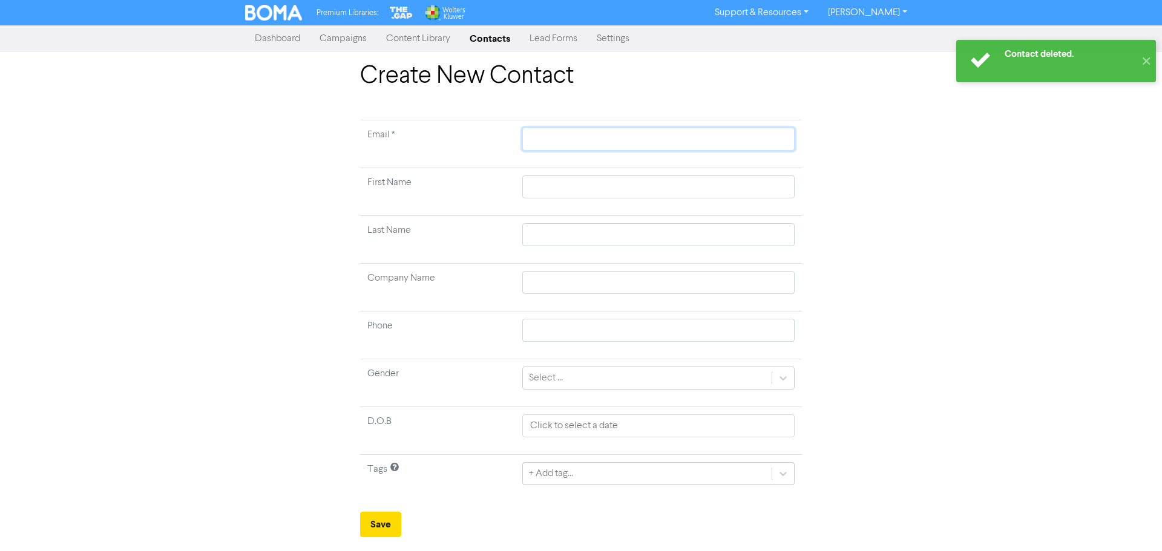
click at [552, 128] on input "text" at bounding box center [658, 139] width 272 height 23
type input "h"
type input "hs"
type input "hsi"
type input "hsin"
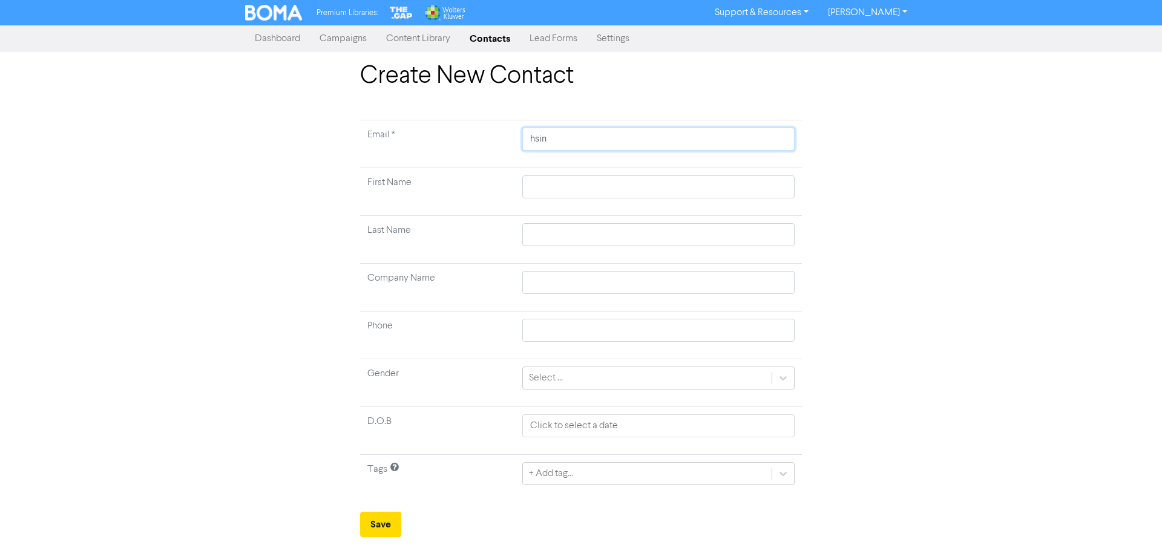
type input "hsin"
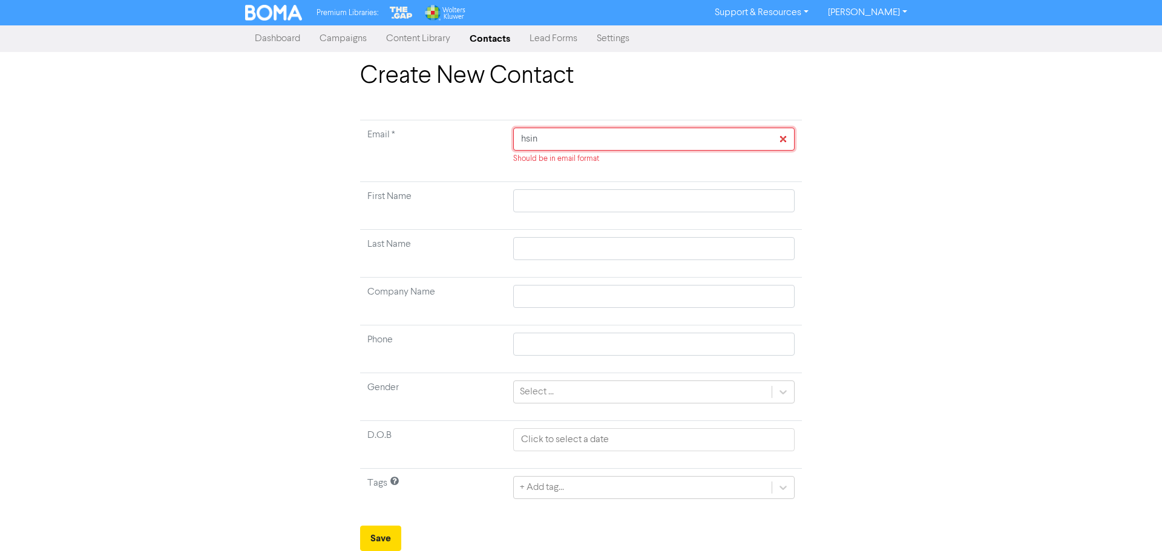
click at [589, 136] on input "hsin" at bounding box center [653, 139] width 281 height 23
type input "hsinc"
type input "hsinc;"
type input "hsinc;l"
type input "hsinc;la"
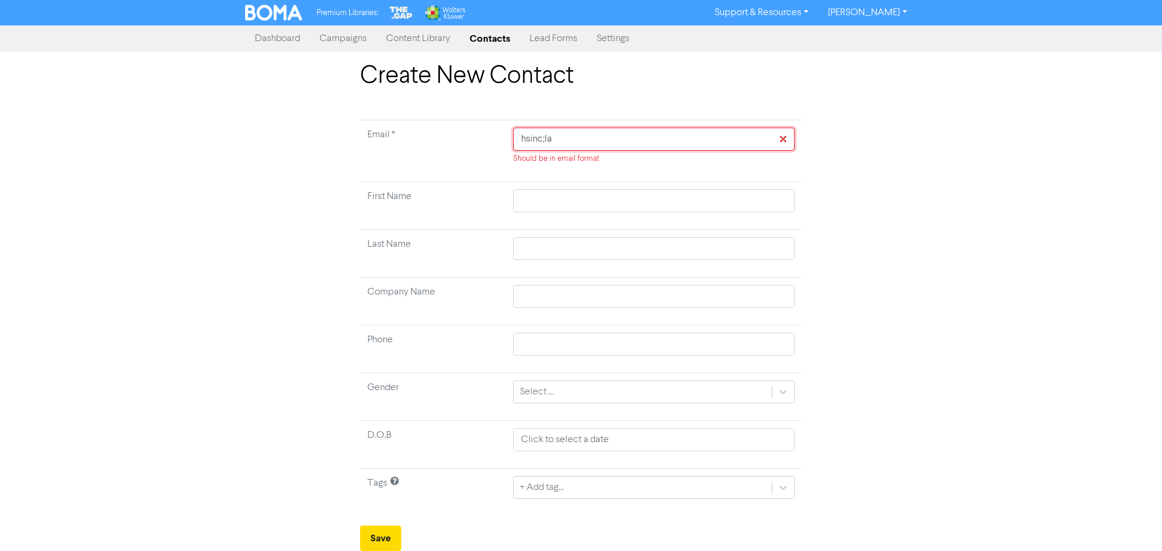
type input "hsinc;l"
type input "hsinc;"
type input "hsinc"
type input "hsincc"
type input "hsinc"
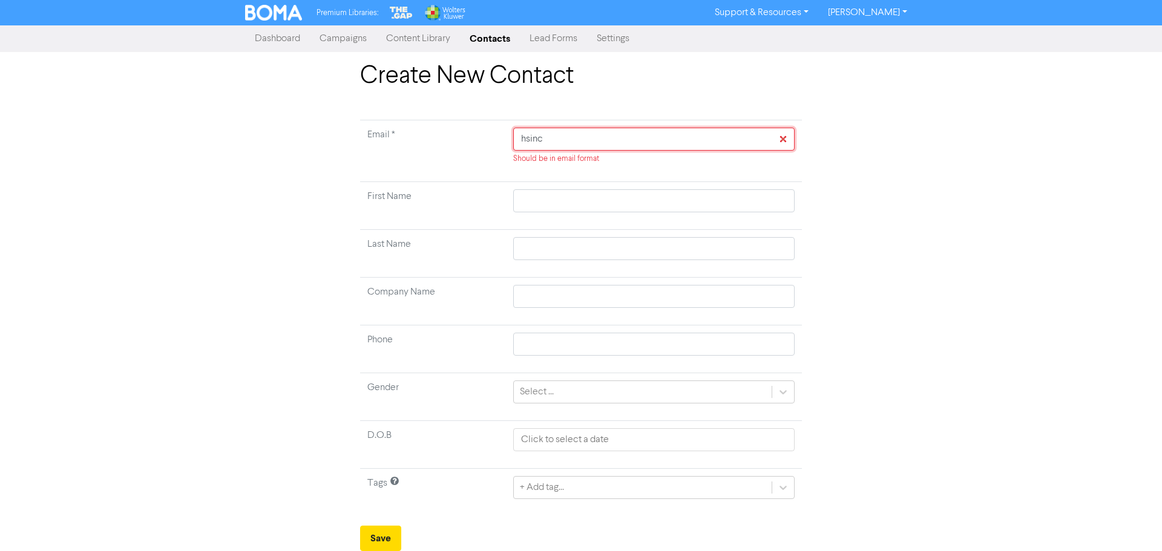
type input "hsincl"
type input "hsincla"
type input "hsinclai"
type input "hsinclair"
type input "hsinclair@"
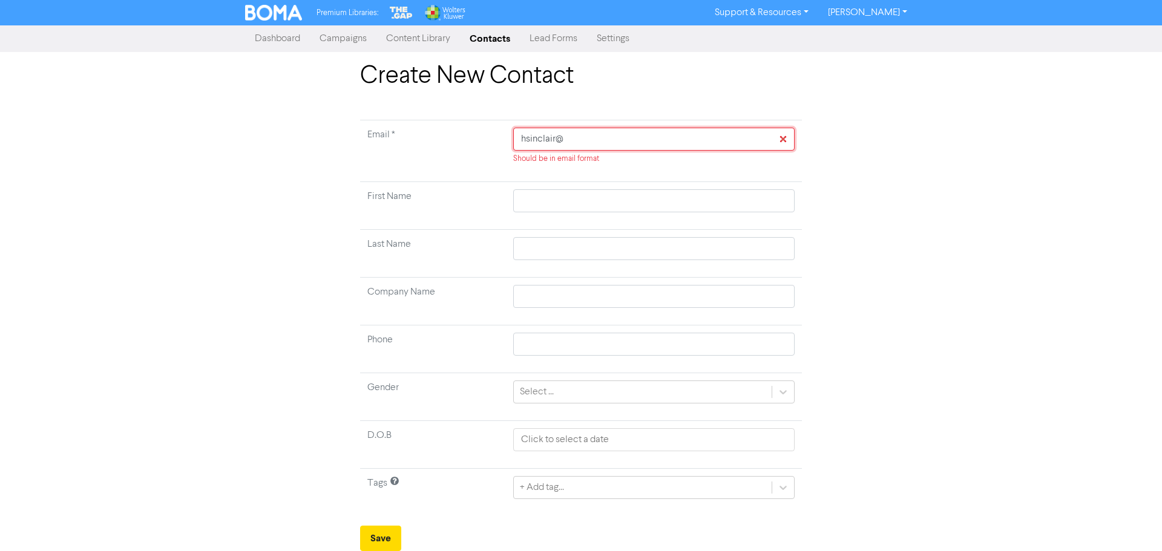
type input "hsinclair@g"
type input "hsinclair@gm"
type input "hsinclair@gma"
type input "hsinclair@gmai"
type input "[EMAIL_ADDRESS]"
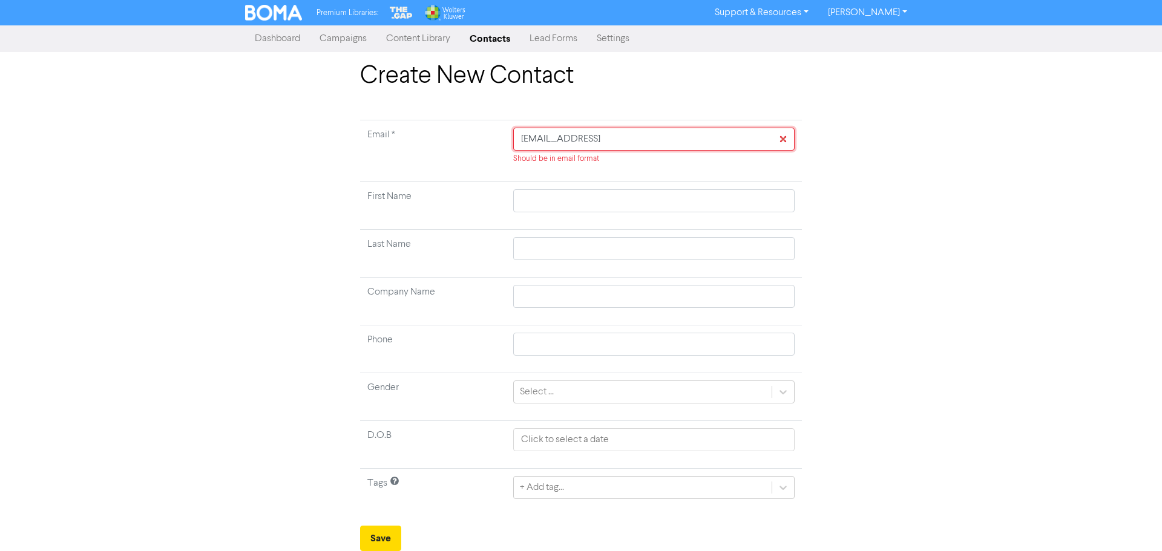
type input "[EMAIL_ADDRESS]."
type input "hsinclair@gmail.c"
type input "[EMAIL_ADDRESS][DOMAIN_NAME]"
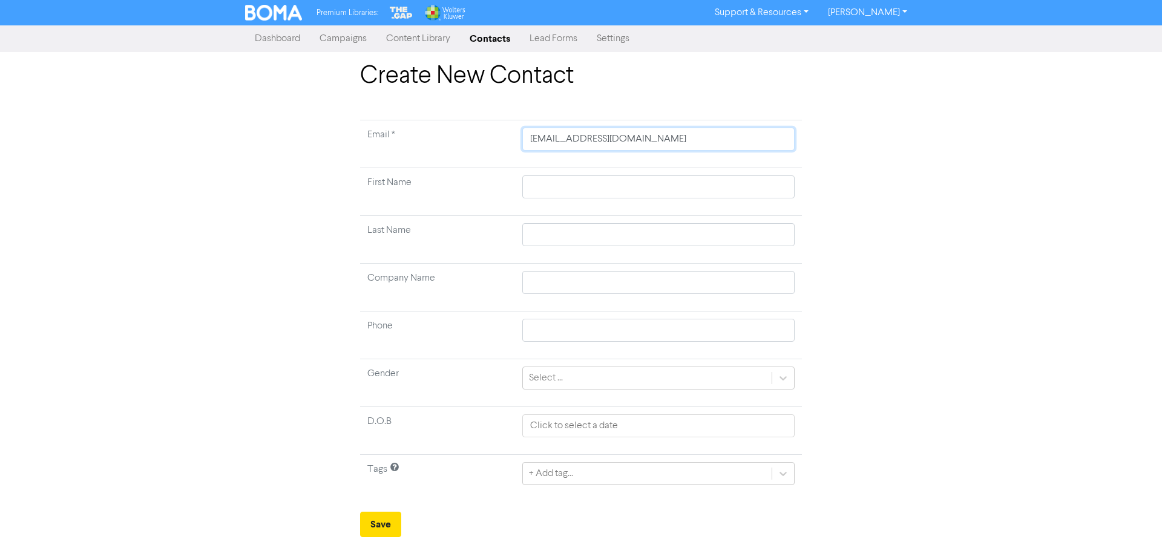
type input "[EMAIL_ADDRESS][DOMAIN_NAME]"
type input "H"
type input "Ha"
type input "Har"
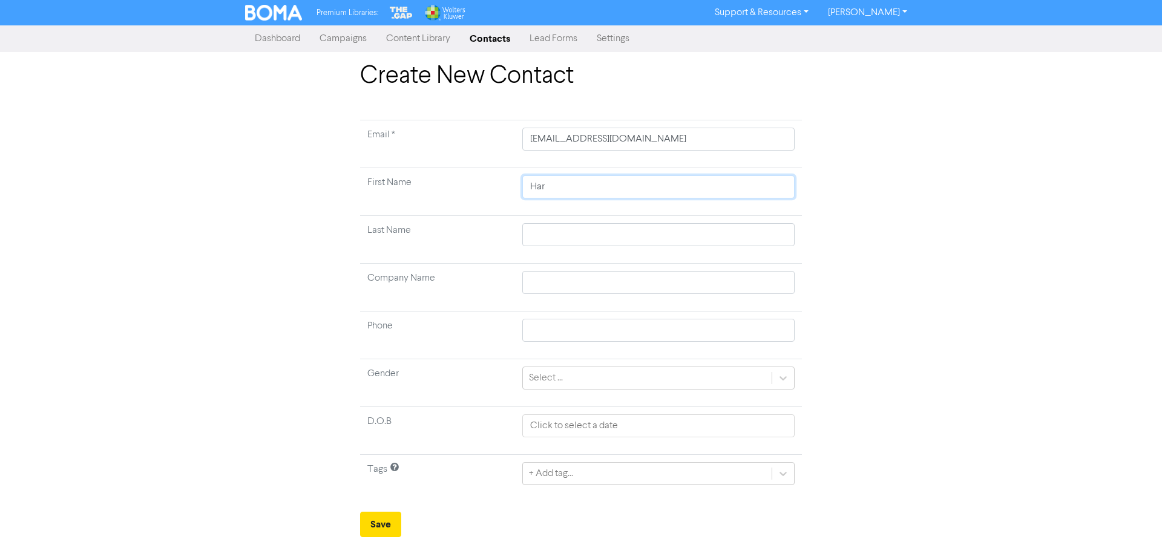
type input "Harl"
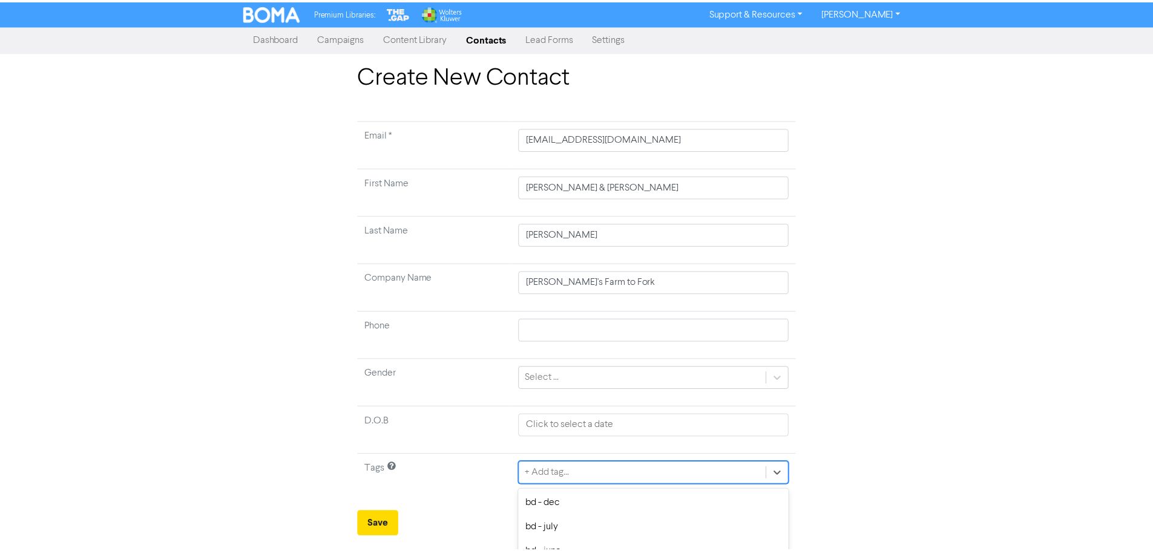
scroll to position [120, 0]
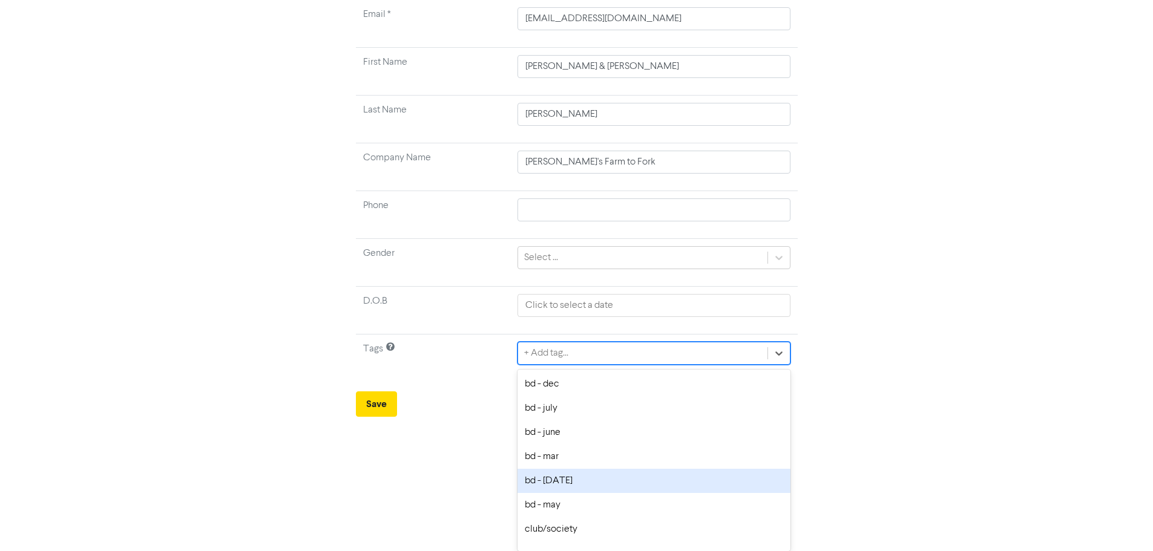
click at [600, 365] on div "option bd - [DATE] focused, 5 of 30. 30 results available. Use Up and Down to c…" at bounding box center [653, 353] width 272 height 23
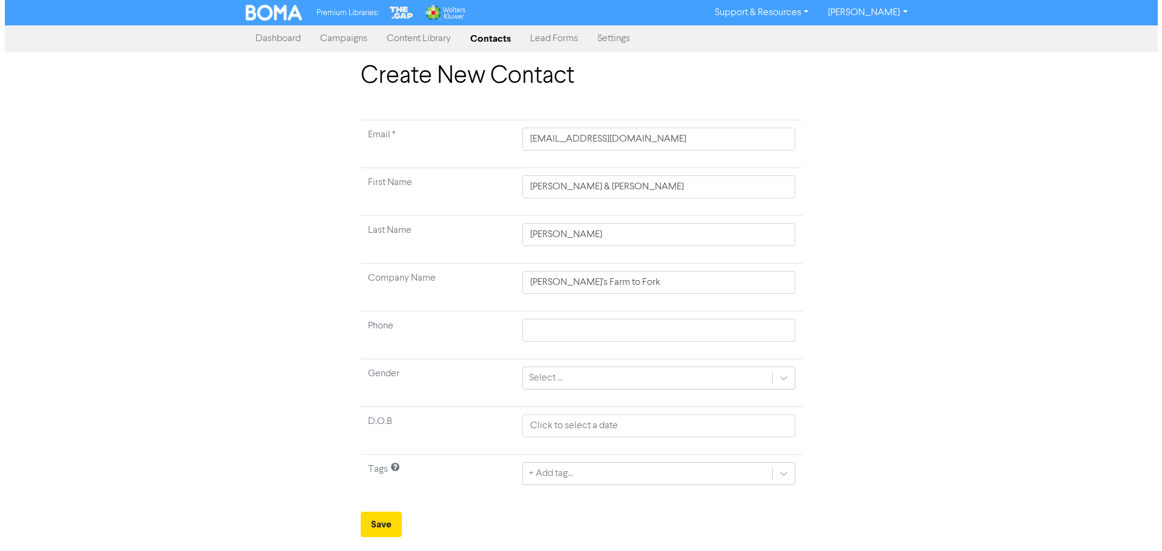
scroll to position [0, 0]
click at [611, 470] on div "+ Add tag..." at bounding box center [658, 473] width 272 height 23
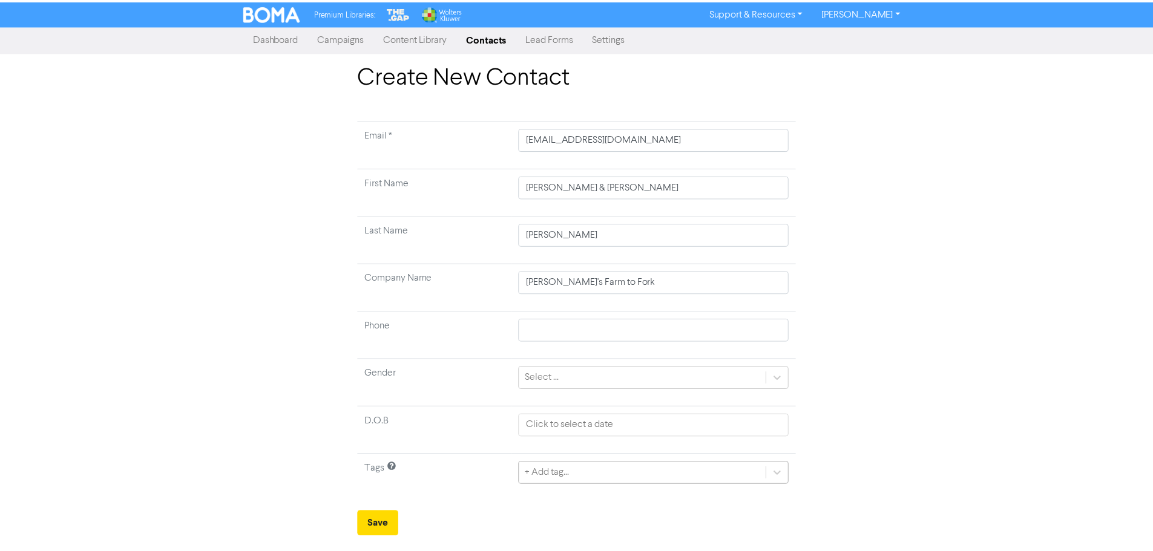
scroll to position [120, 0]
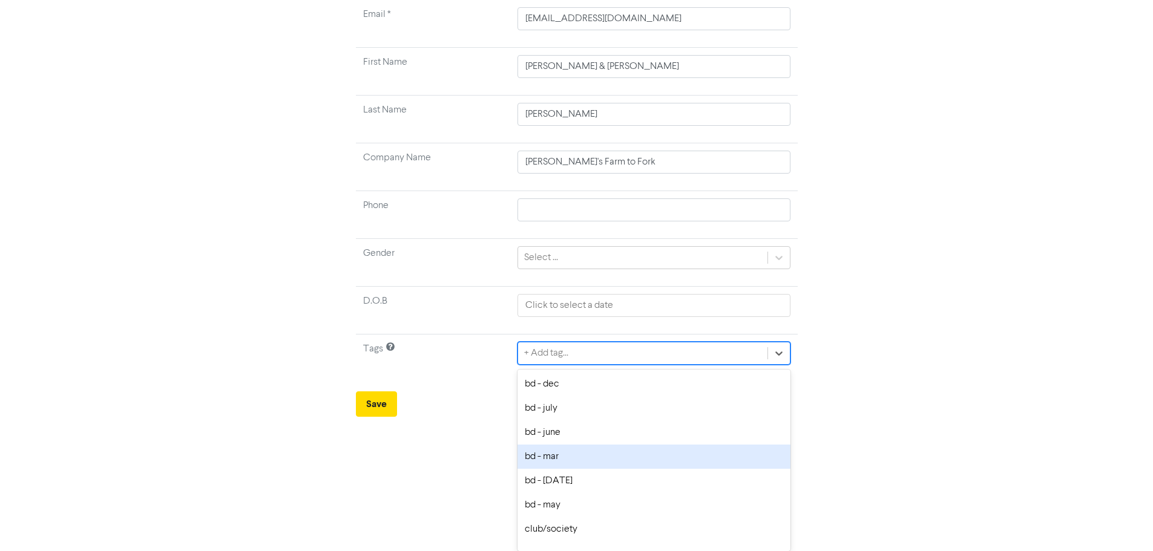
click at [558, 457] on div "bd - mar" at bounding box center [653, 457] width 272 height 24
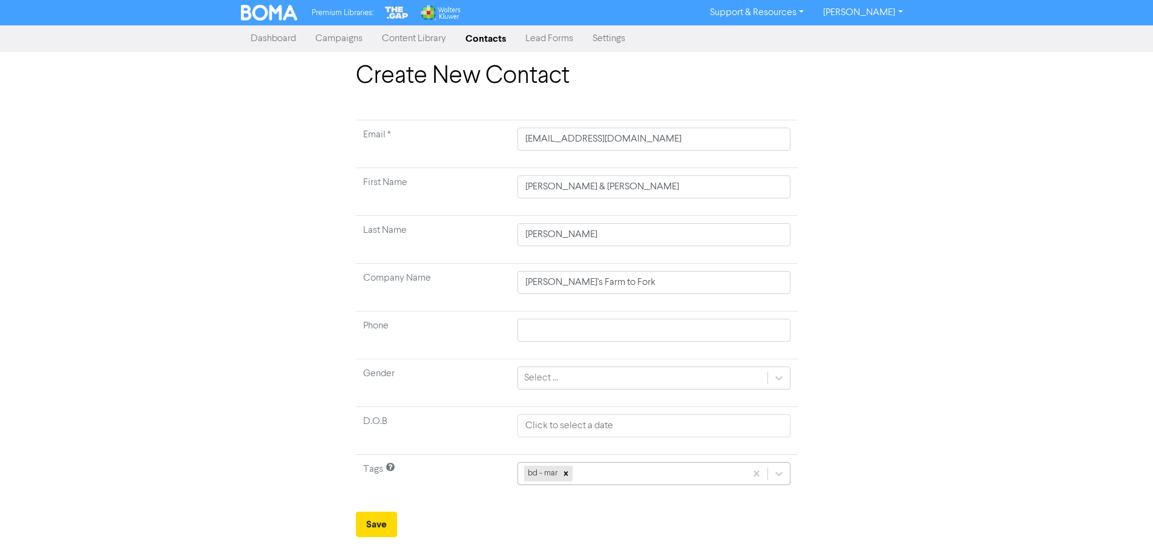
click at [608, 473] on div "bd - mar" at bounding box center [653, 473] width 272 height 23
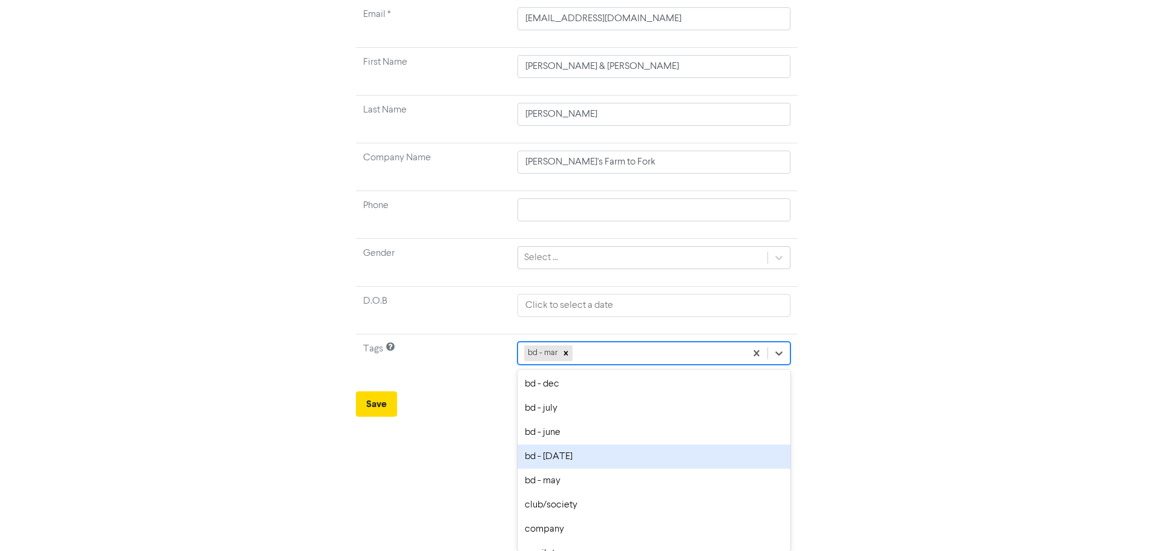
click at [570, 453] on div "bd - [DATE]" at bounding box center [653, 457] width 272 height 24
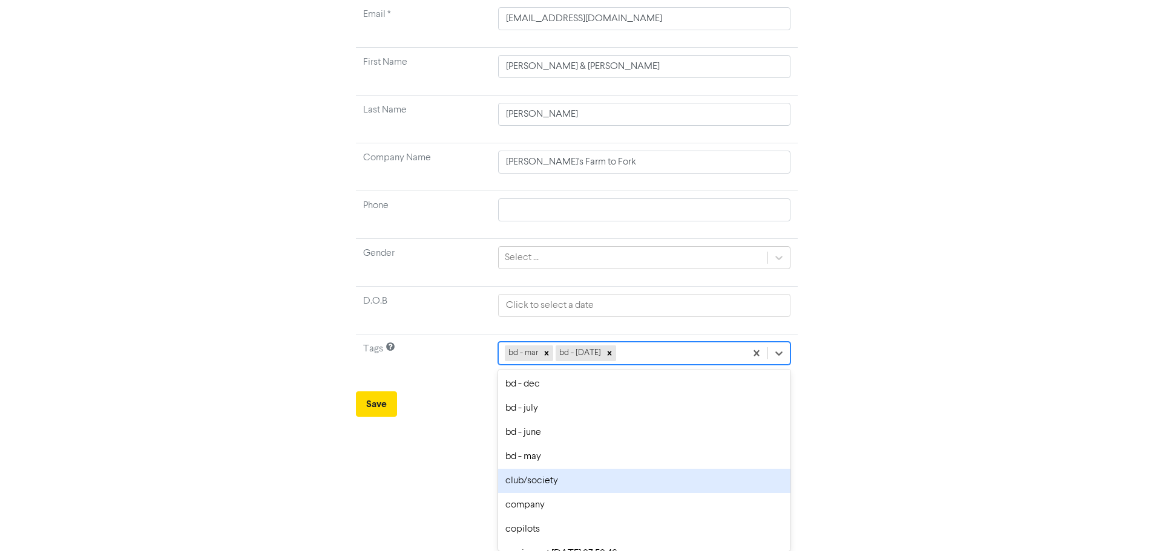
click at [642, 365] on div "option club/society focused, 7 of 30. 28 results available. Use Up and Down to …" at bounding box center [644, 353] width 292 height 23
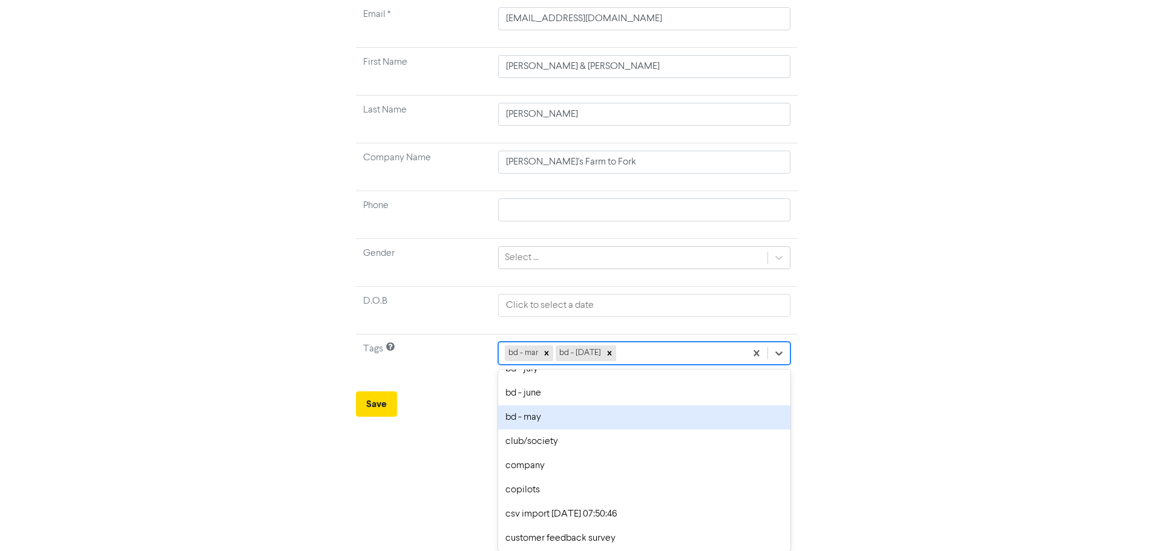
scroll to position [61, 0]
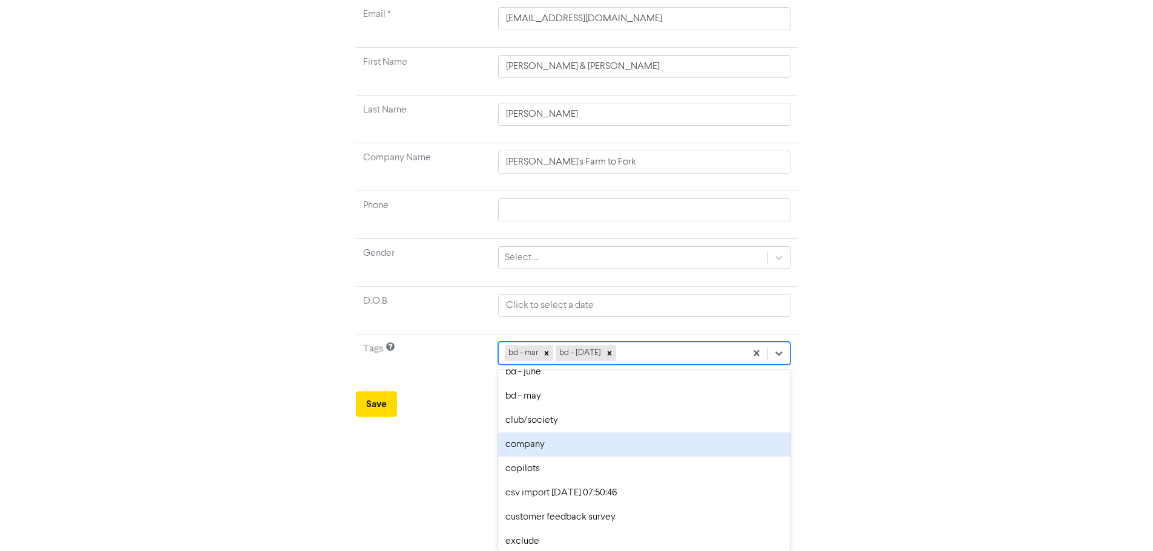
click at [519, 448] on div "company" at bounding box center [644, 445] width 292 height 24
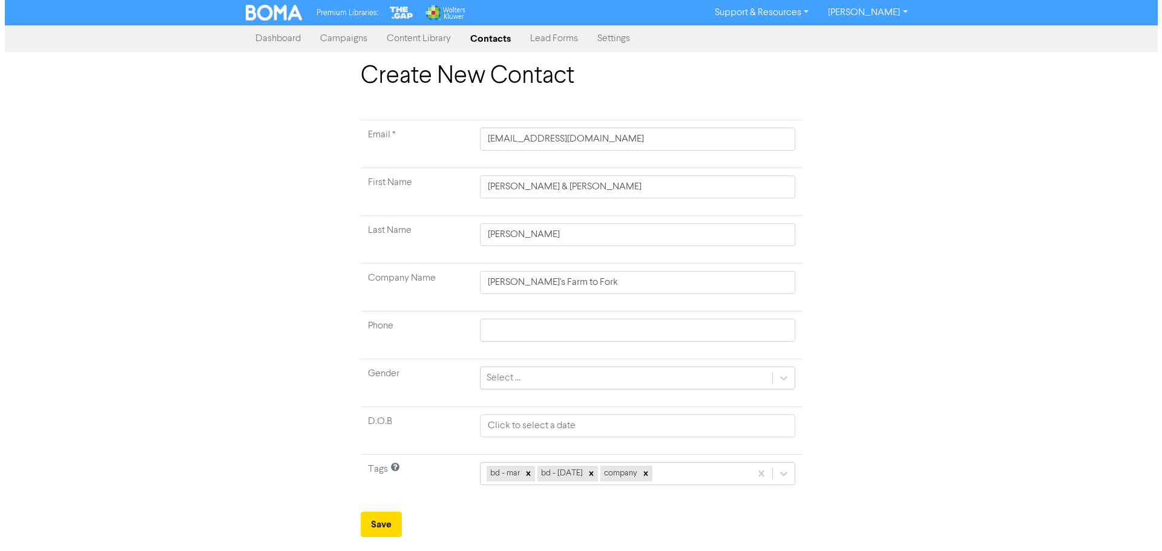
scroll to position [0, 0]
click at [671, 476] on div "bd - mar bd - [DATE] company" at bounding box center [637, 473] width 315 height 23
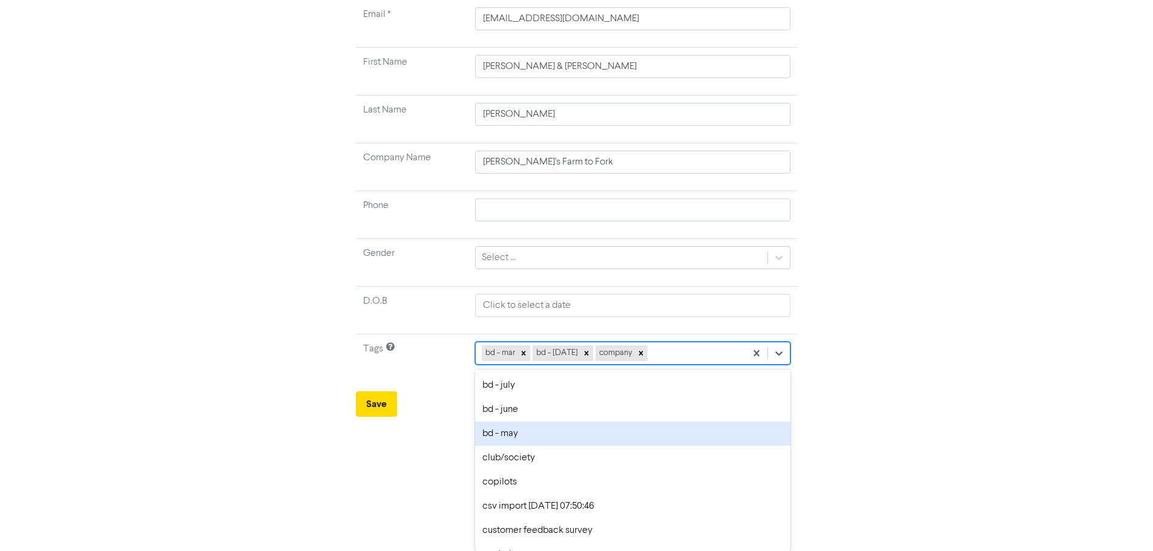
scroll to position [61, 0]
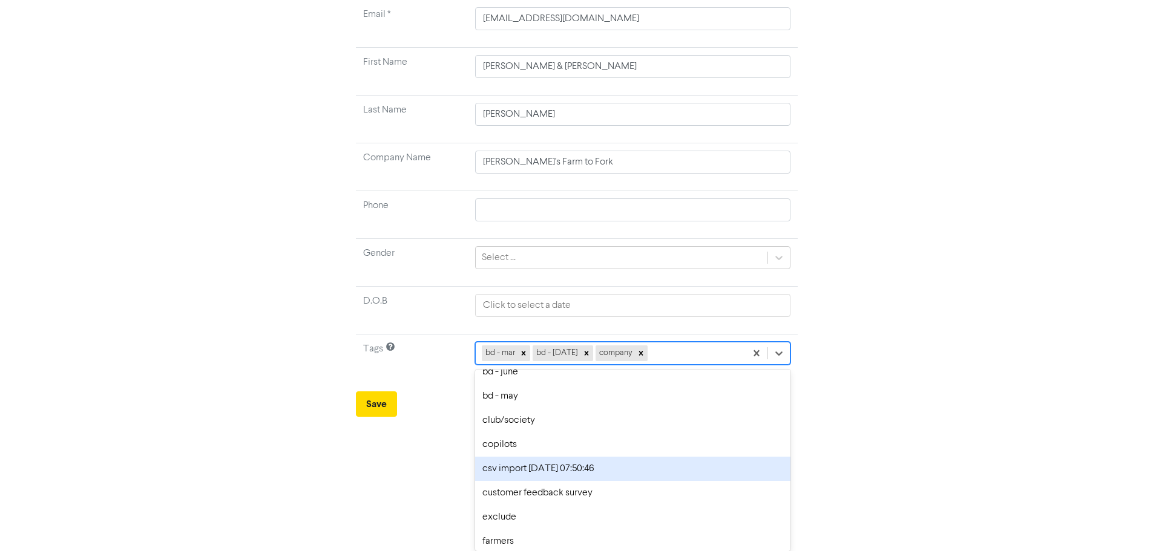
click at [526, 465] on div "csv import [DATE] 07:50:46" at bounding box center [632, 469] width 315 height 24
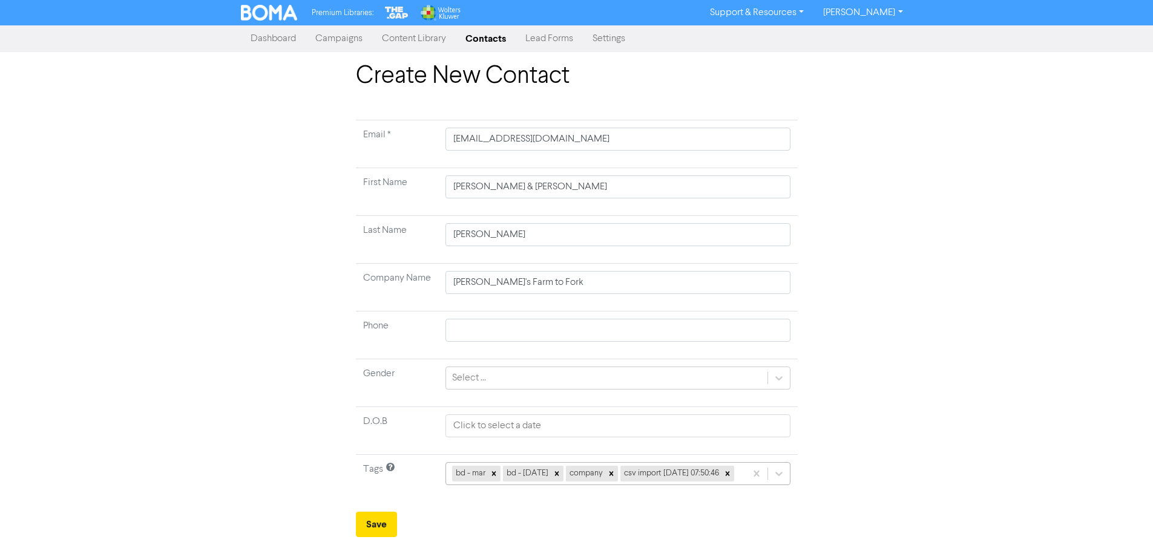
click at [643, 480] on div "bd - mar bd - [DATE] company csv import [DATE] 07:50:46" at bounding box center [617, 473] width 344 height 23
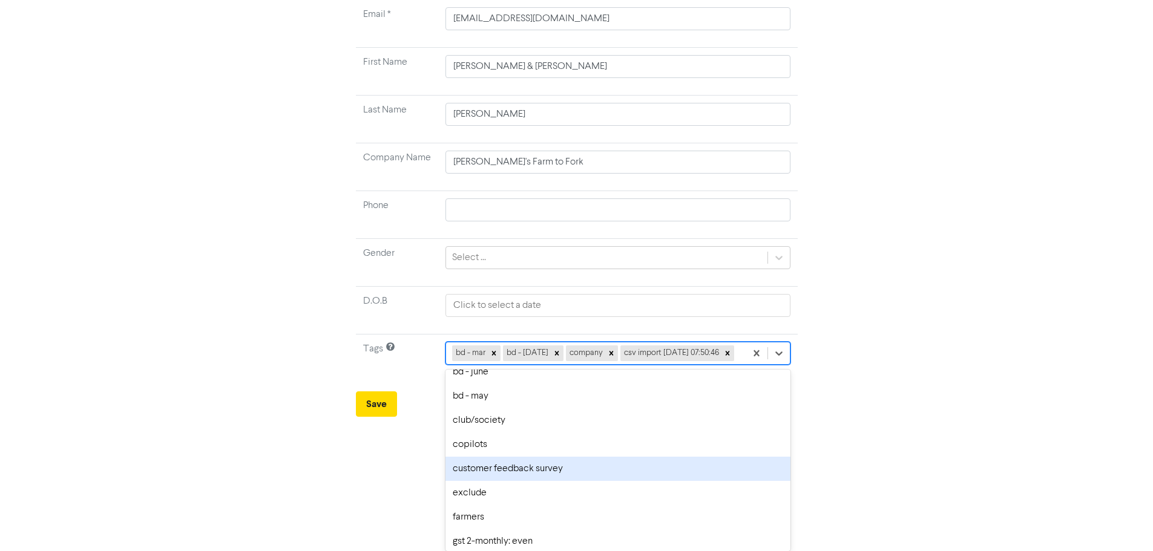
click at [520, 465] on div "customer feedback survey" at bounding box center [617, 469] width 344 height 24
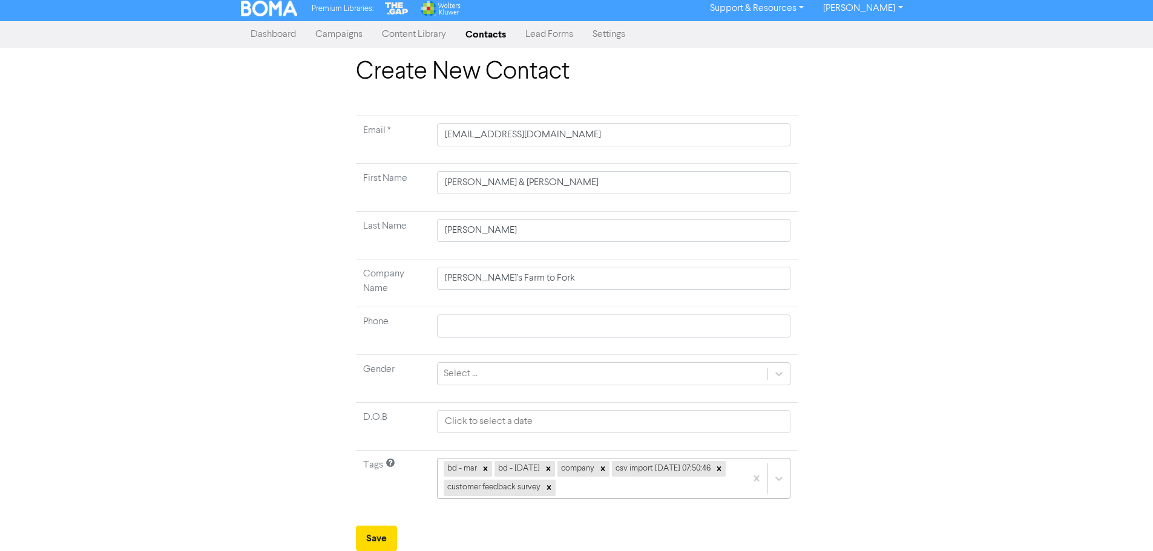
click at [591, 493] on div "bd - mar bd - [DATE] company csv import [DATE] 07:50:46 customer feedback survey" at bounding box center [613, 478] width 353 height 41
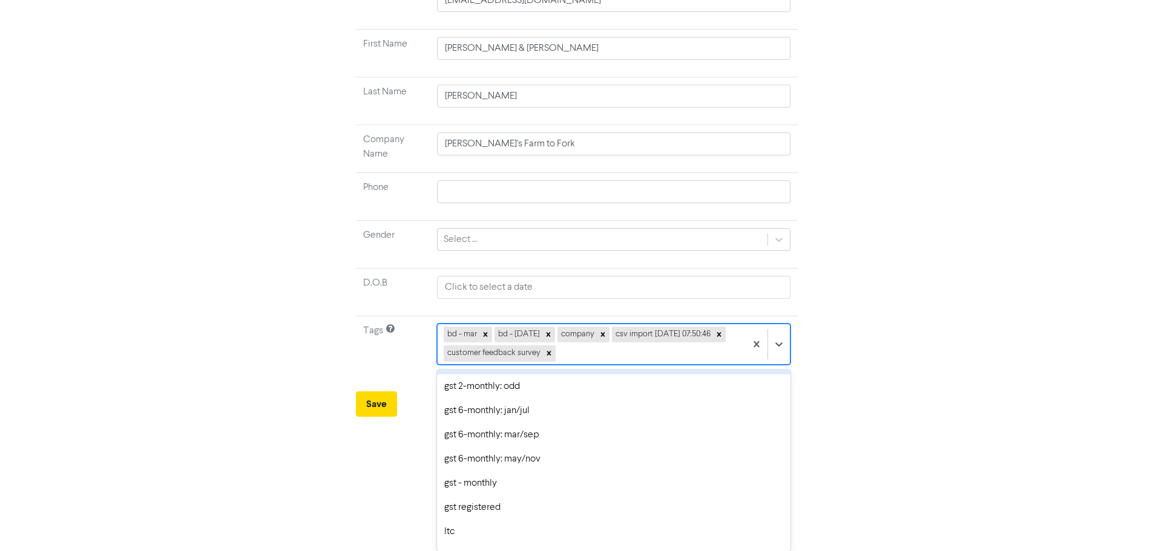
scroll to position [242, 0]
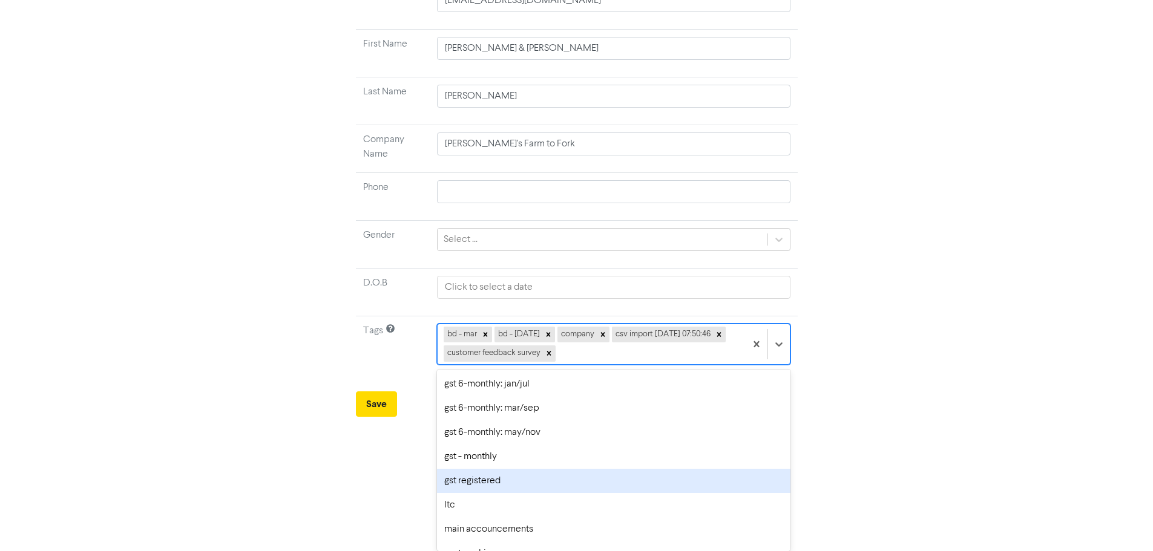
click at [484, 482] on div "gst registered" at bounding box center [613, 481] width 353 height 24
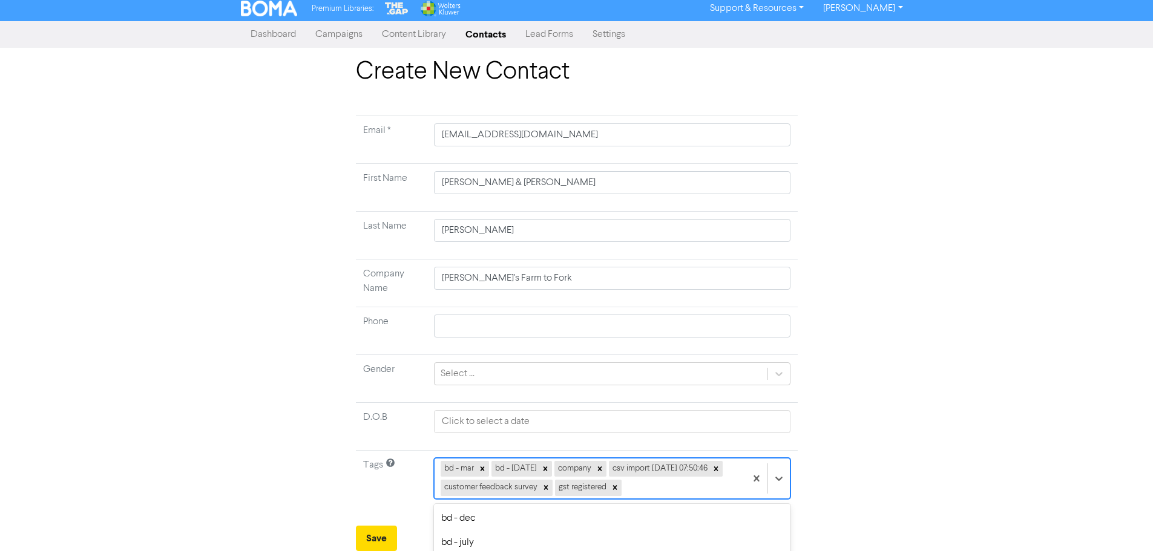
click at [652, 488] on div "option club/society focused, 7 of 30. 24 results available. Use Up and Down to …" at bounding box center [612, 478] width 356 height 41
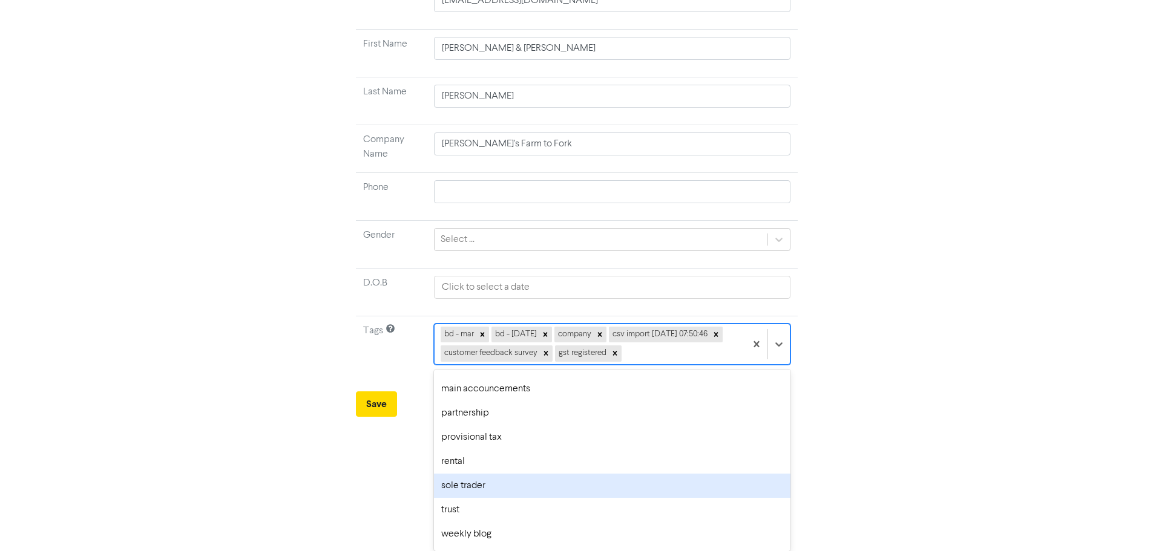
scroll to position [404, 0]
click at [480, 488] on div "weekly blog" at bounding box center [612, 488] width 356 height 24
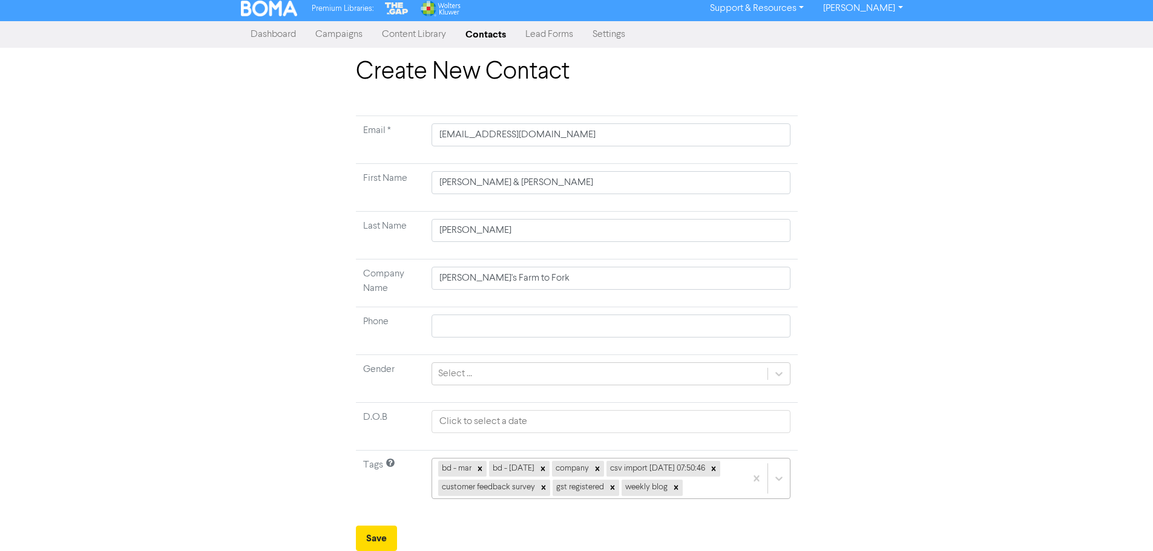
scroll to position [139, 0]
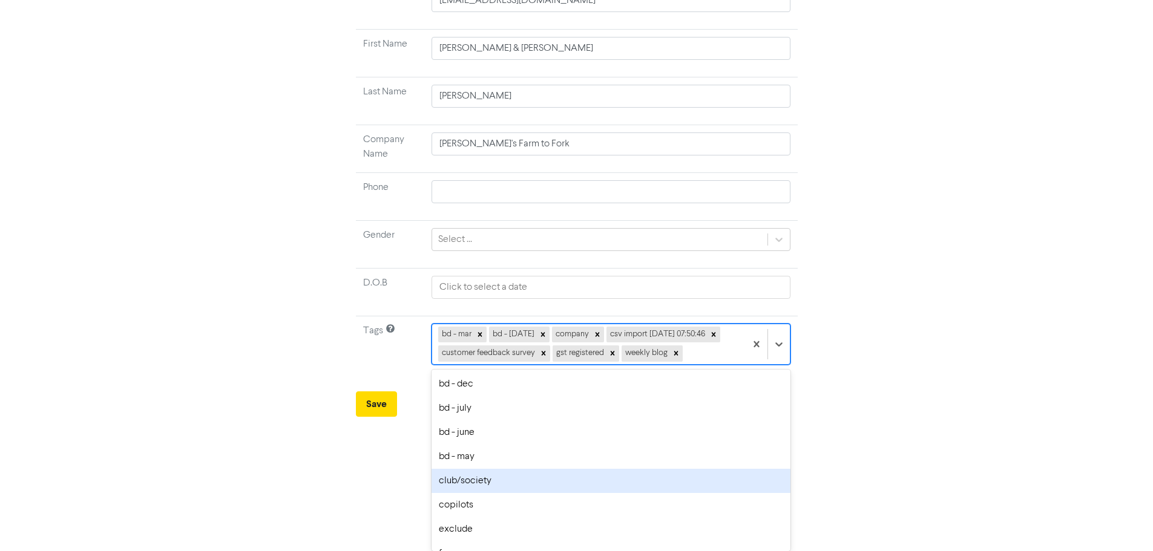
click at [695, 365] on div "option club/society focused, 7 of 30. 23 results available. Use Up and Down to …" at bounding box center [610, 344] width 358 height 41
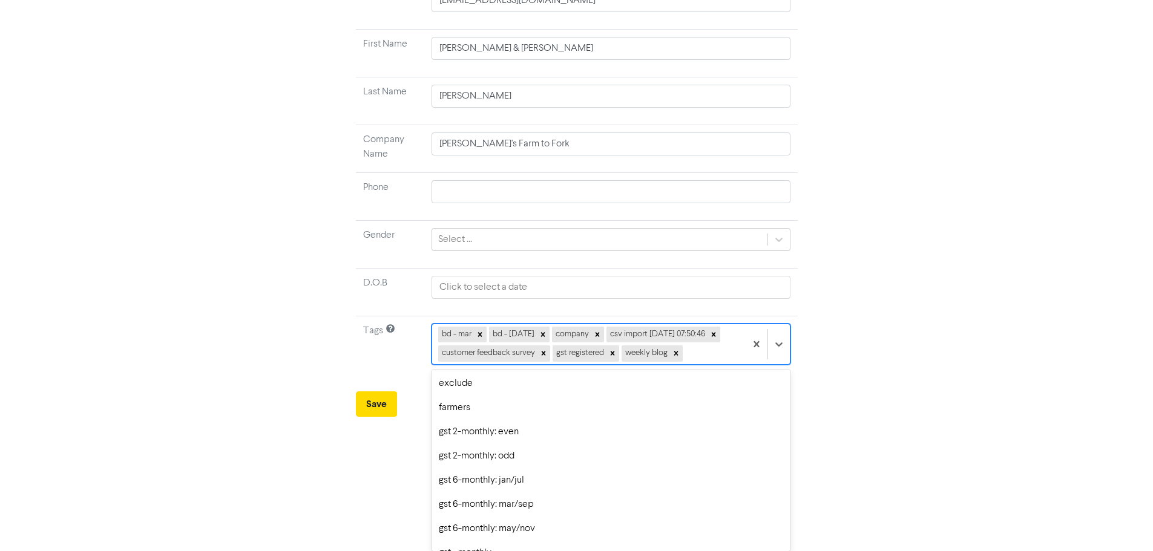
scroll to position [380, 0]
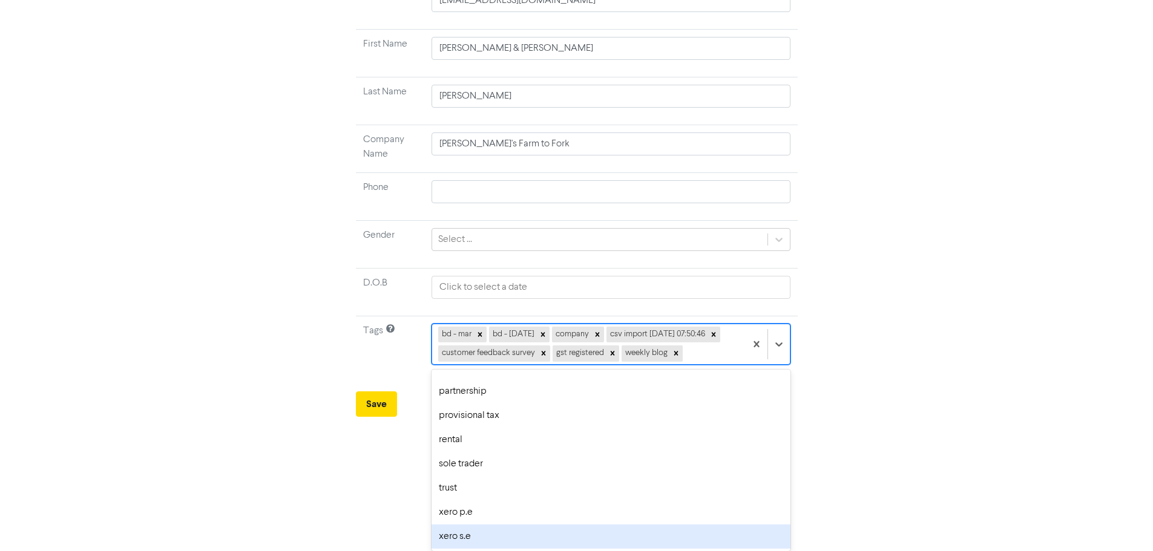
click at [456, 534] on div "xero s.e" at bounding box center [610, 537] width 358 height 24
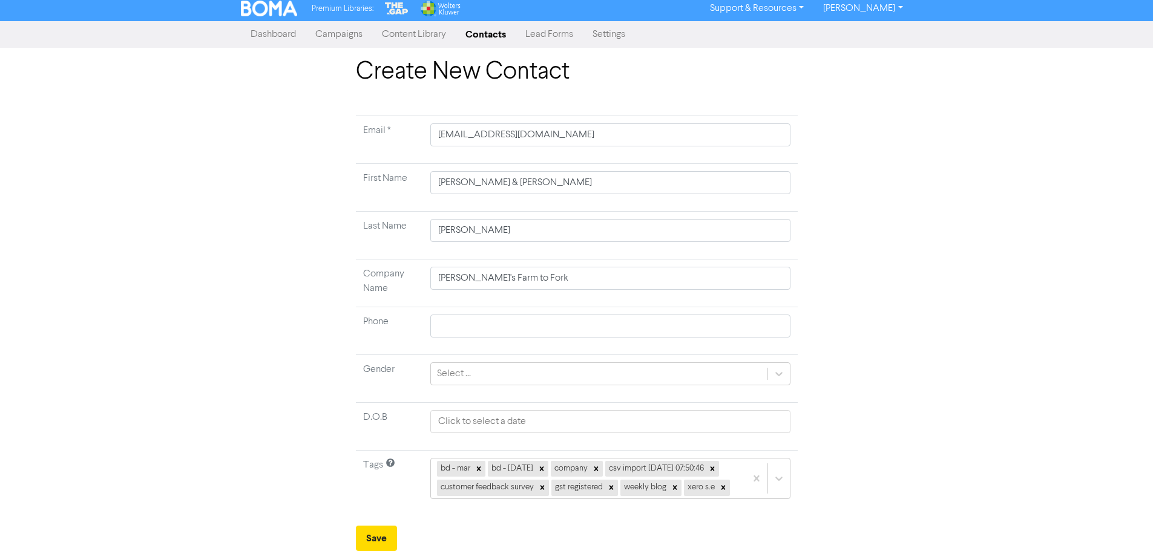
scroll to position [4, 0]
click at [382, 538] on button "Save" at bounding box center [376, 538] width 41 height 25
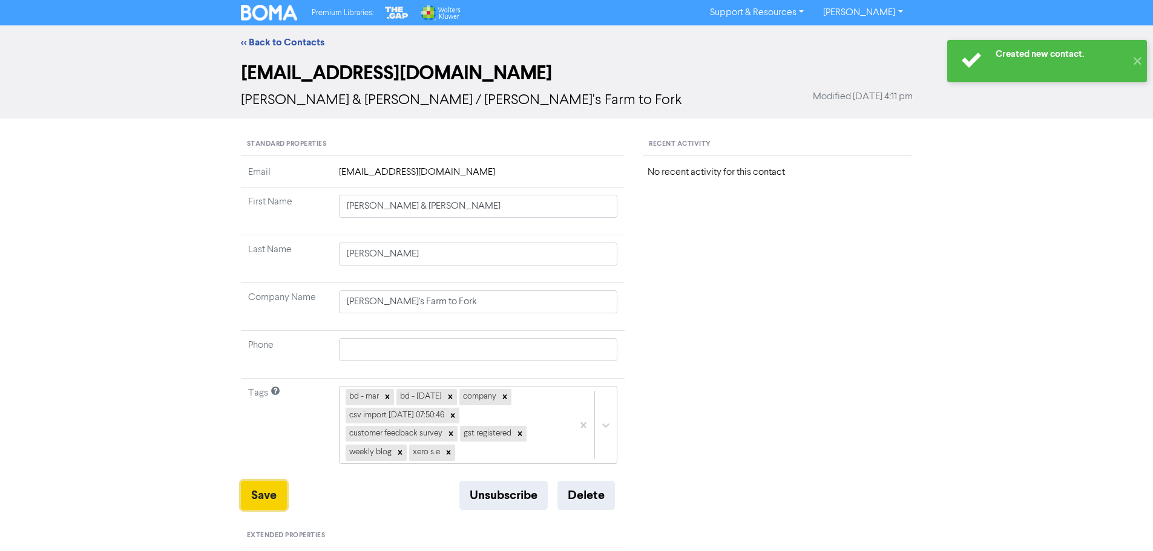
click at [260, 491] on button "Save" at bounding box center [264, 495] width 46 height 29
